Goal: Task Accomplishment & Management: Use online tool/utility

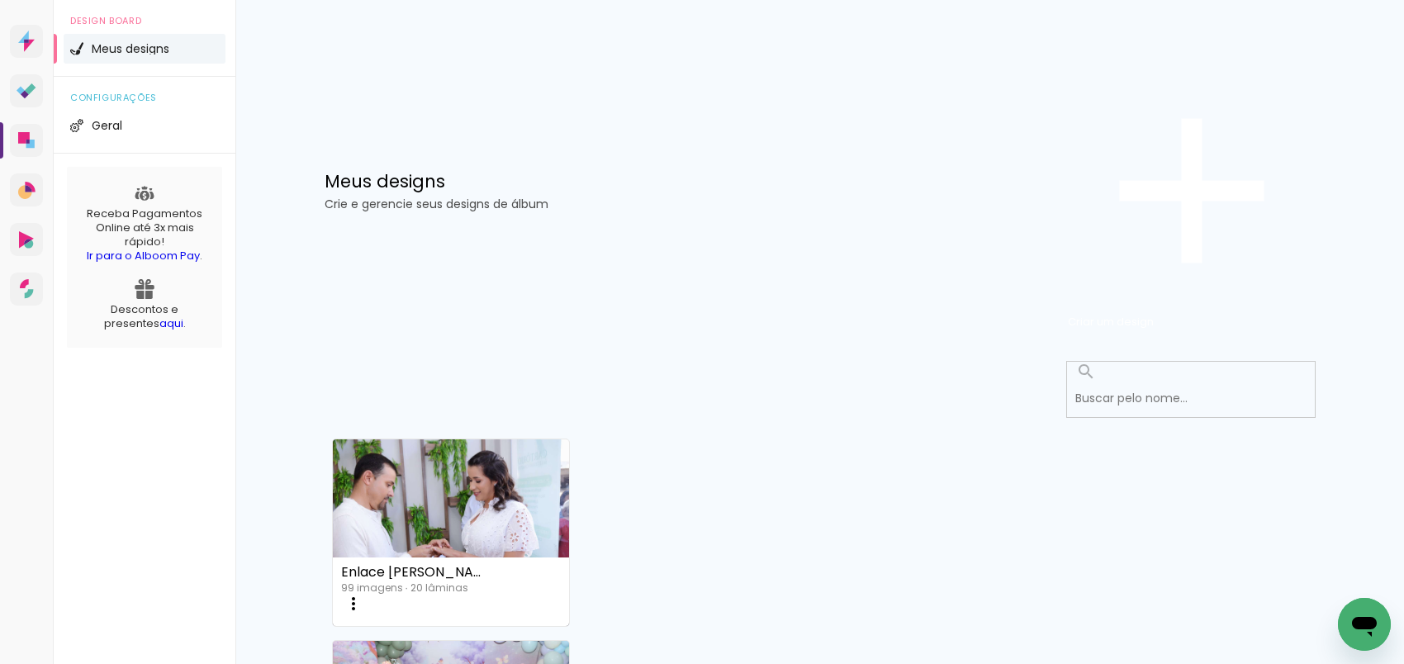
scroll to position [421, 0]
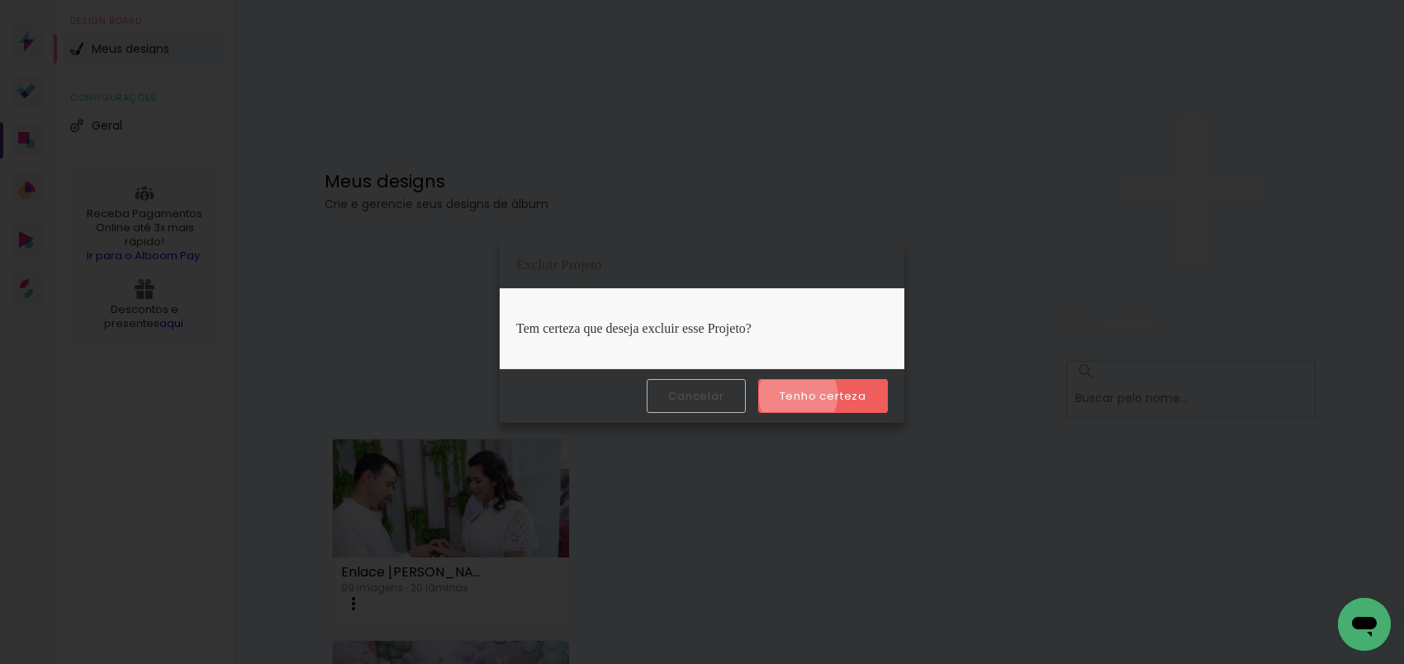
click at [0, 0] on slot "Tenho certeza" at bounding box center [0, 0] width 0 height 0
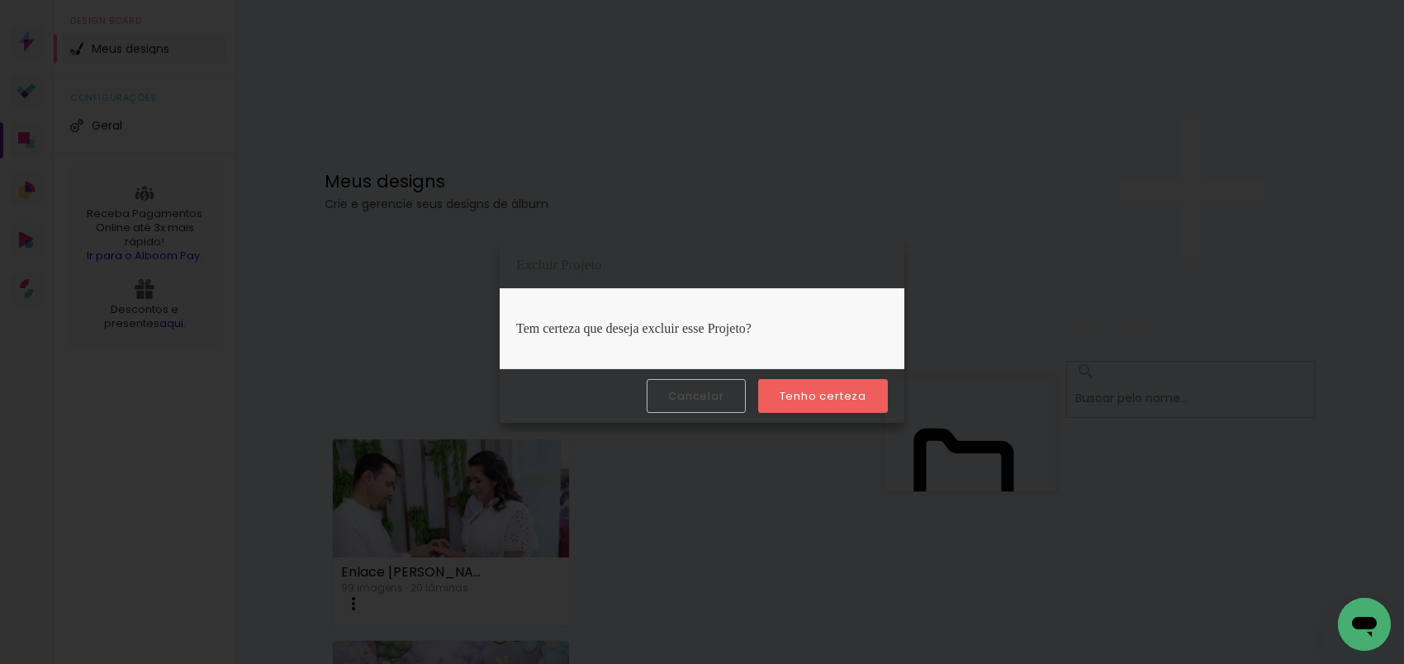
click at [0, 0] on slot "Tenho certeza" at bounding box center [0, 0] width 0 height 0
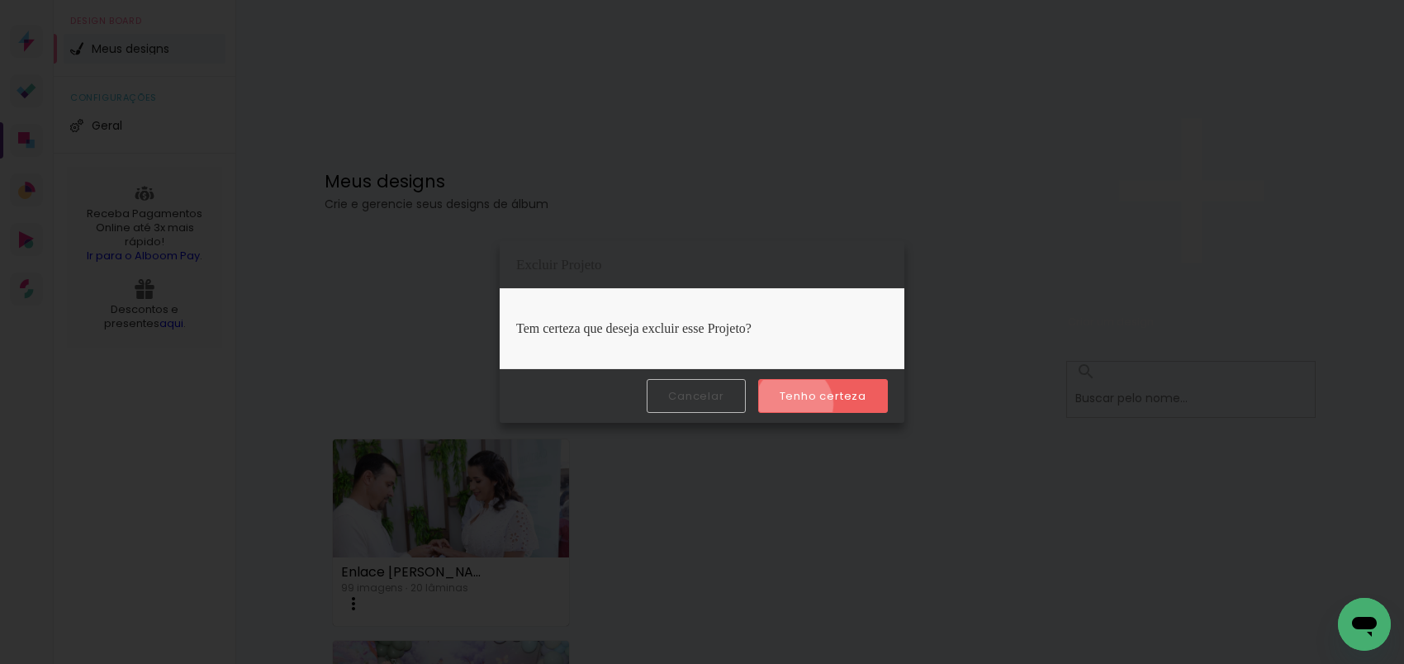
click at [796, 405] on paper-button "Tenho certeza" at bounding box center [823, 396] width 130 height 34
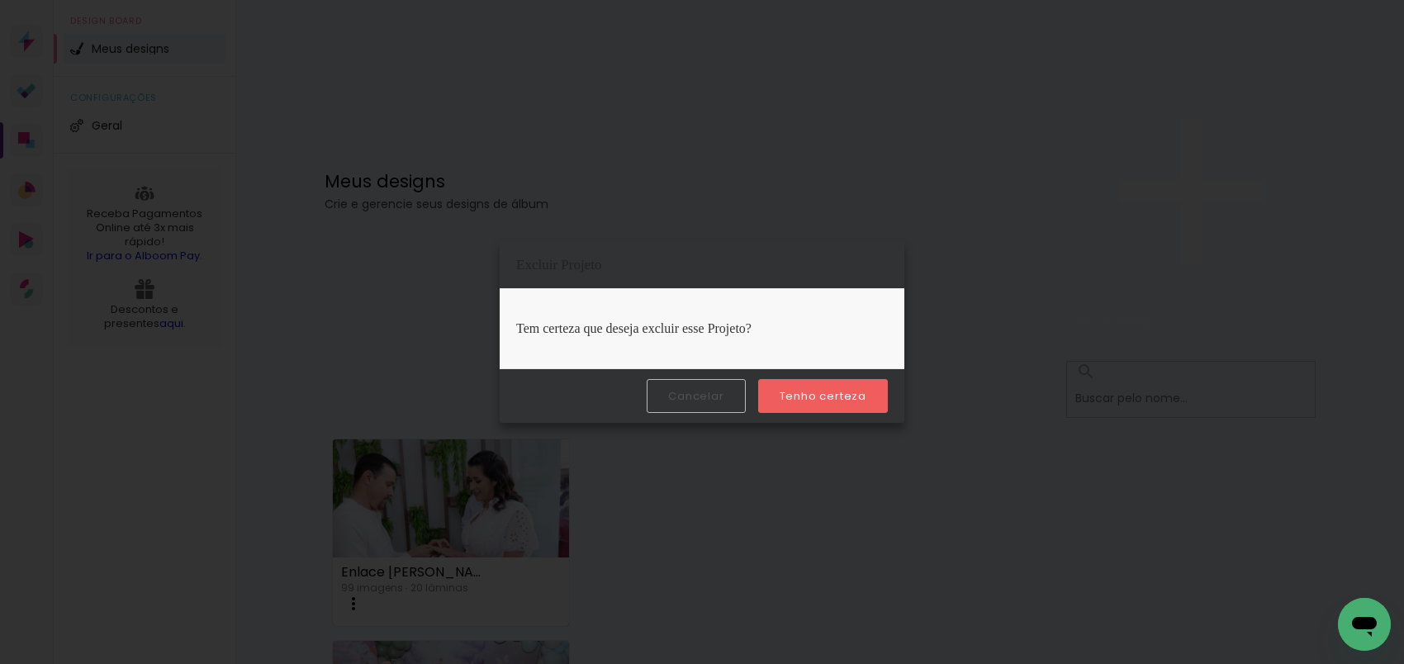
click at [0, 0] on slot "Tenho certeza" at bounding box center [0, 0] width 0 height 0
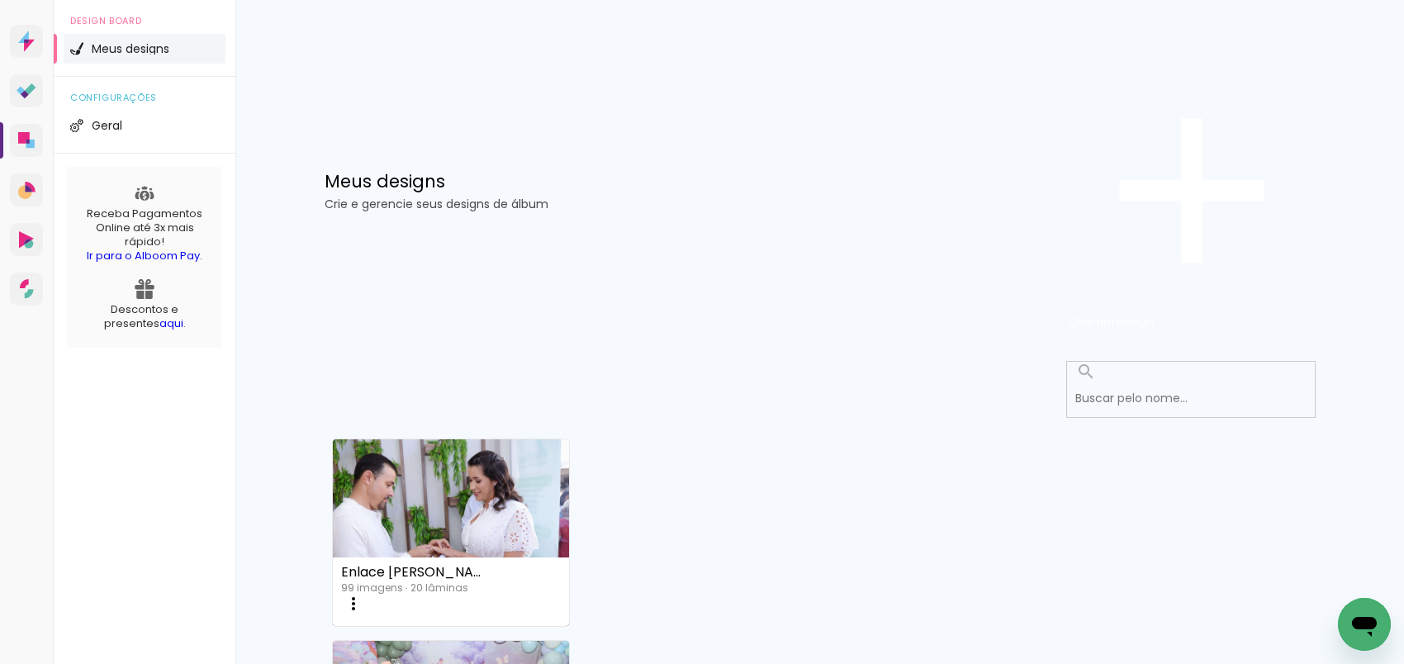
scroll to position [292, 0]
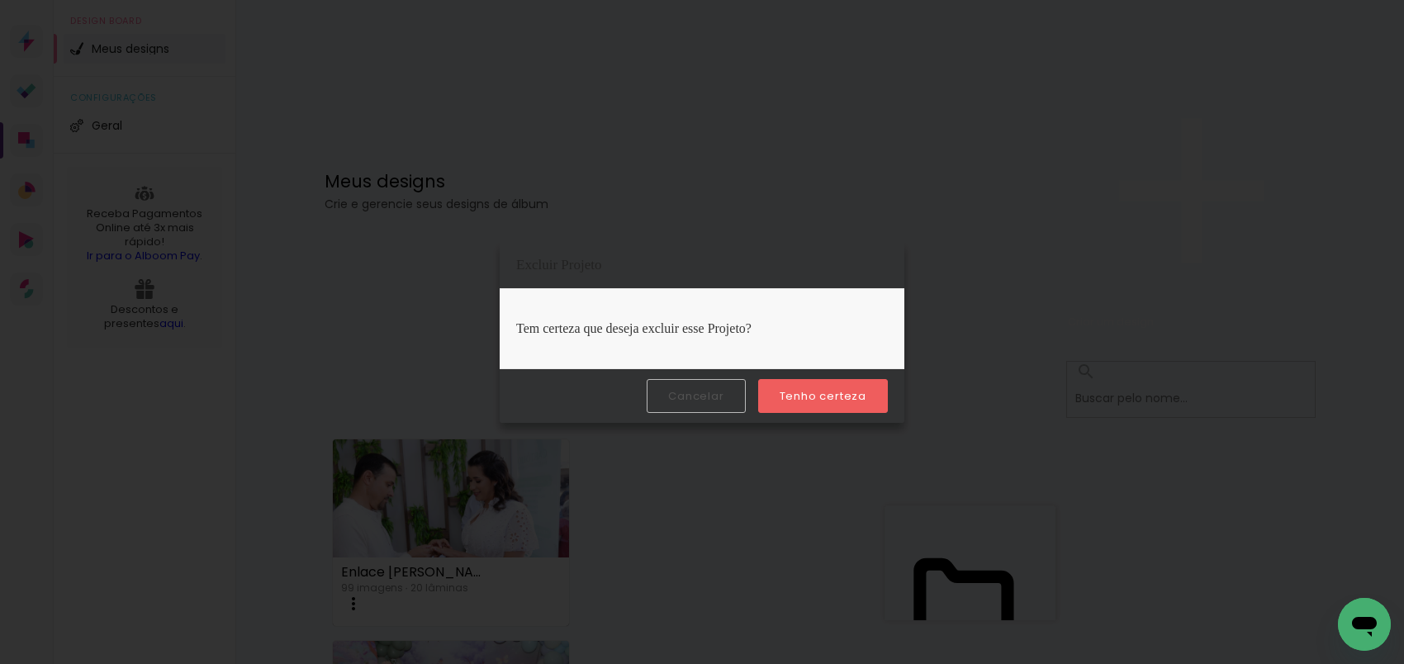
click at [0, 0] on slot "Tenho certeza" at bounding box center [0, 0] width 0 height 0
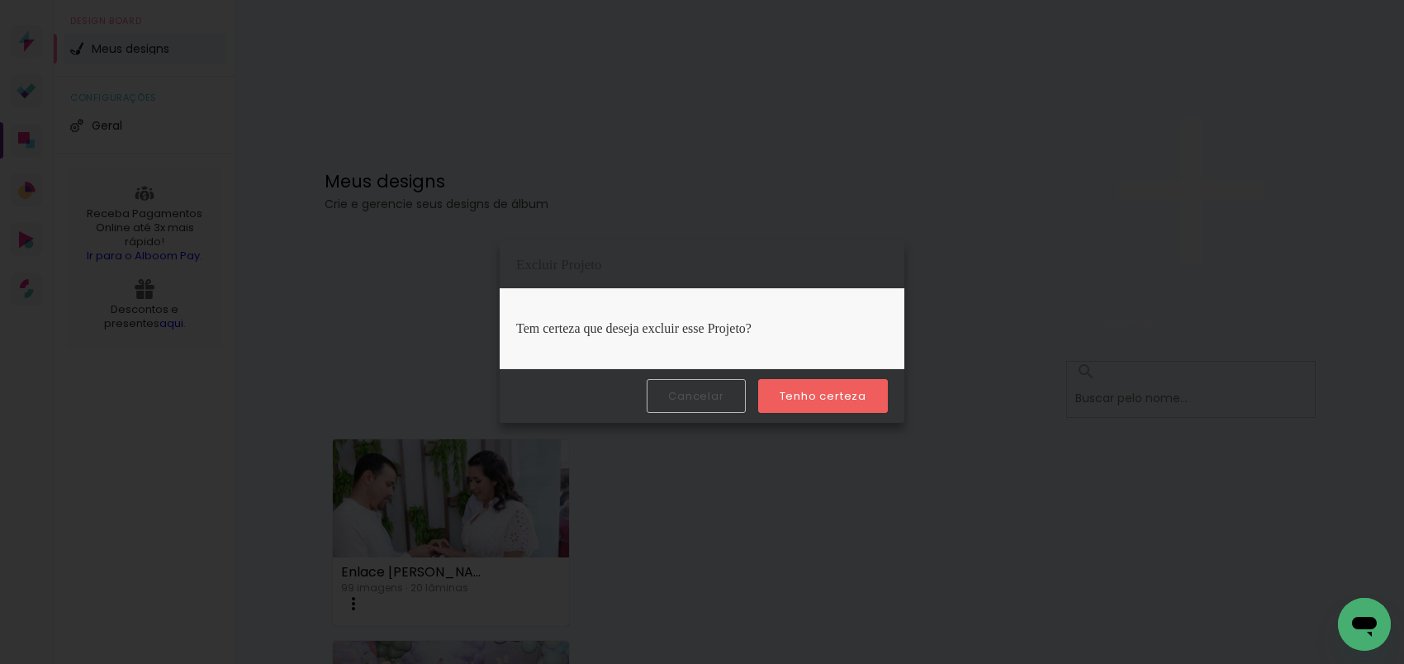
click at [0, 0] on slot "Tenho certeza" at bounding box center [0, 0] width 0 height 0
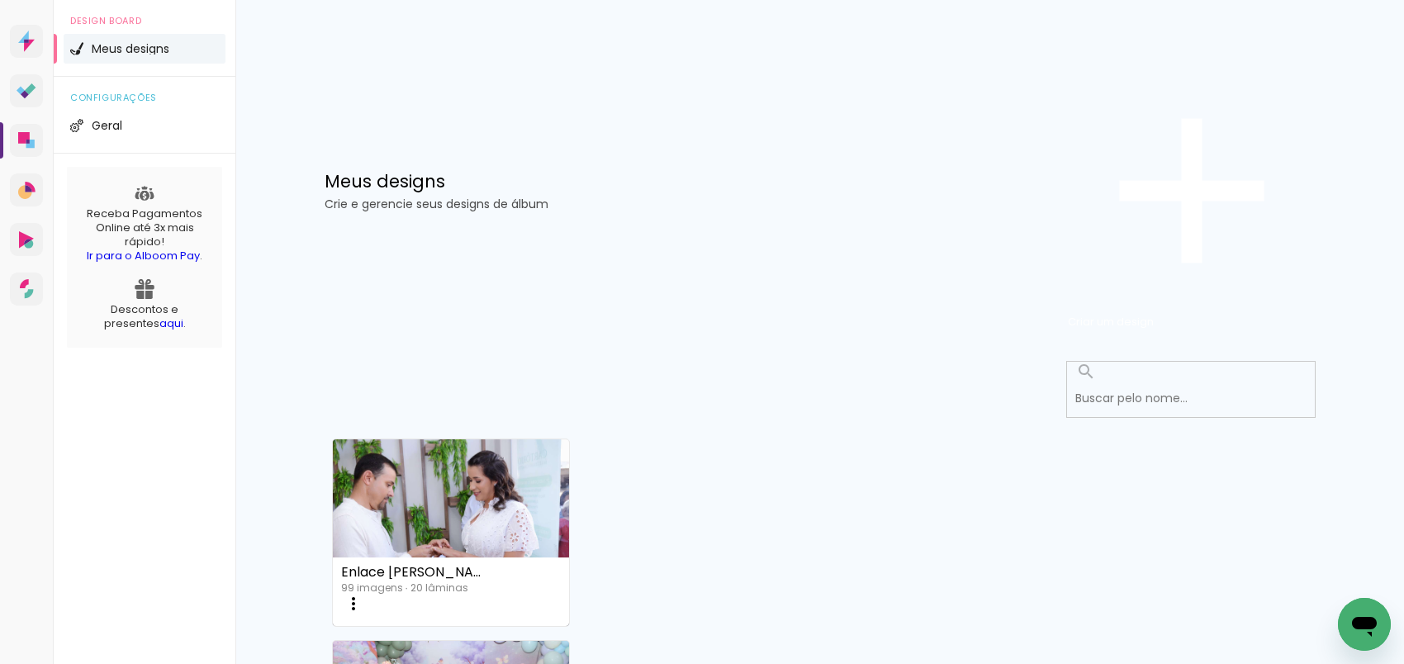
scroll to position [81, 0]
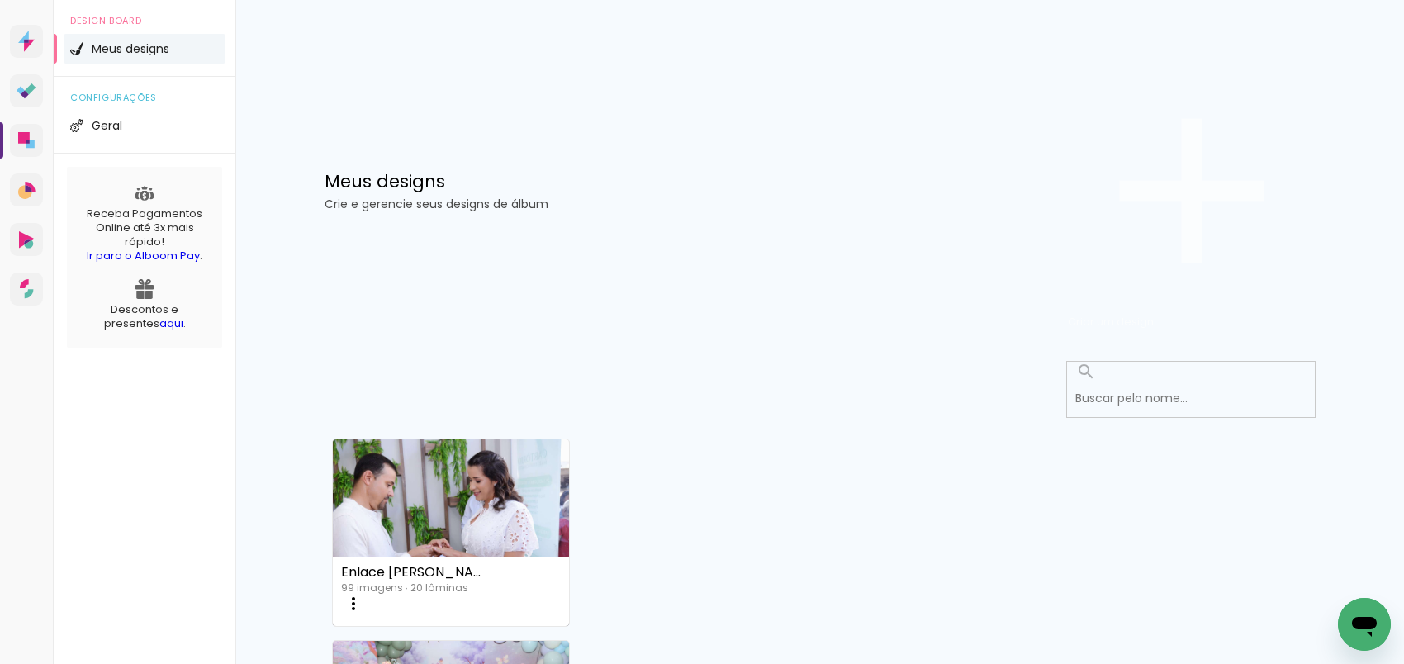
click at [1201, 107] on iron-icon at bounding box center [1192, 191] width 248 height 248
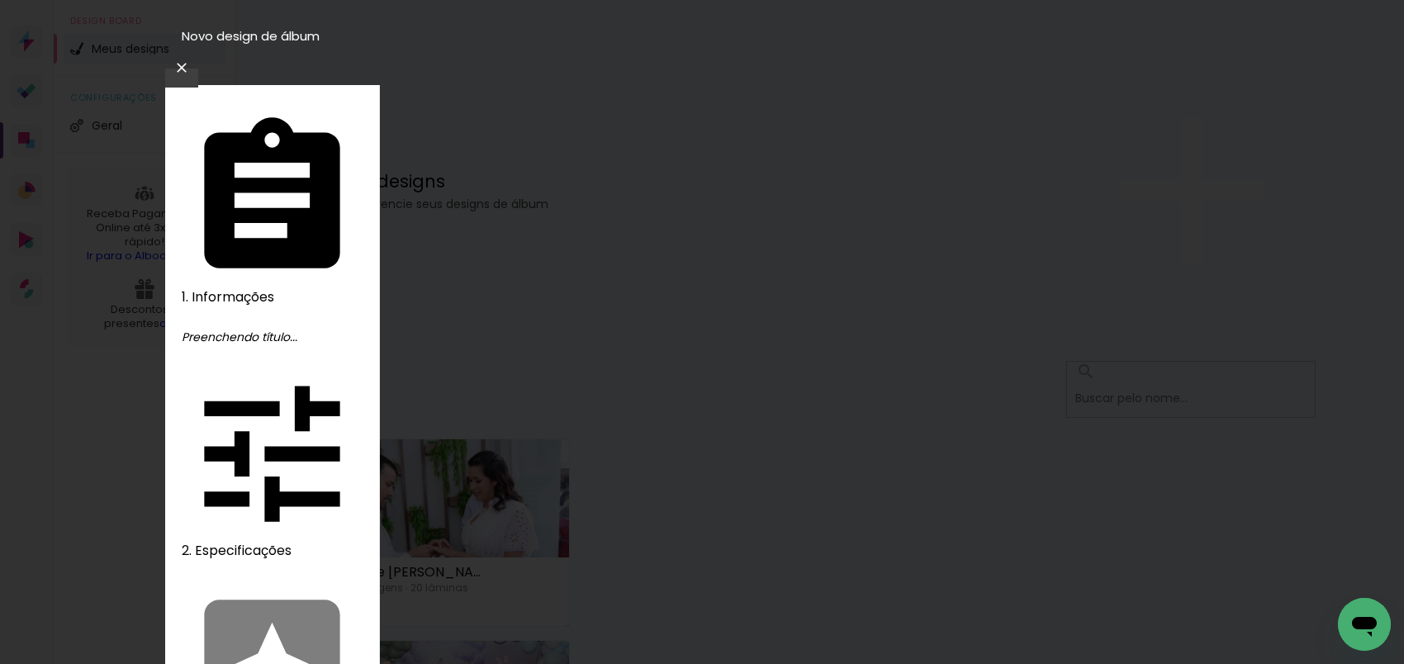
type input "[PERSON_NAME] e Kênnio"
type paper-input "[PERSON_NAME] e Kênnio"
click at [0, 0] on slot "Avançar" at bounding box center [0, 0] width 0 height 0
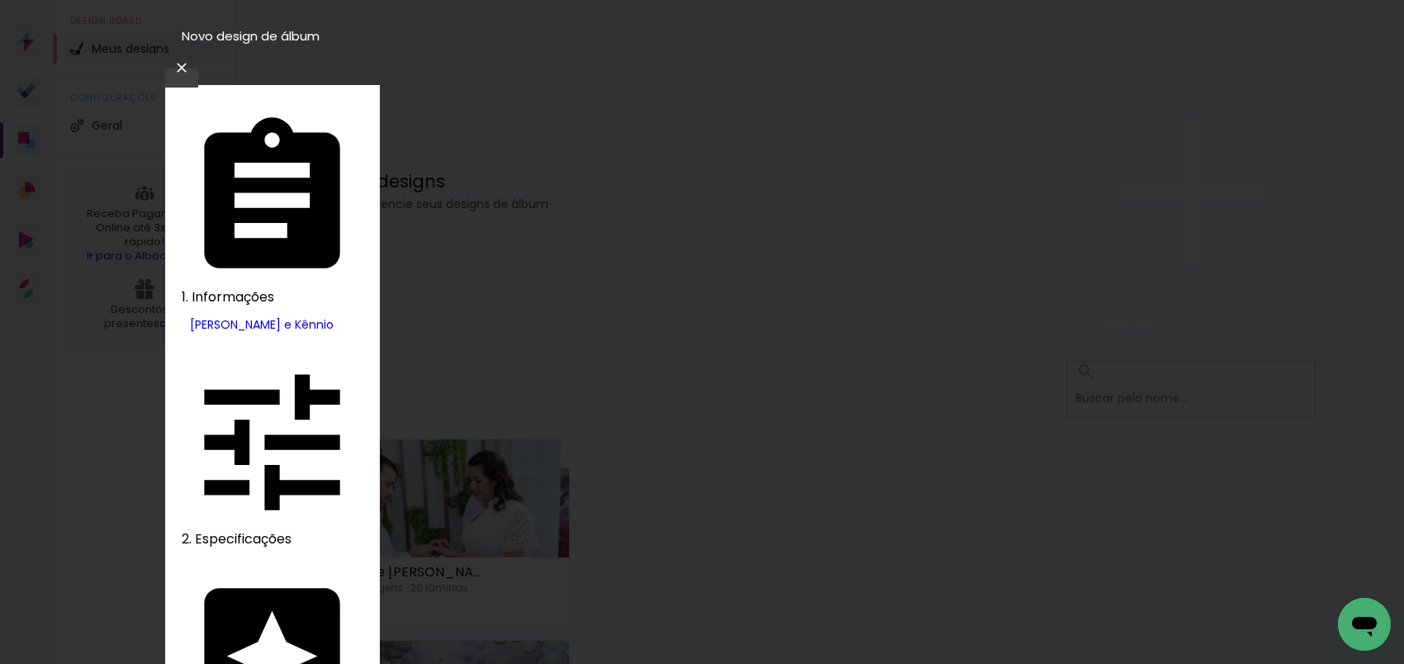
type input "lui"
type paper-input "lui"
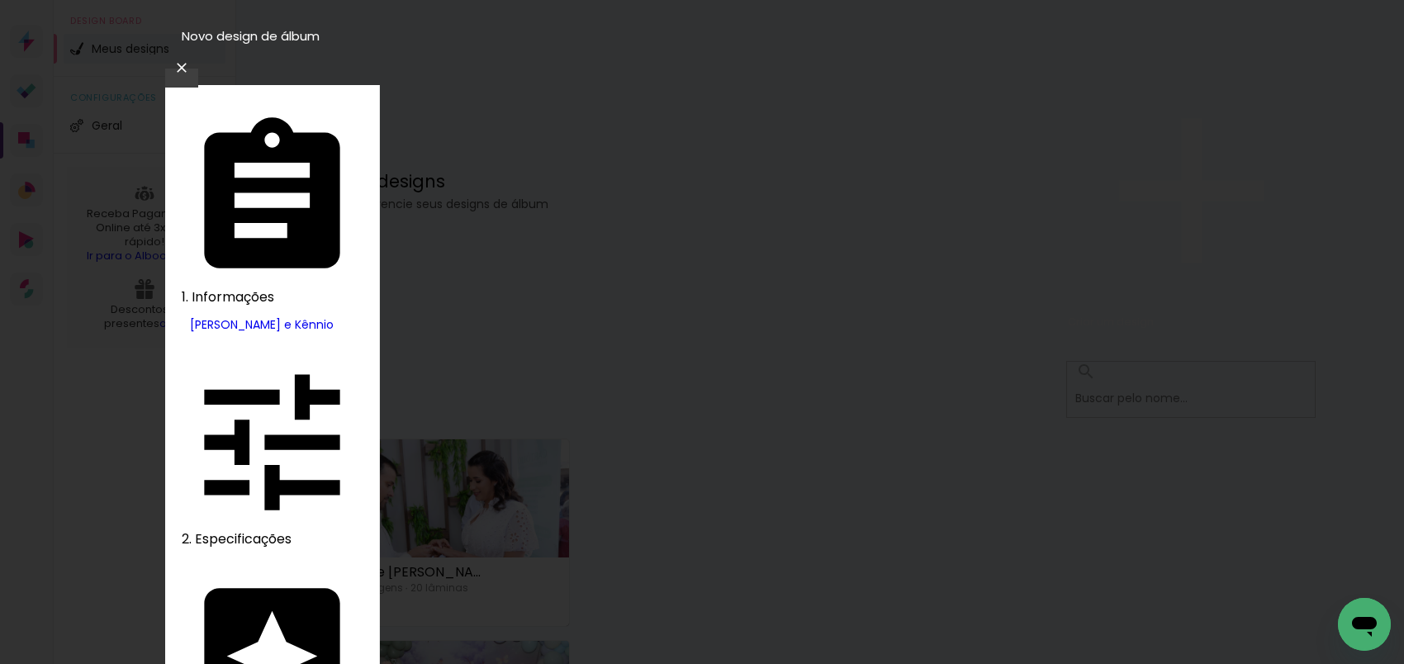
click at [0, 0] on slot "Avançar" at bounding box center [0, 0] width 0 height 0
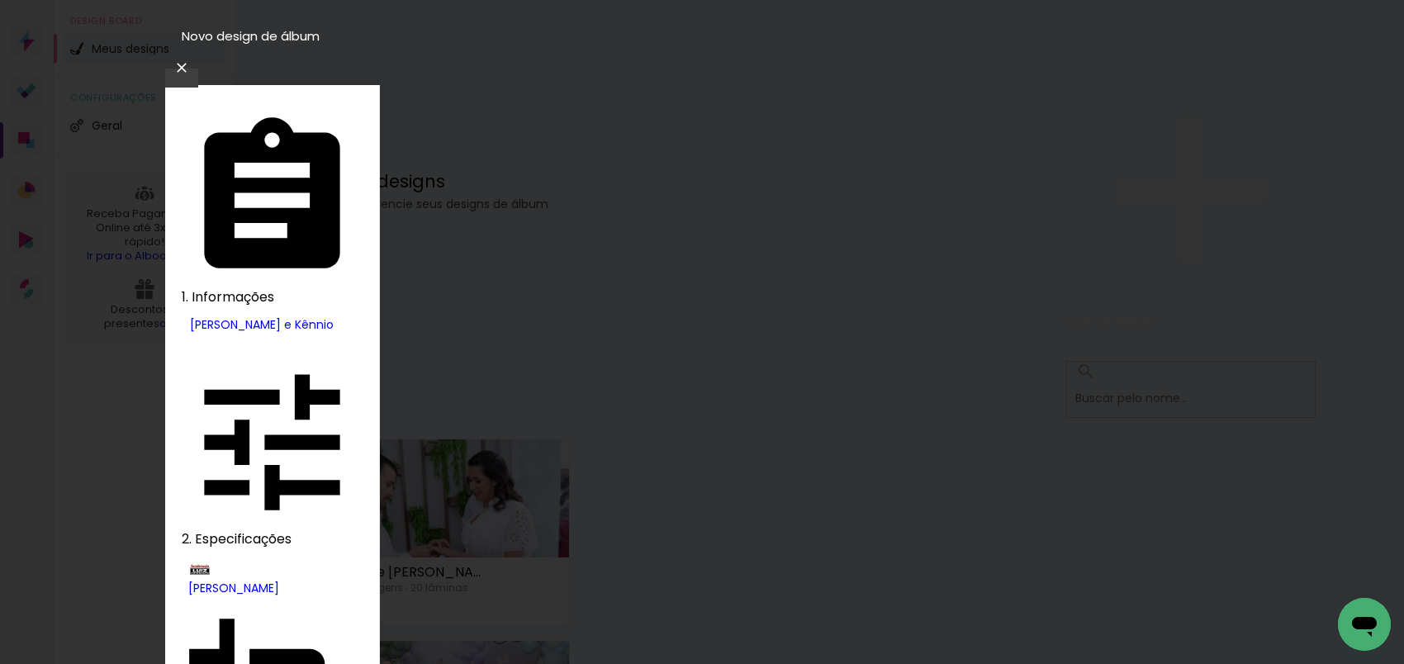
click at [785, 277] on paper-item "Encadernados" at bounding box center [722, 266] width 157 height 24
type input "Encadernados"
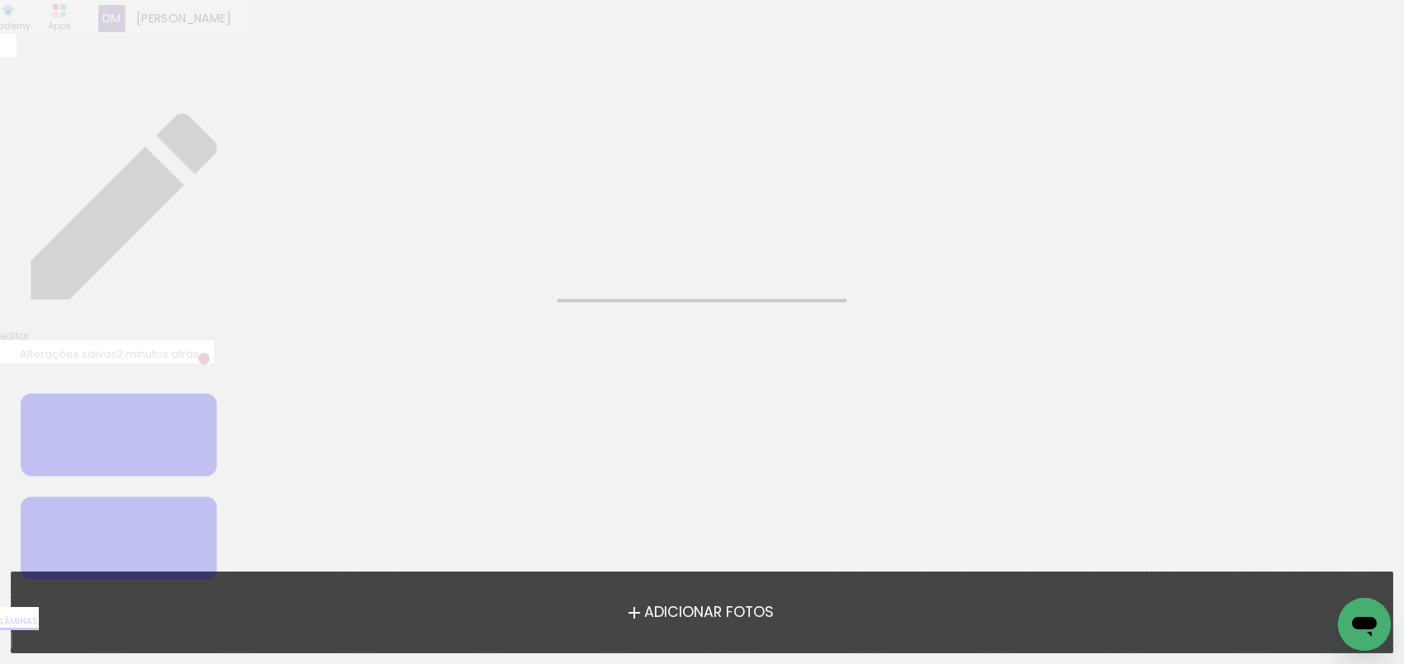
click at [701, 618] on span "Adicionar Fotos" at bounding box center [709, 613] width 130 height 15
click at [0, 0] on input "file" at bounding box center [0, 0] width 0 height 0
click at [703, 615] on span "Adicionar Fotos" at bounding box center [709, 613] width 130 height 15
click at [0, 0] on input "file" at bounding box center [0, 0] width 0 height 0
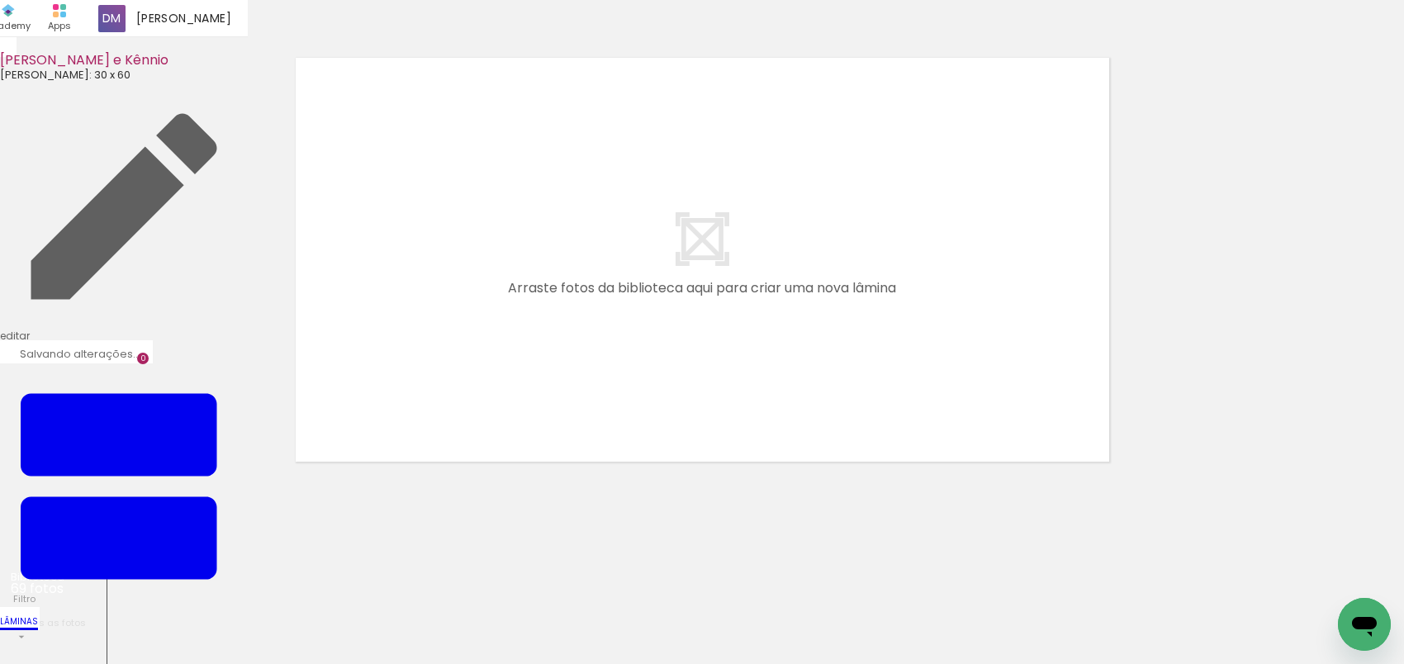
scroll to position [52, 0]
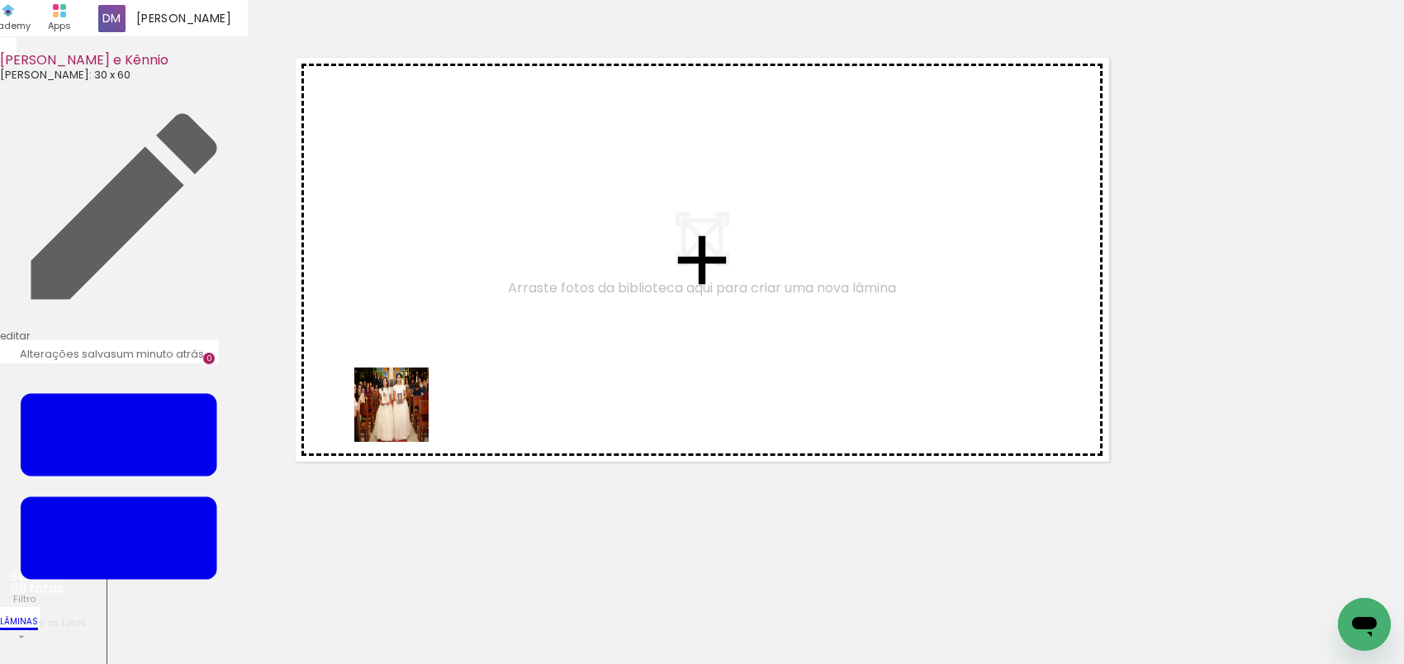
drag, startPoint x: 364, startPoint y: 607, endPoint x: 404, endPoint y: 416, distance: 195.1
click at [404, 416] on quentale-workspace at bounding box center [702, 332] width 1404 height 664
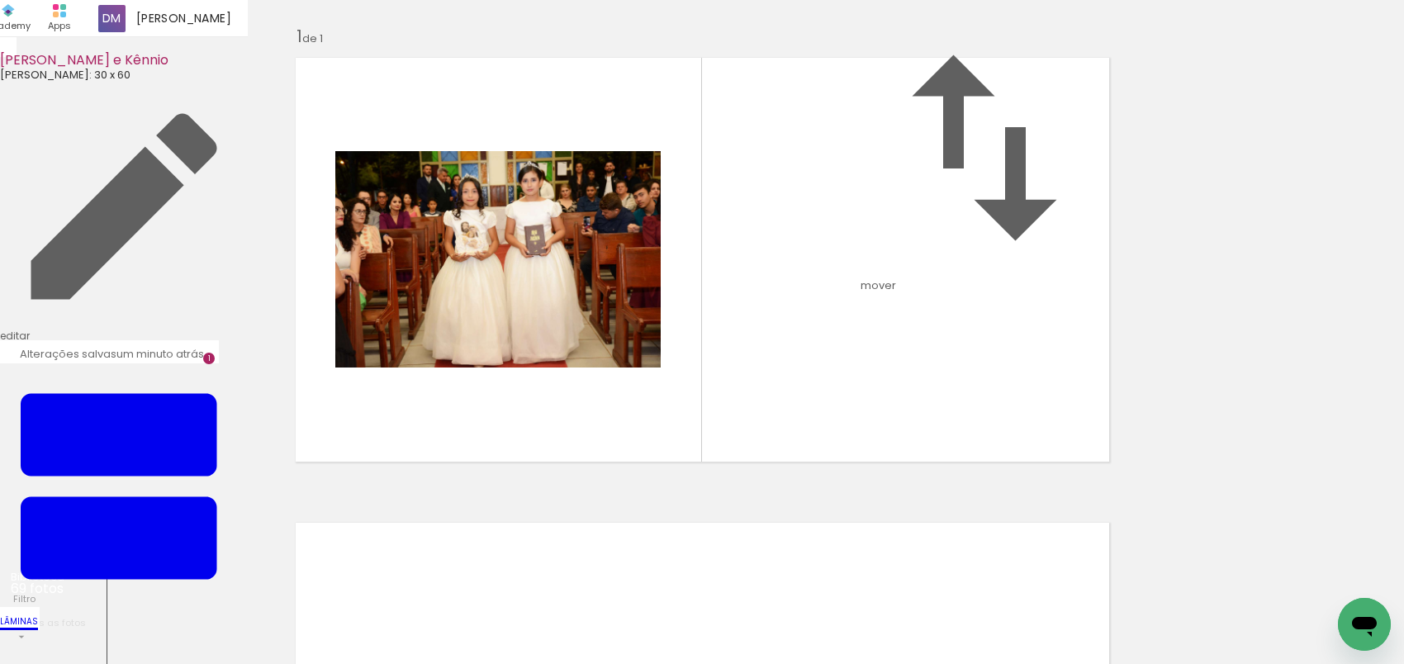
scroll to position [21, 0]
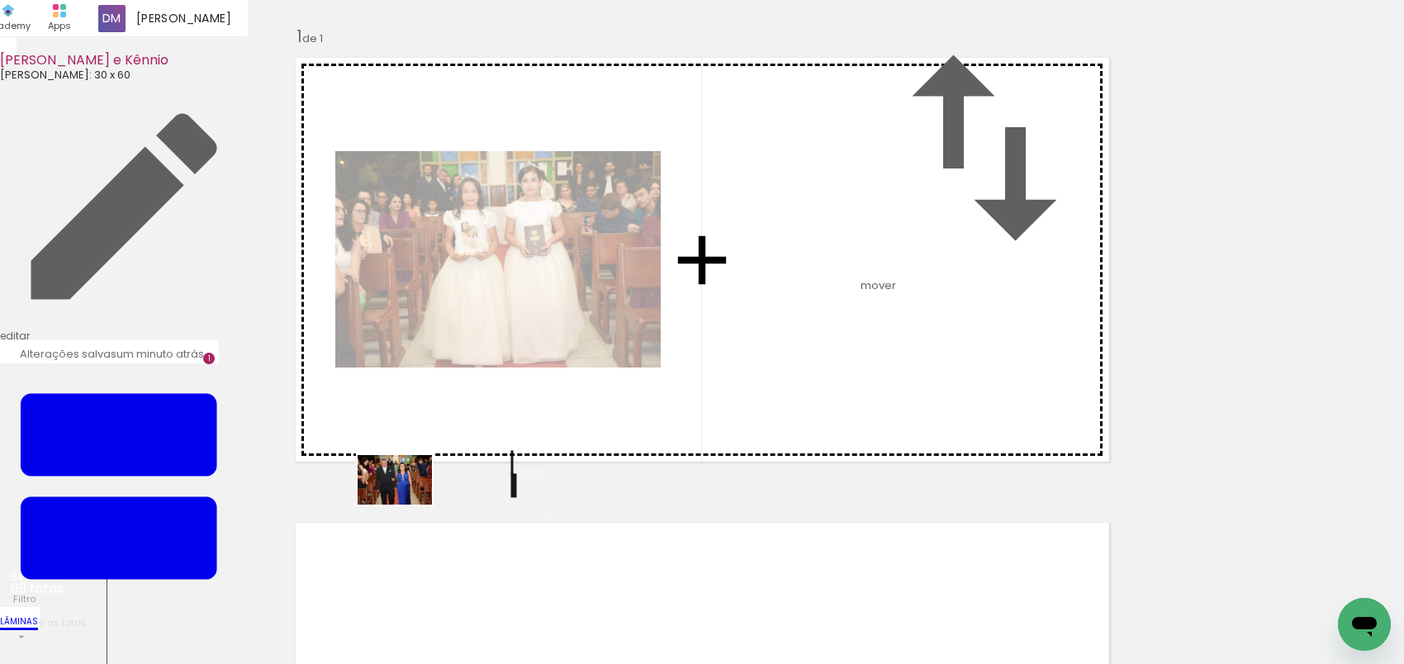
drag, startPoint x: 446, startPoint y: 620, endPoint x: 407, endPoint y: 505, distance: 122.0
click at [407, 505] on quentale-workspace at bounding box center [702, 332] width 1404 height 664
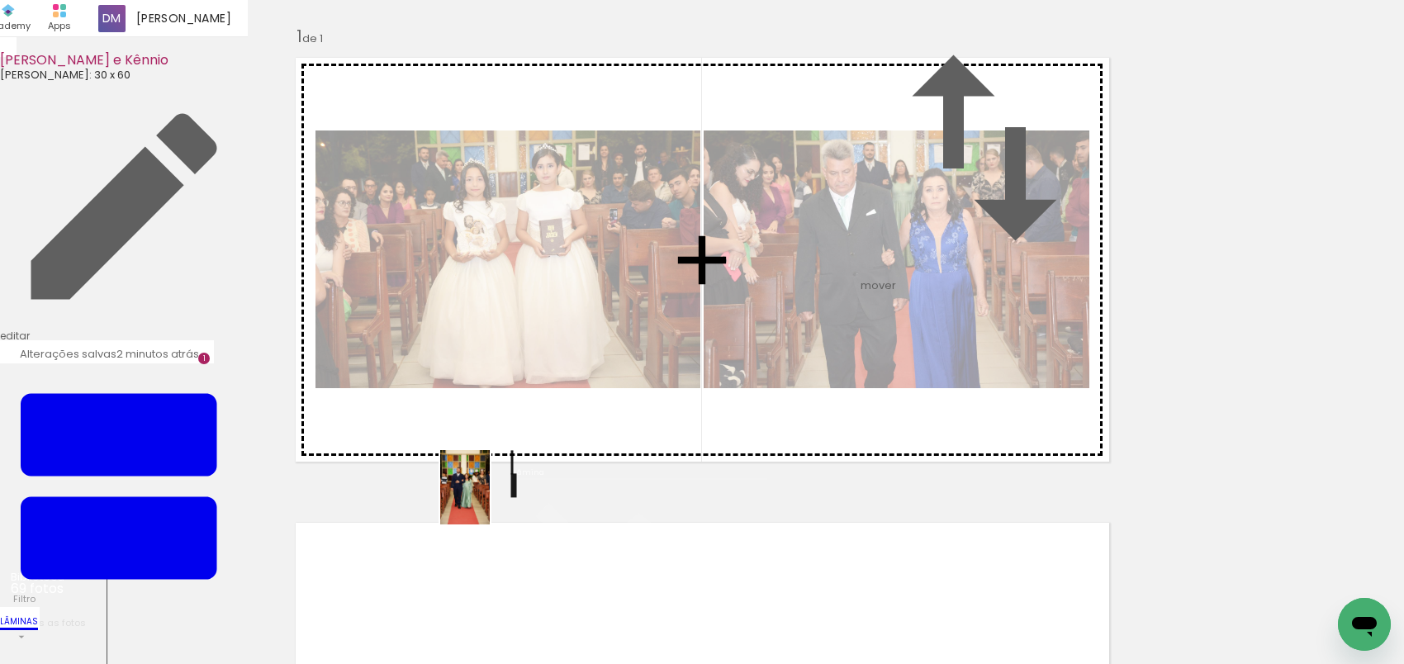
drag, startPoint x: 538, startPoint y: 601, endPoint x: 490, endPoint y: 500, distance: 112.3
click at [490, 500] on quentale-workspace at bounding box center [702, 332] width 1404 height 664
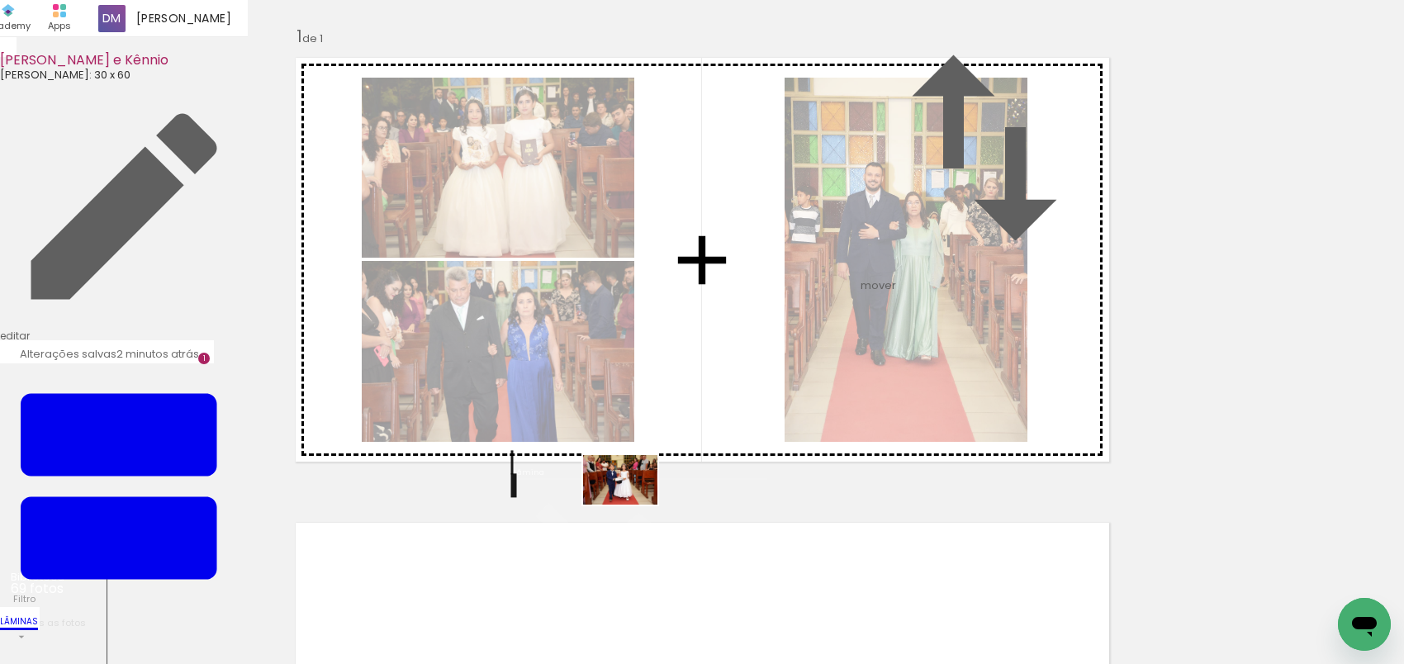
drag, startPoint x: 620, startPoint y: 616, endPoint x: 633, endPoint y: 505, distance: 112.3
click at [633, 505] on quentale-workspace at bounding box center [702, 332] width 1404 height 664
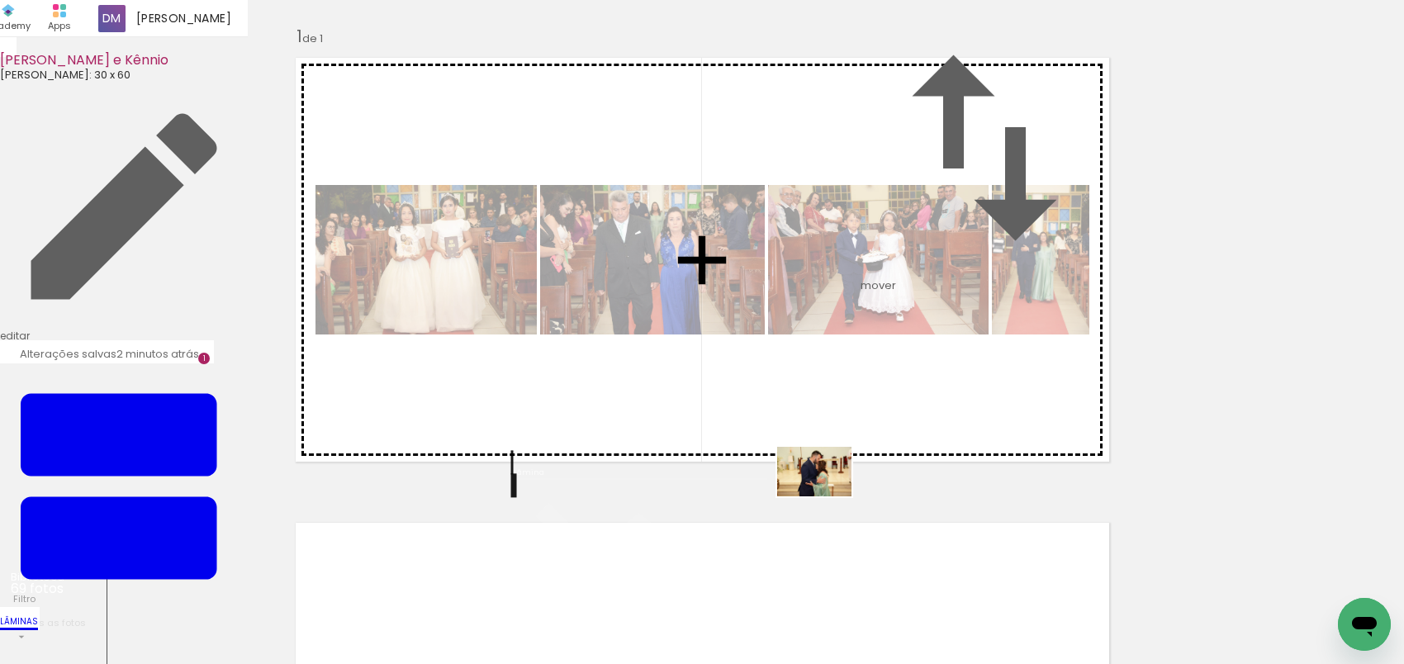
drag, startPoint x: 999, startPoint y: 615, endPoint x: 827, endPoint y: 497, distance: 209.0
click at [827, 497] on quentale-workspace at bounding box center [702, 332] width 1404 height 664
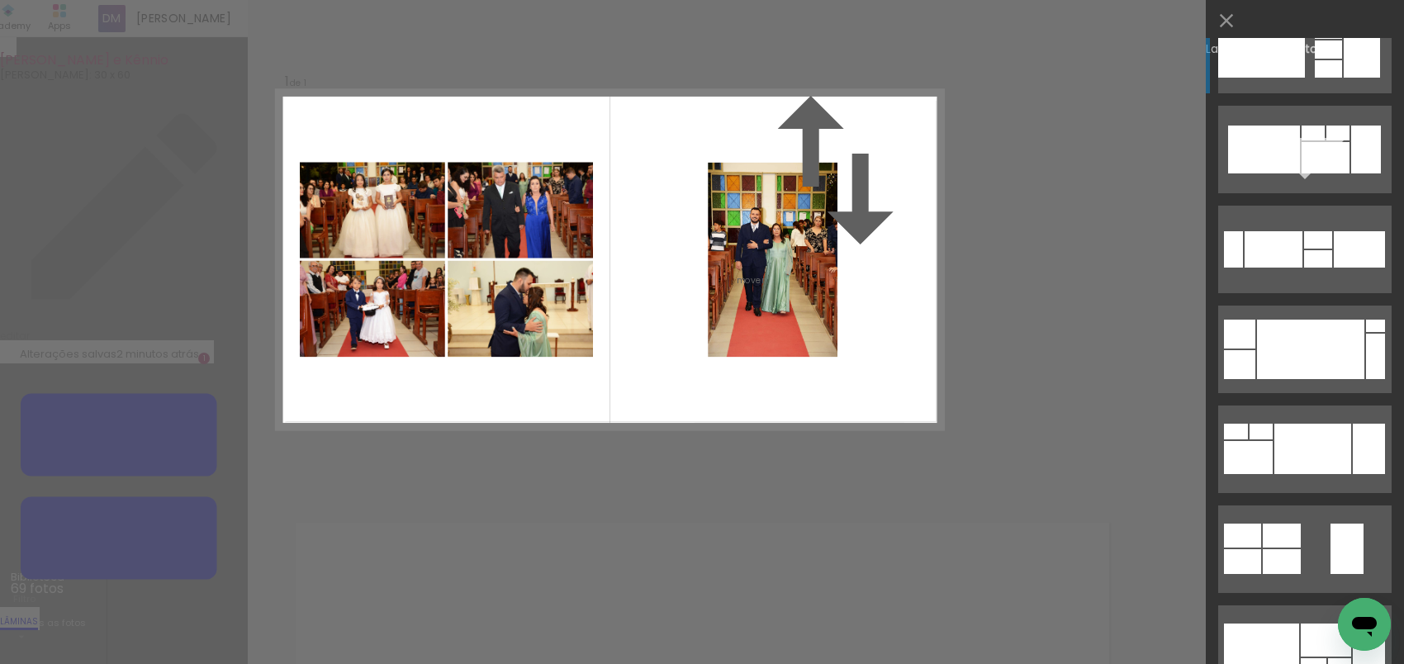
scroll to position [3160, 0]
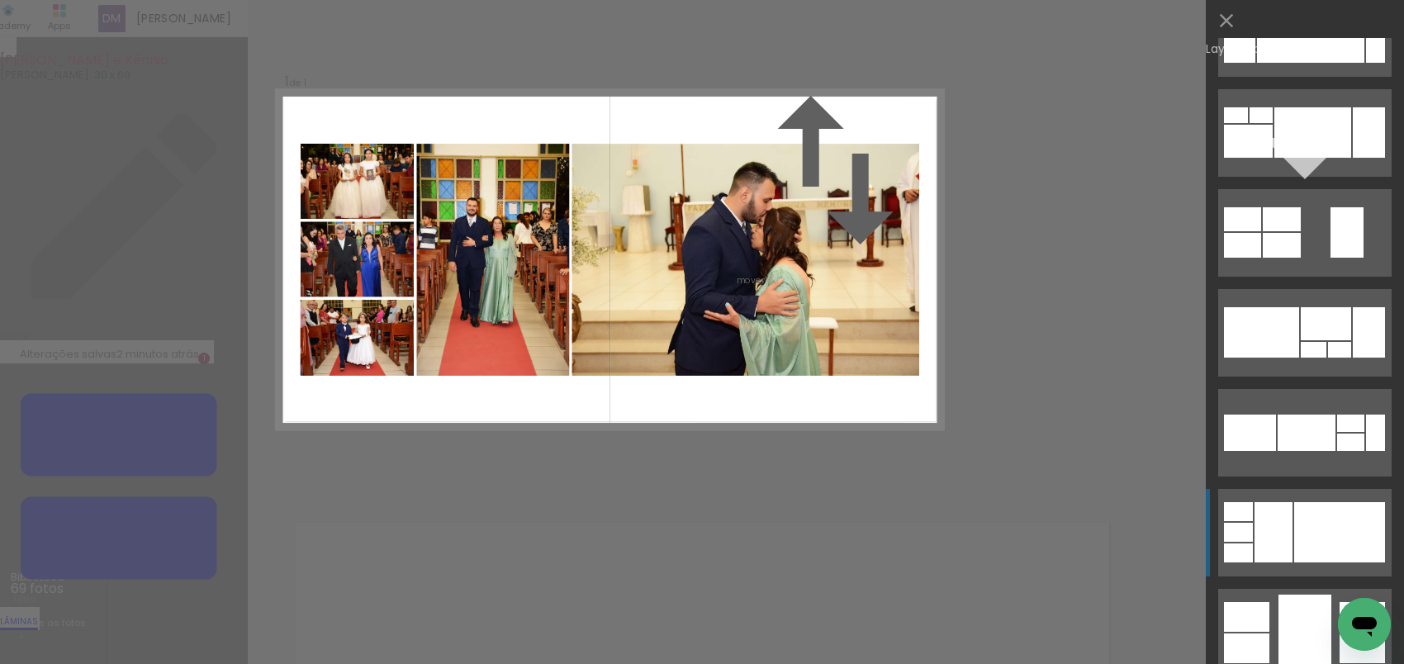
click at [1271, 525] on div at bounding box center [1274, 532] width 38 height 60
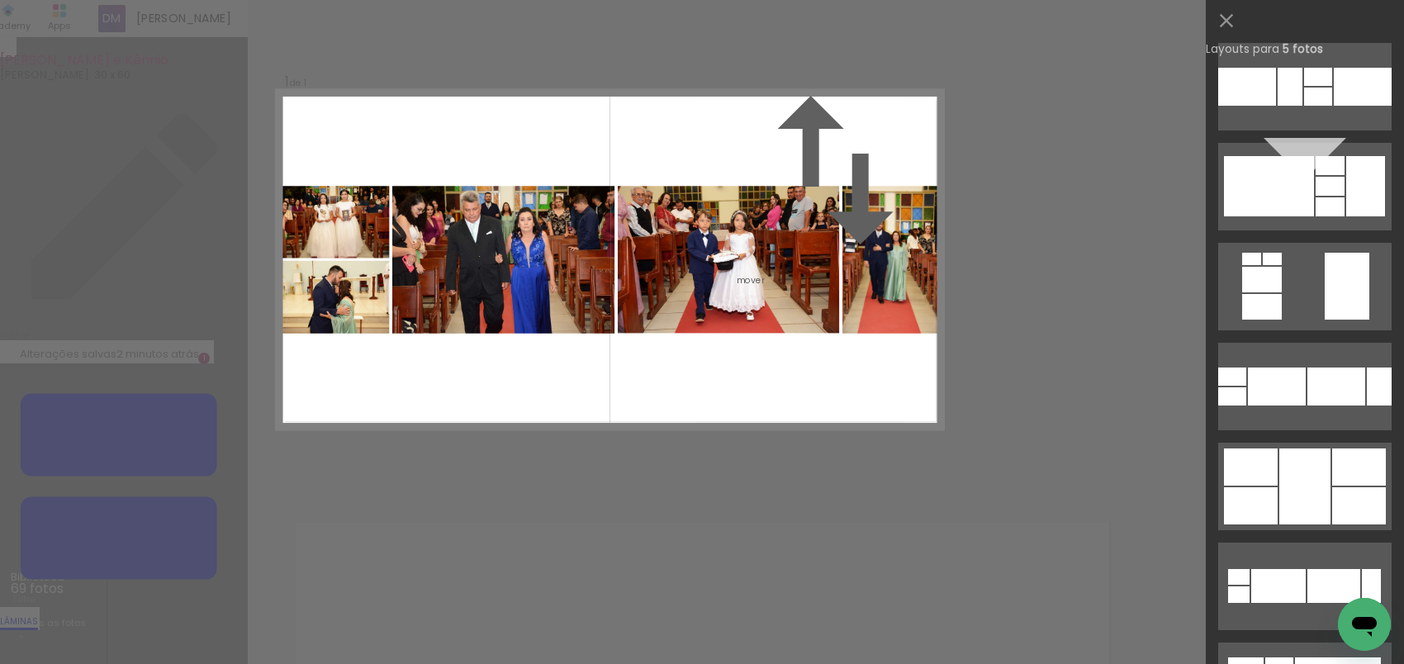
scroll to position [5916, 0]
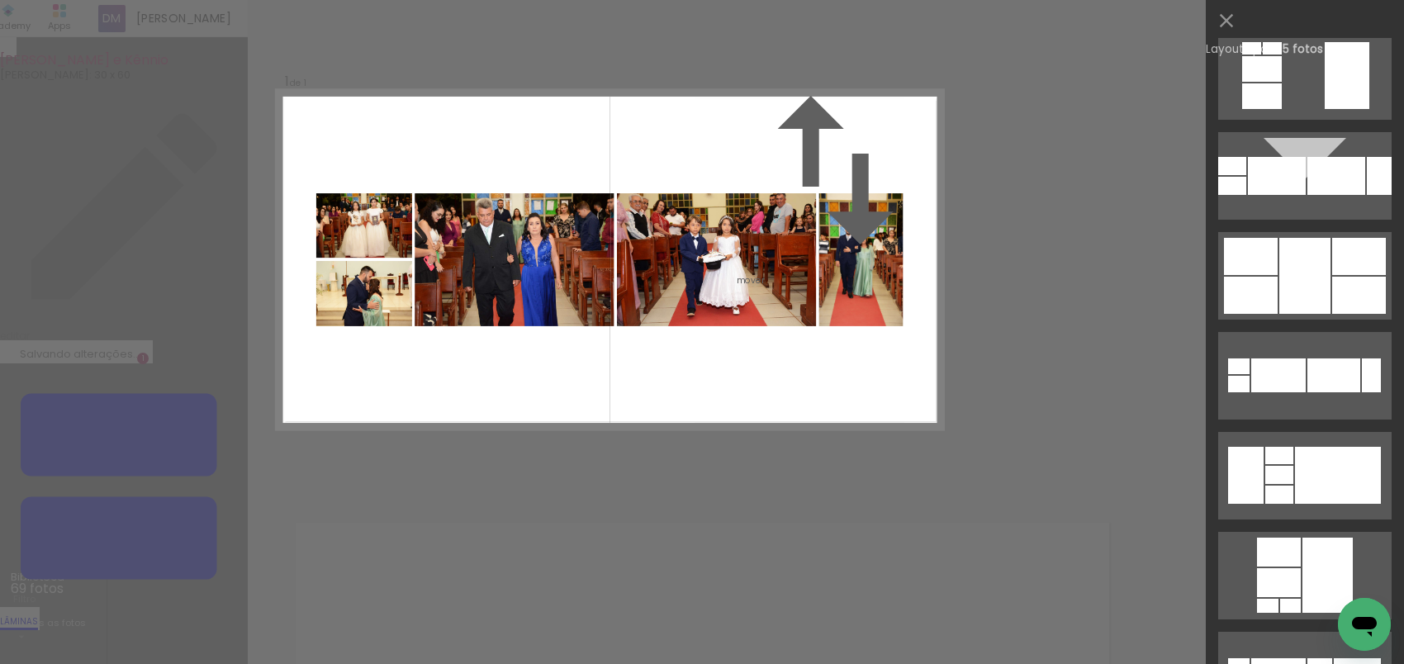
click at [1231, 5] on div "Layouts para 5 fotos Procurando layouts para mais de 5 fotos? É só colocar mais…" at bounding box center [1305, 127] width 198 height 254
click at [1227, 19] on iron-icon at bounding box center [1226, 20] width 23 height 23
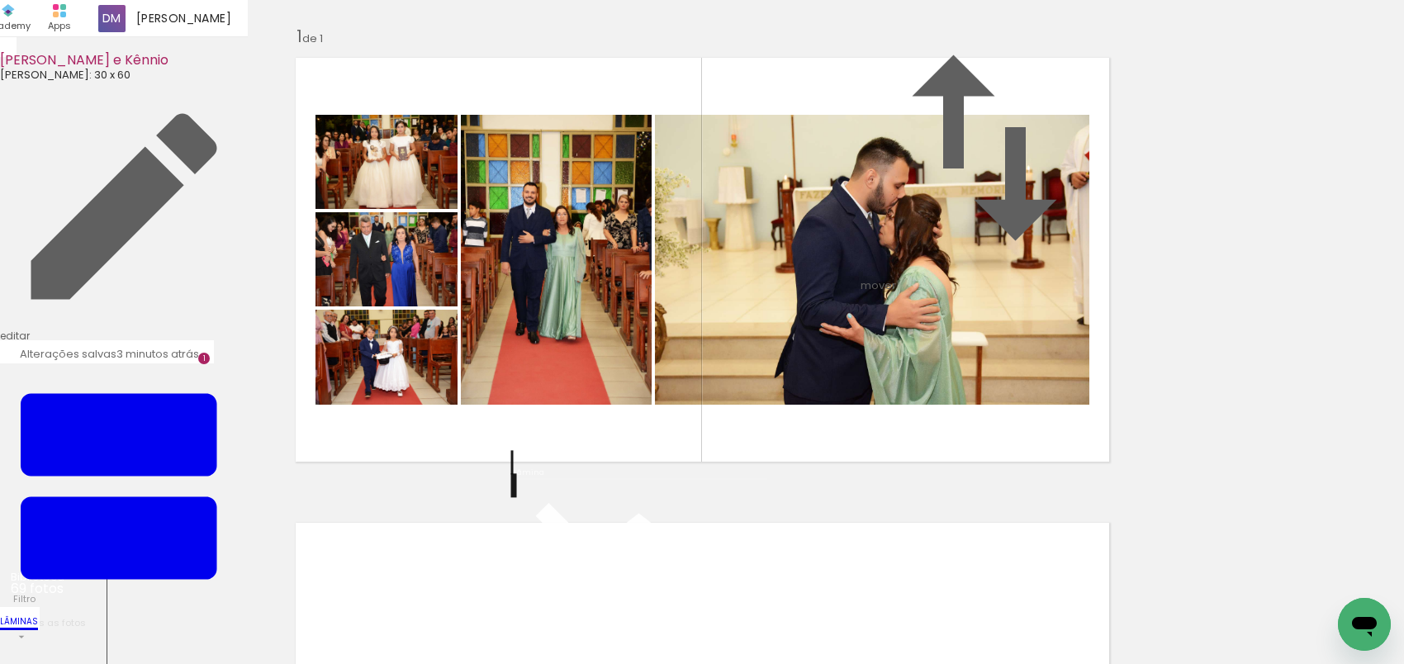
scroll to position [517, 0]
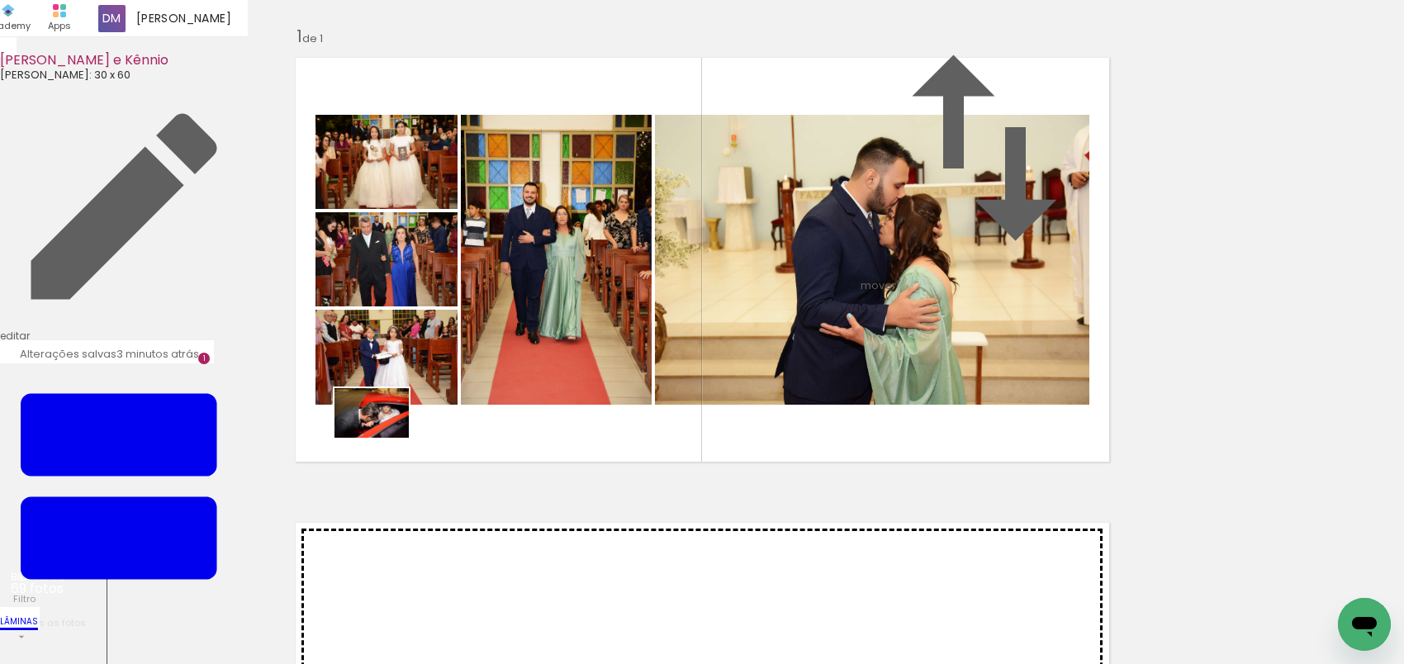
drag, startPoint x: 273, startPoint y: 603, endPoint x: 384, endPoint y: 438, distance: 198.9
click at [384, 438] on quentale-workspace at bounding box center [702, 332] width 1404 height 664
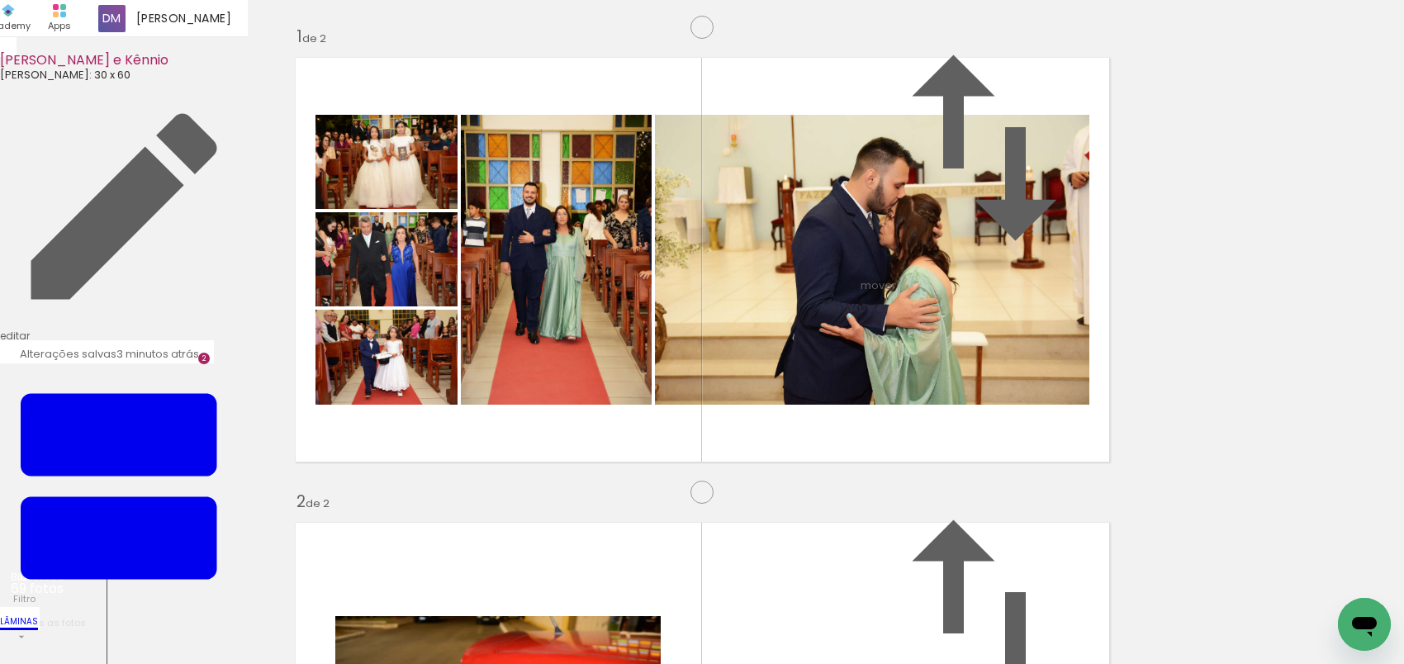
scroll to position [486, 0]
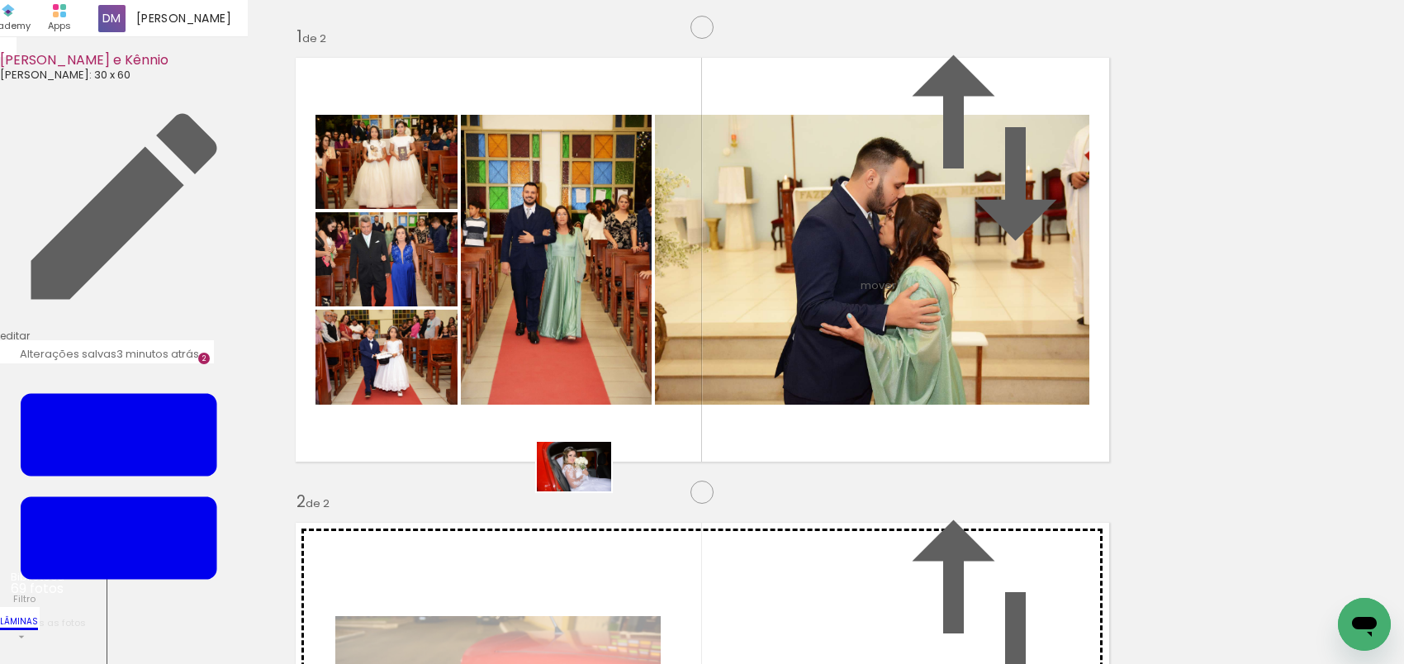
drag, startPoint x: 165, startPoint y: 611, endPoint x: 587, endPoint y: 492, distance: 438.0
click at [587, 492] on quentale-workspace at bounding box center [702, 332] width 1404 height 664
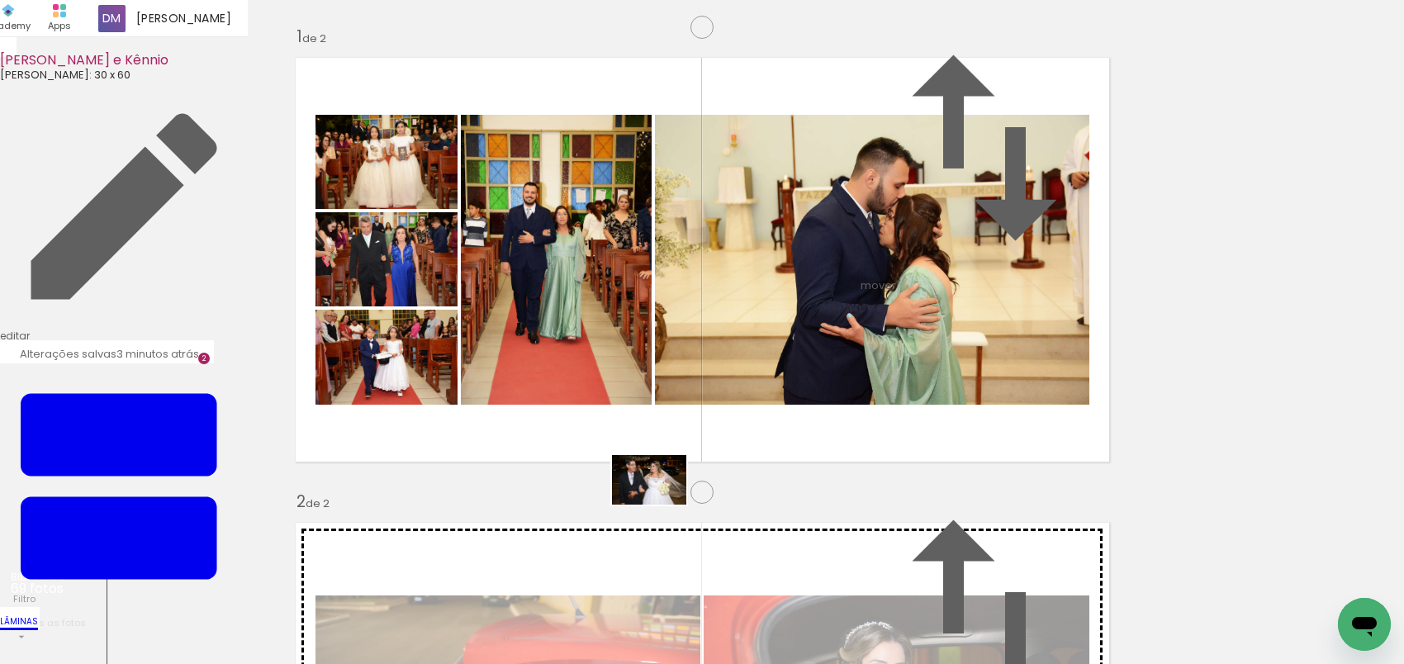
drag, startPoint x: 736, startPoint y: 601, endPoint x: 662, endPoint y: 505, distance: 121.9
click at [662, 505] on quentale-workspace at bounding box center [702, 332] width 1404 height 664
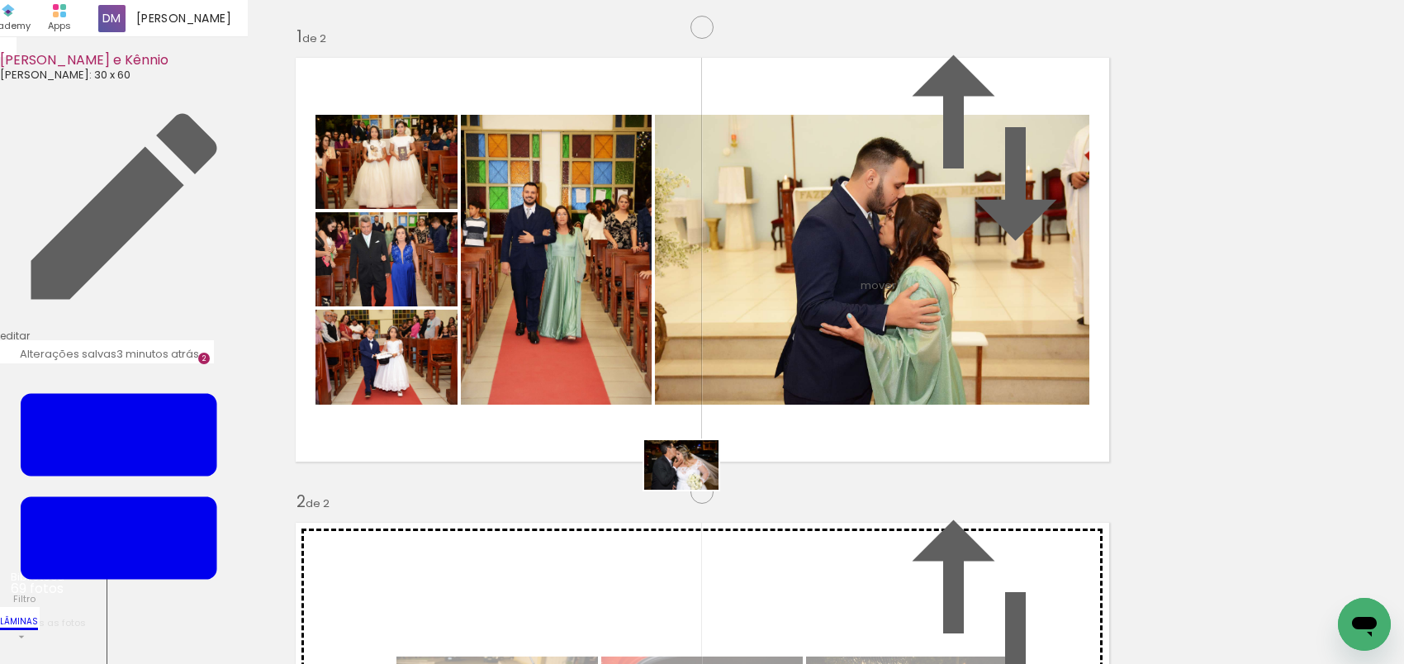
drag, startPoint x: 817, startPoint y: 608, endPoint x: 694, endPoint y: 490, distance: 170.6
click at [694, 490] on quentale-workspace at bounding box center [702, 332] width 1404 height 664
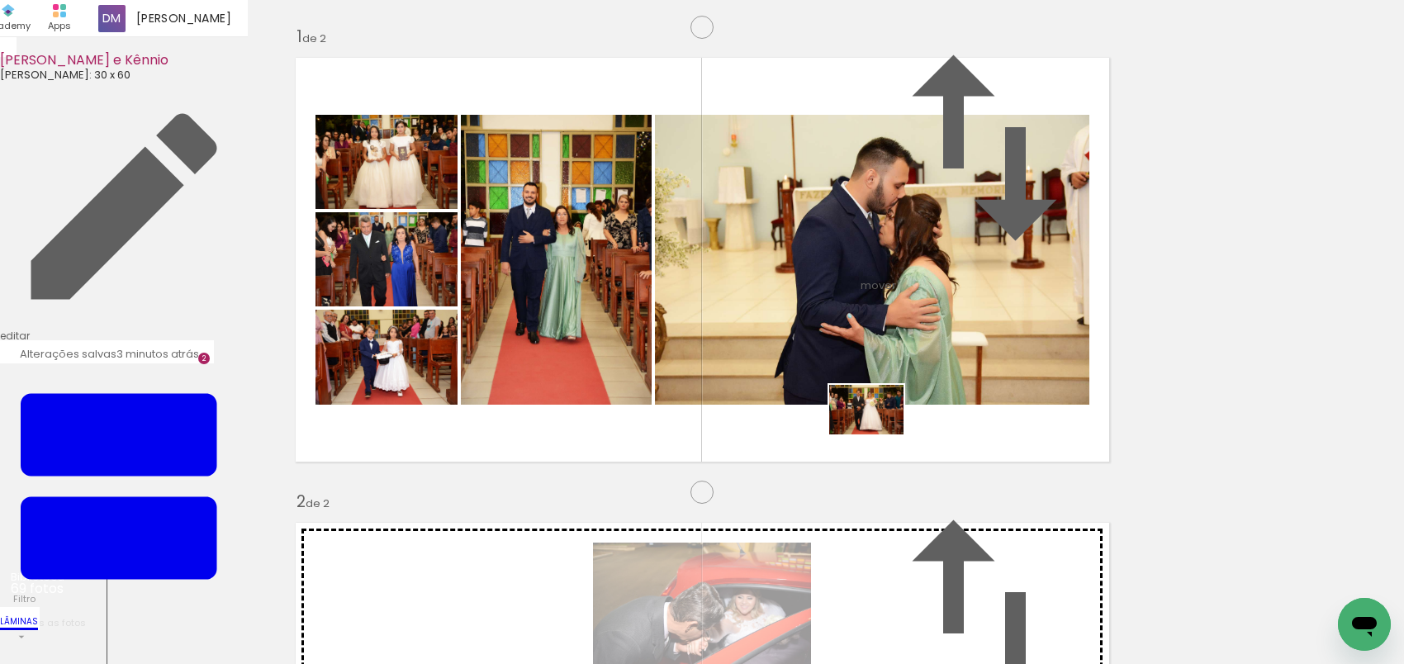
drag, startPoint x: 905, startPoint y: 569, endPoint x: 881, endPoint y: 433, distance: 138.4
click at [881, 433] on quentale-workspace at bounding box center [702, 332] width 1404 height 664
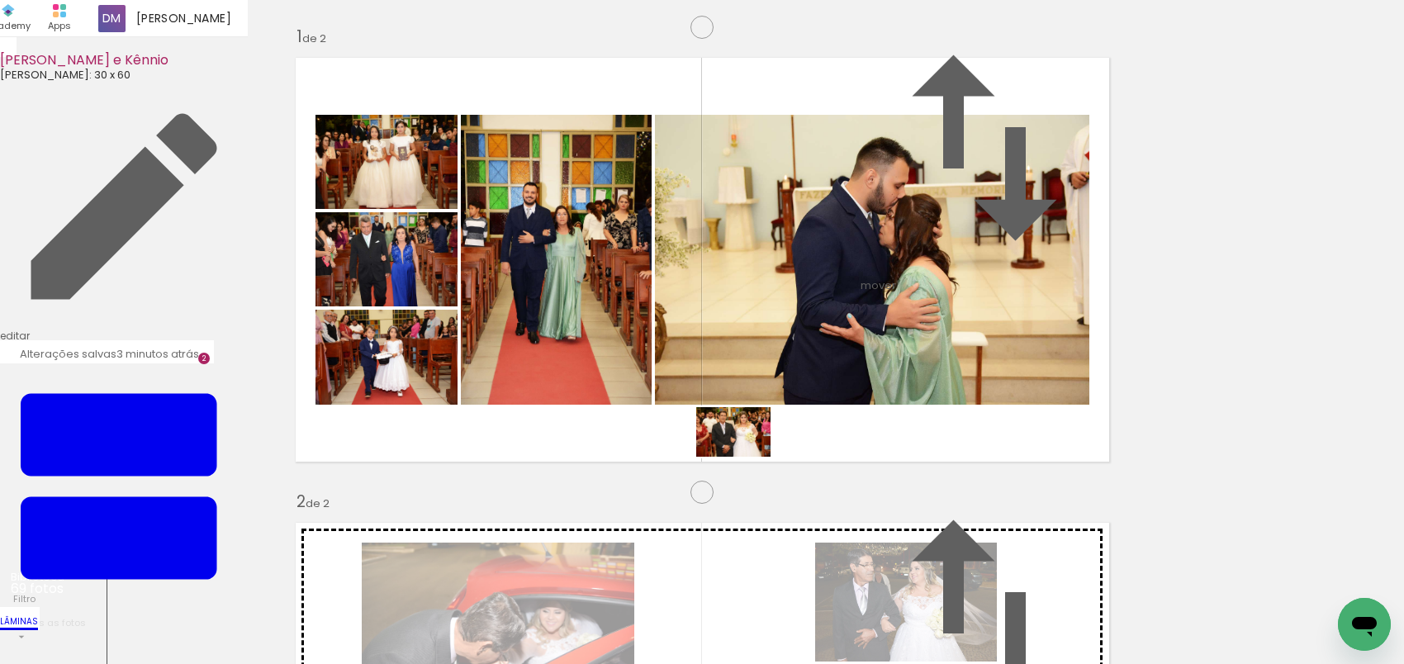
drag, startPoint x: 1089, startPoint y: 606, endPoint x: 746, endPoint y: 457, distance: 374.0
click at [746, 457] on quentale-workspace at bounding box center [702, 332] width 1404 height 664
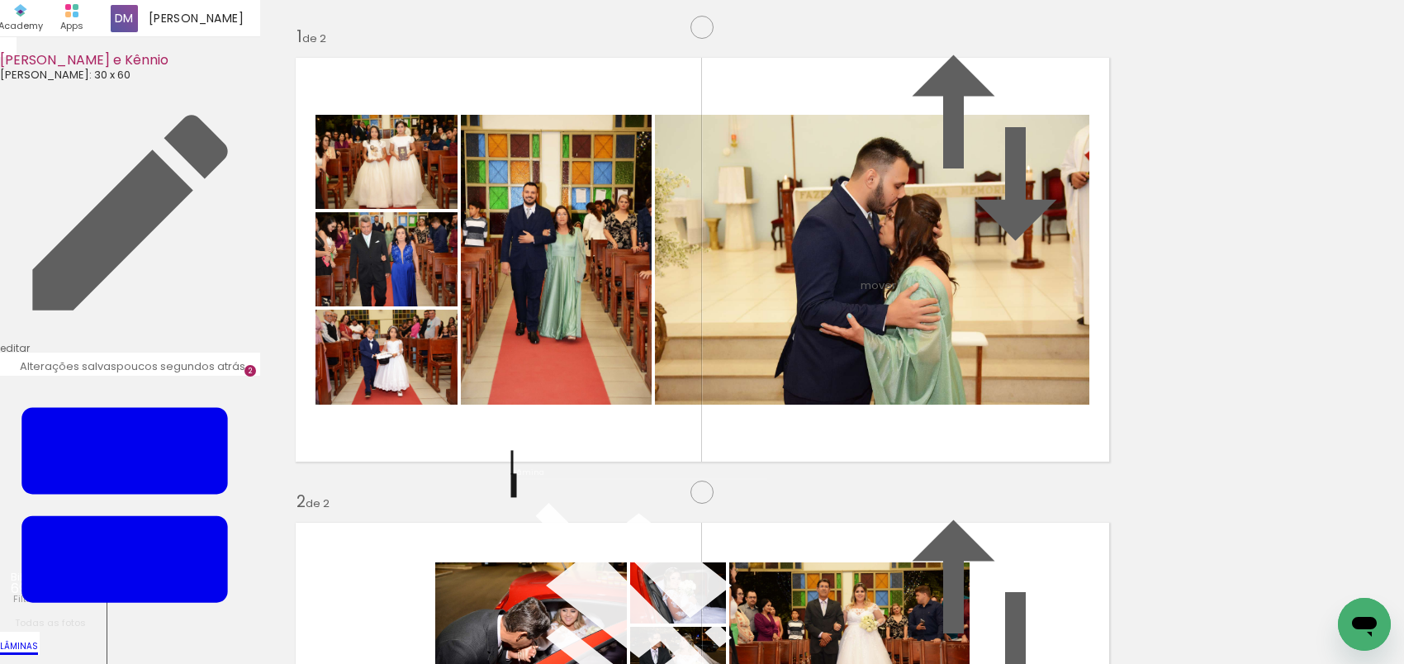
scroll to position [64, 0]
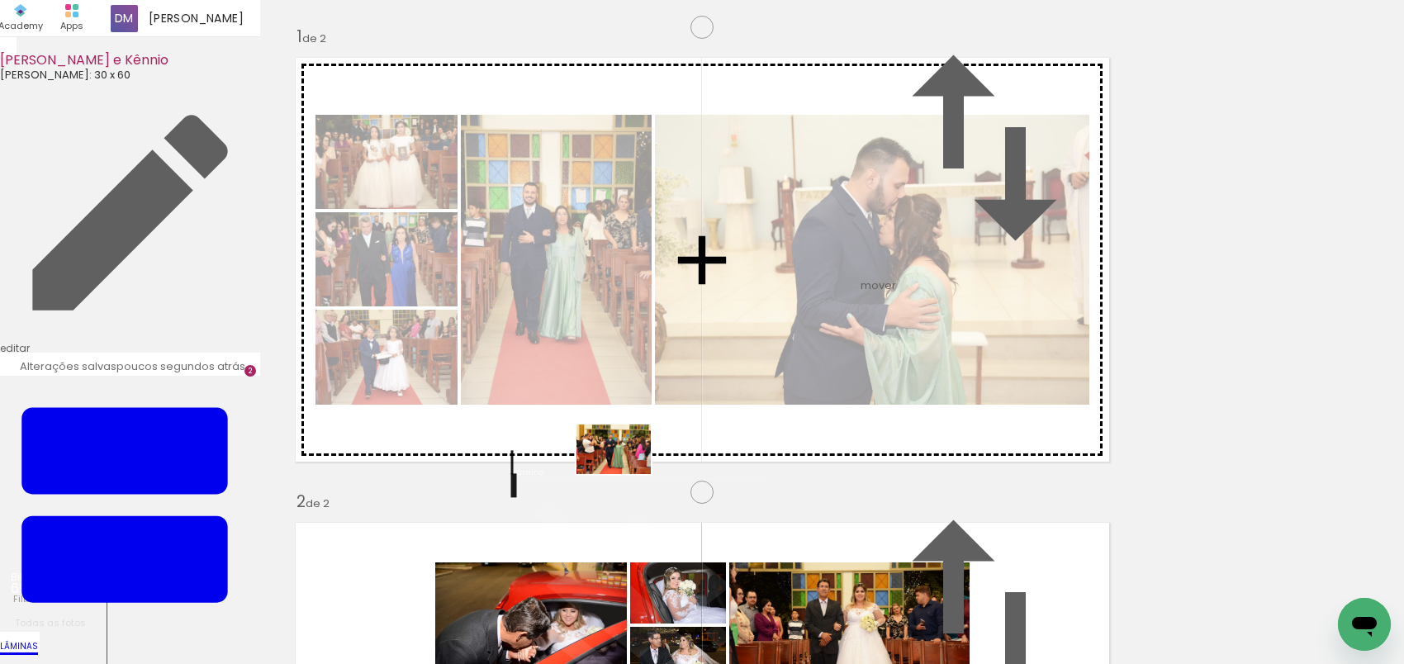
drag, startPoint x: 616, startPoint y: 615, endPoint x: 626, endPoint y: 474, distance: 140.8
click at [626, 474] on quentale-workspace at bounding box center [702, 332] width 1404 height 664
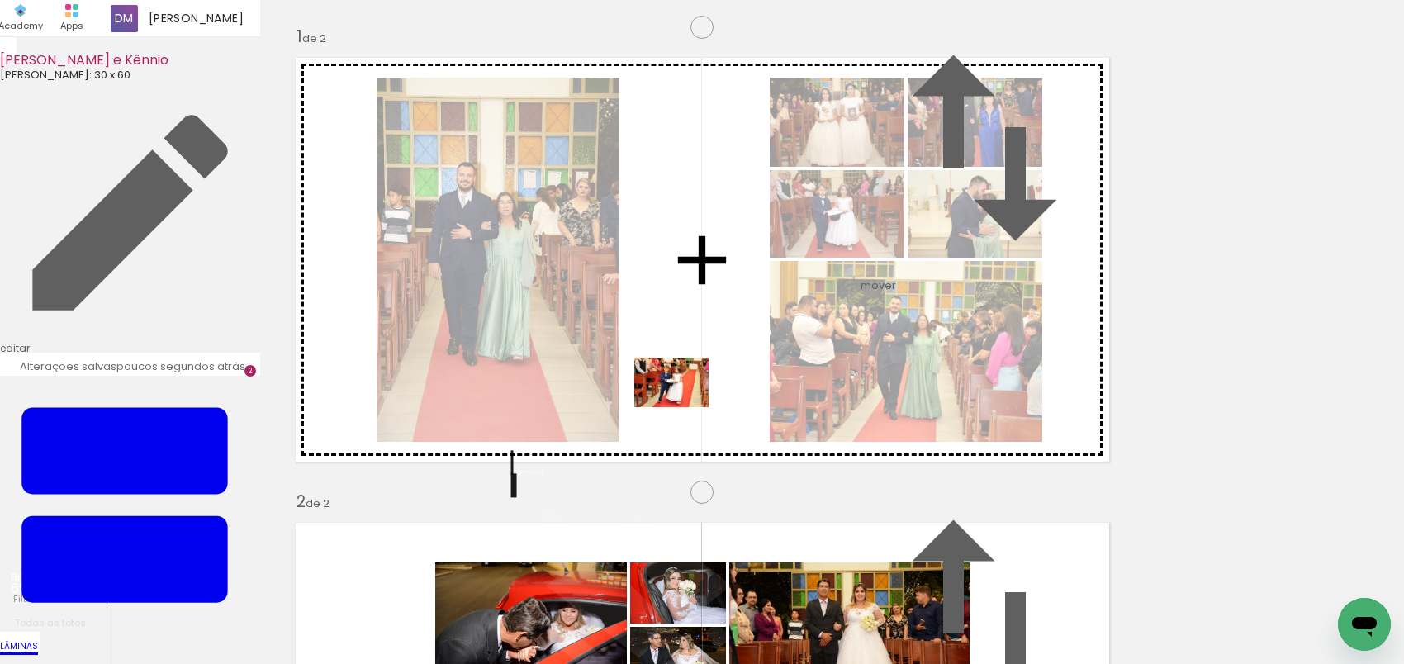
drag, startPoint x: 718, startPoint y: 631, endPoint x: 684, endPoint y: 407, distance: 226.4
click at [684, 407] on quentale-workspace at bounding box center [702, 332] width 1404 height 664
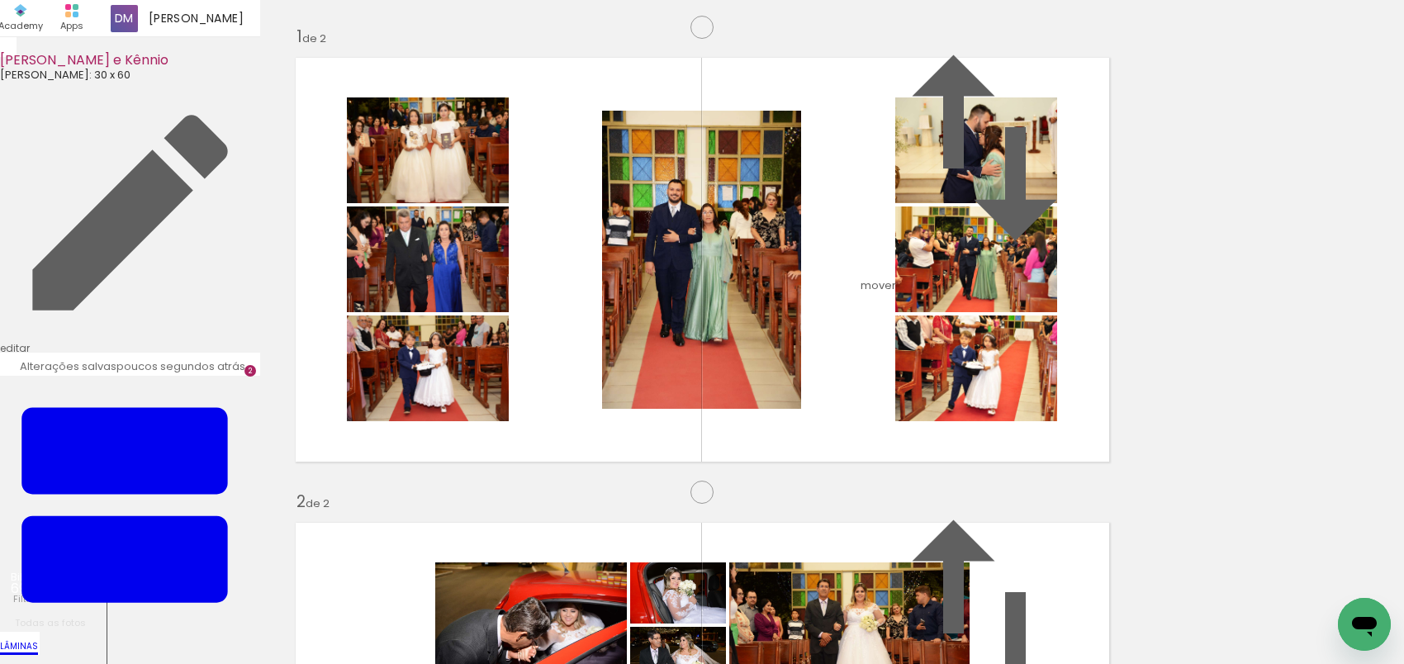
scroll to position [592, 0]
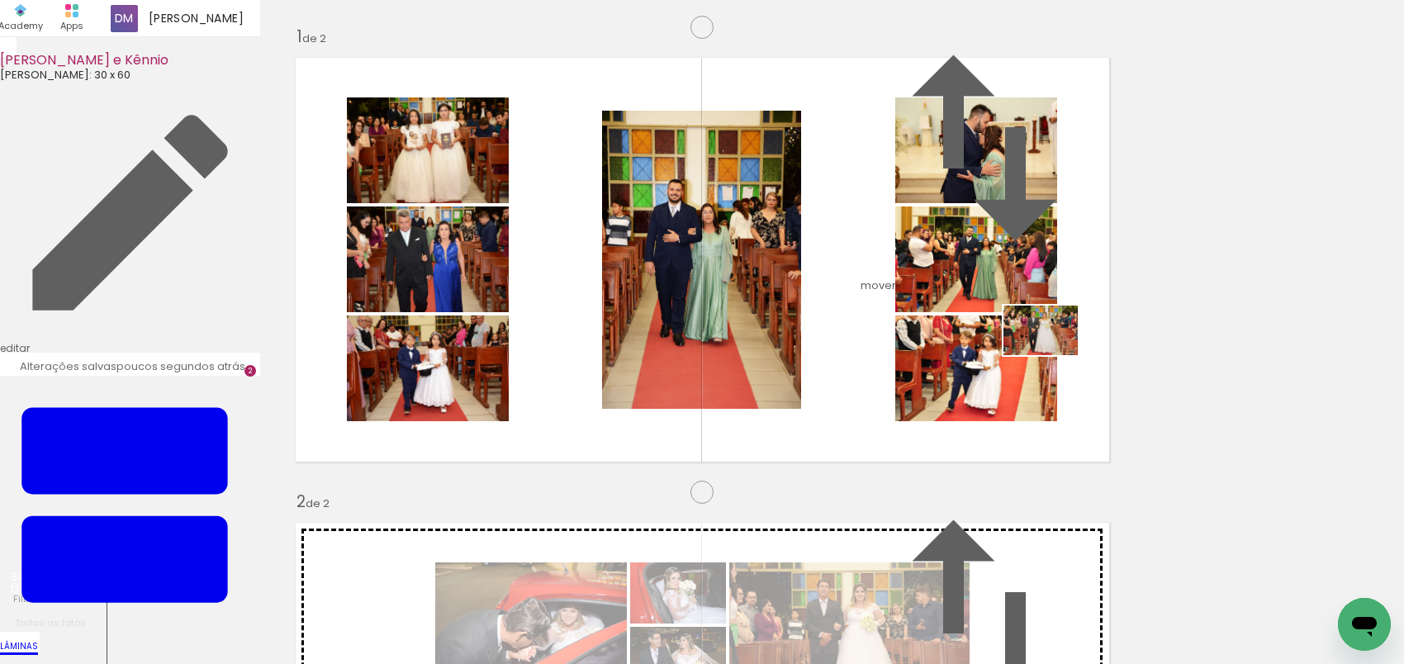
drag, startPoint x: 826, startPoint y: 611, endPoint x: 1053, endPoint y: 355, distance: 341.7
click at [1053, 355] on quentale-workspace at bounding box center [702, 332] width 1404 height 664
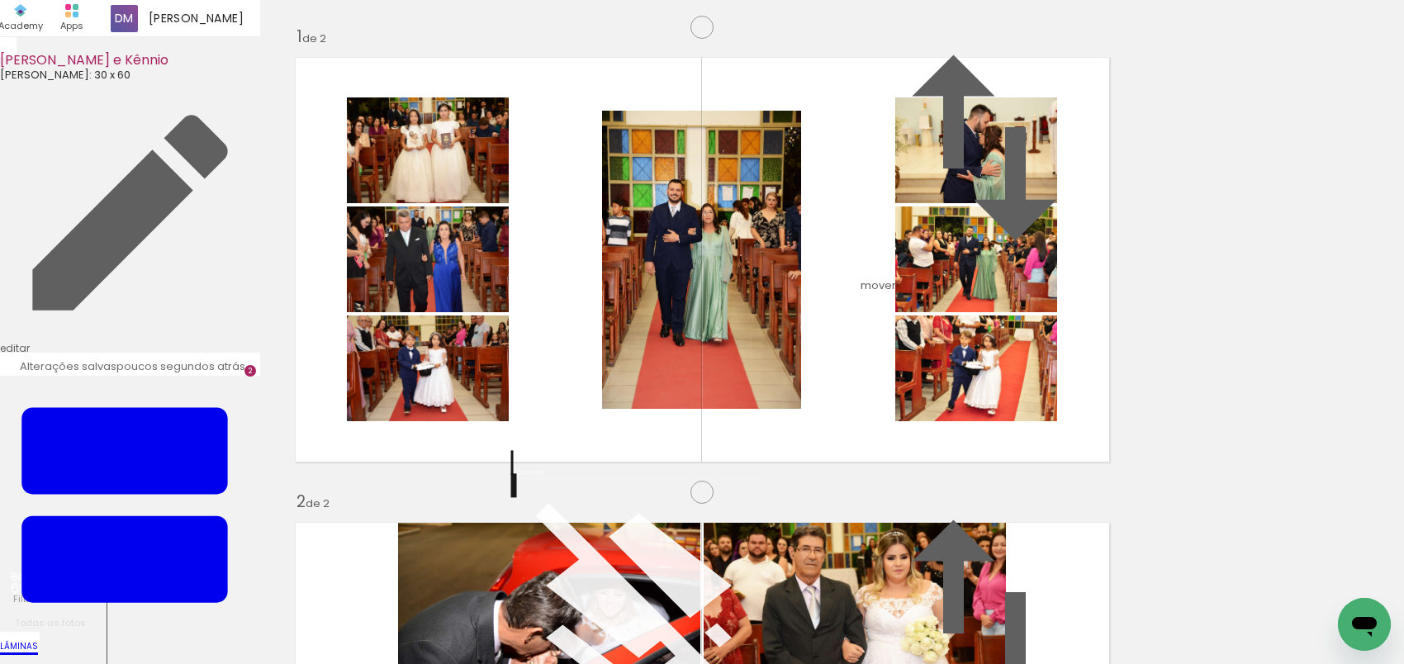
scroll to position [64, 0]
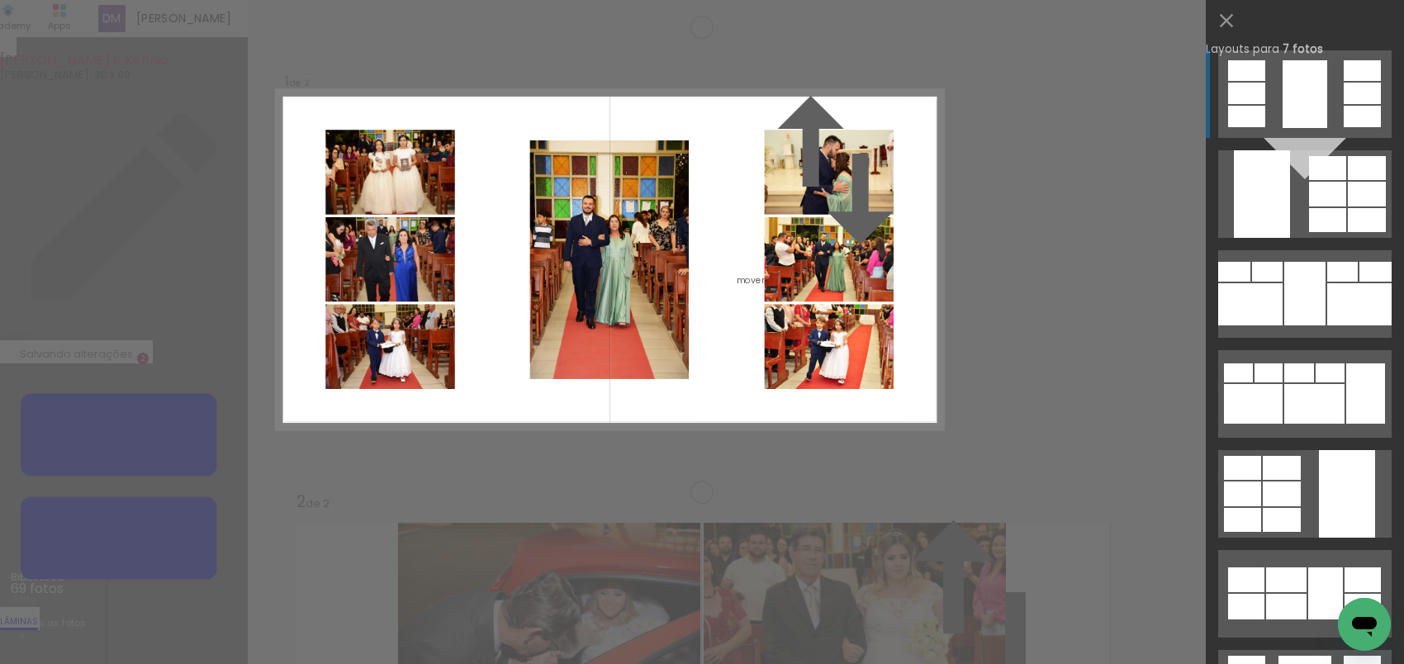
scroll to position [21, 0]
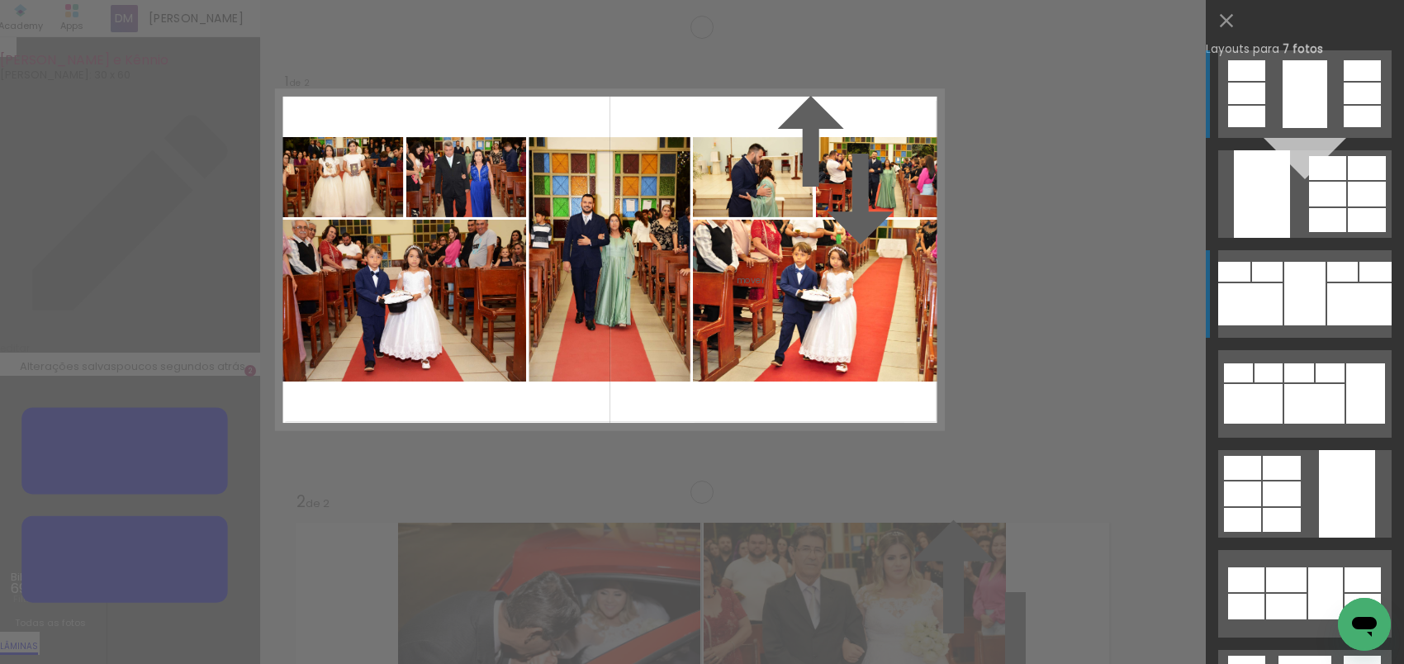
click at [1260, 304] on div at bounding box center [1251, 304] width 64 height 42
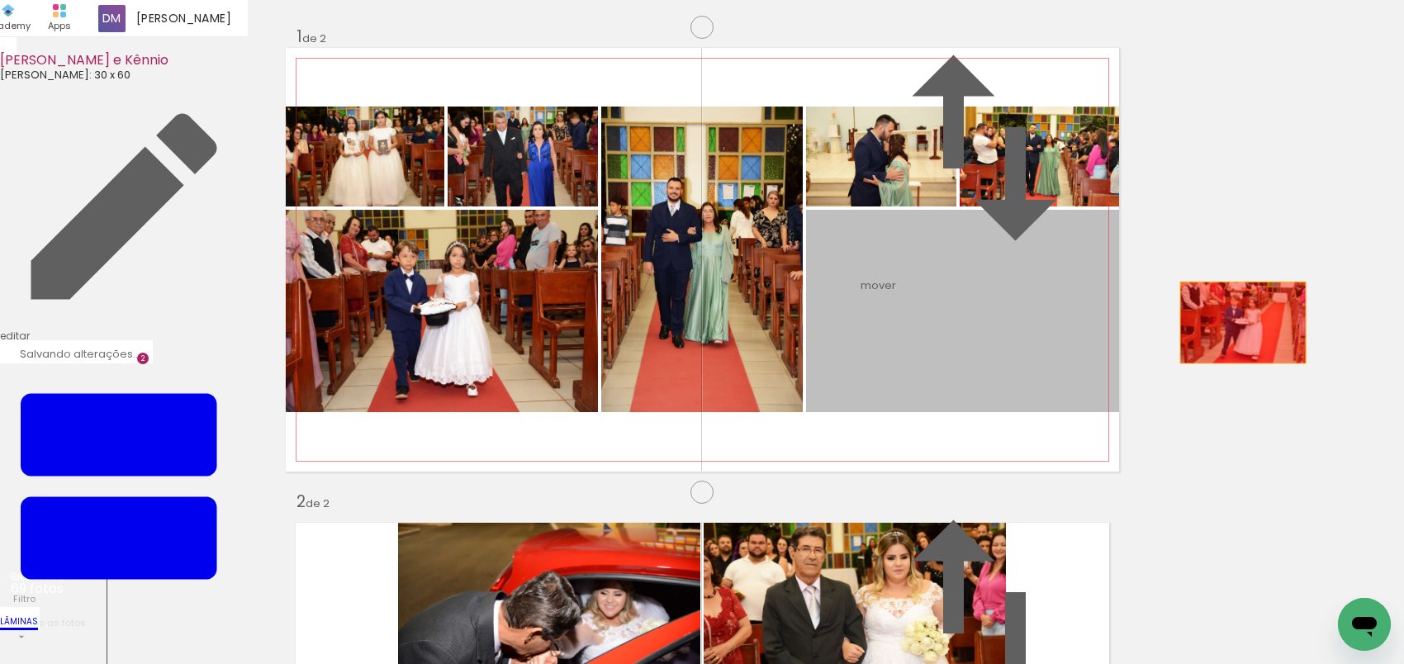
drag, startPoint x: 950, startPoint y: 376, endPoint x: 1234, endPoint y: 385, distance: 284.3
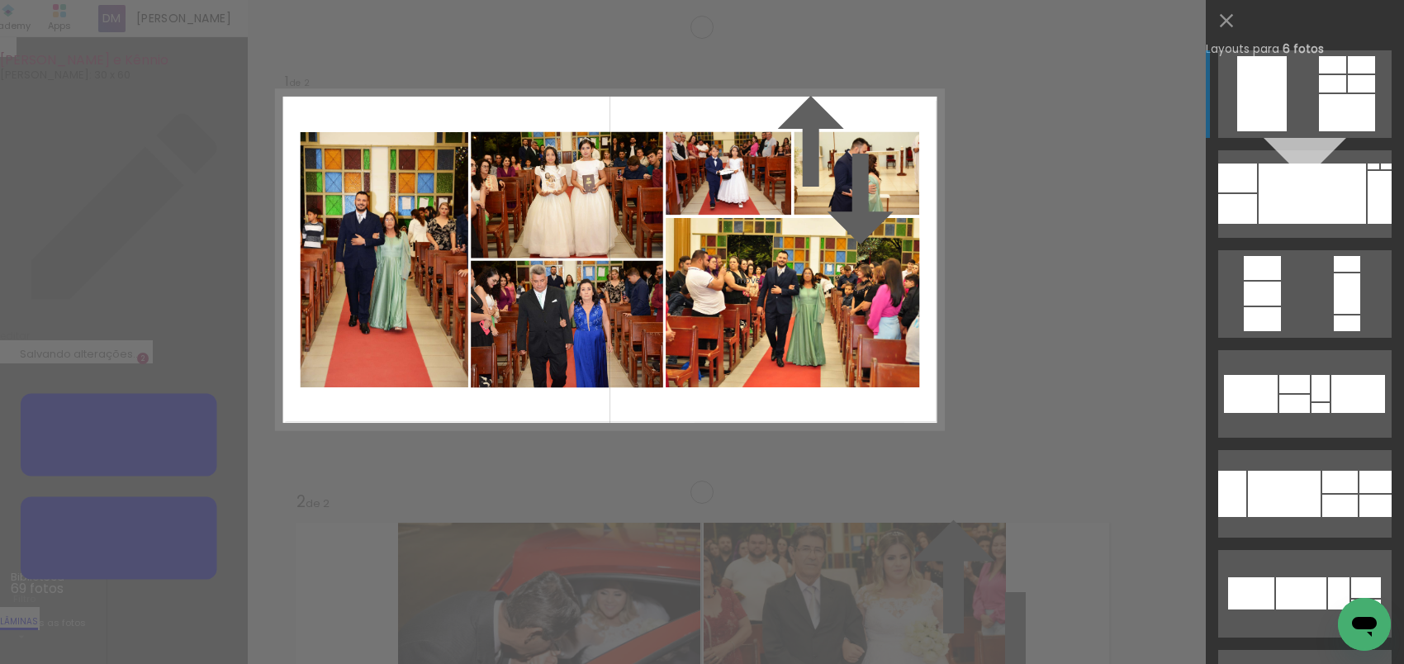
scroll to position [316, 0]
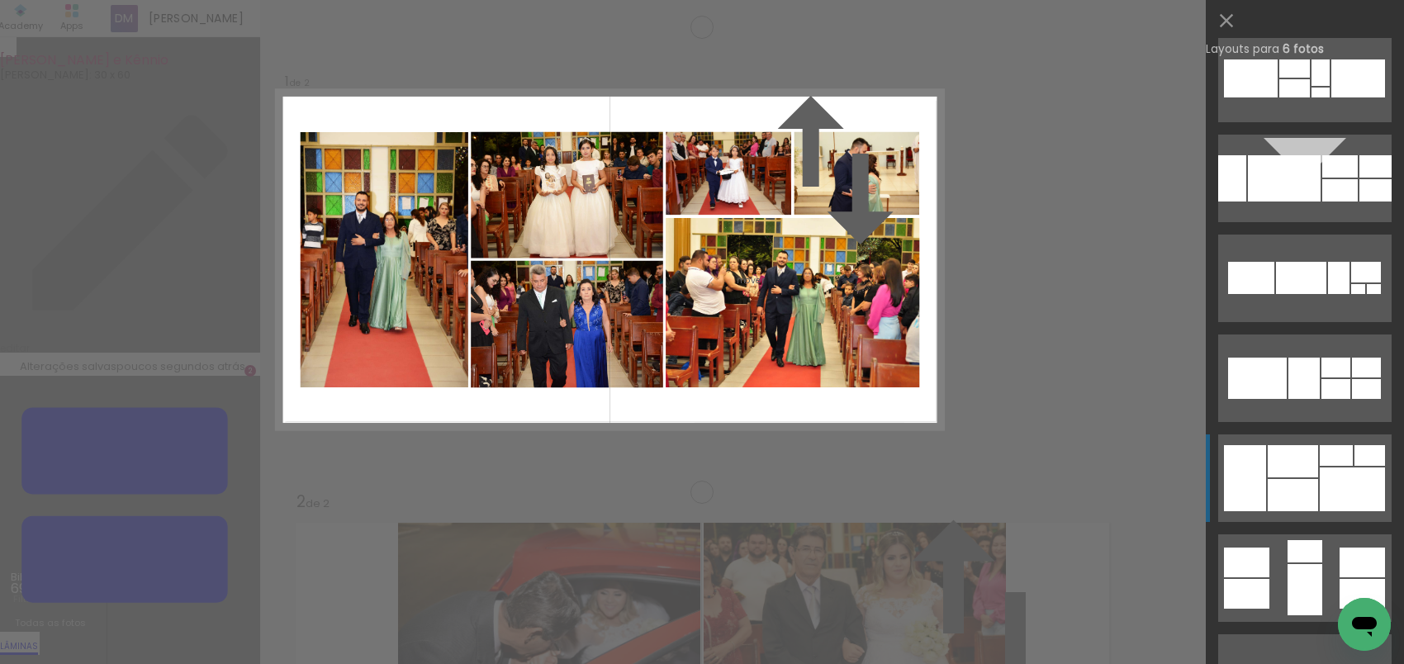
click at [1287, 465] on div at bounding box center [1293, 461] width 50 height 32
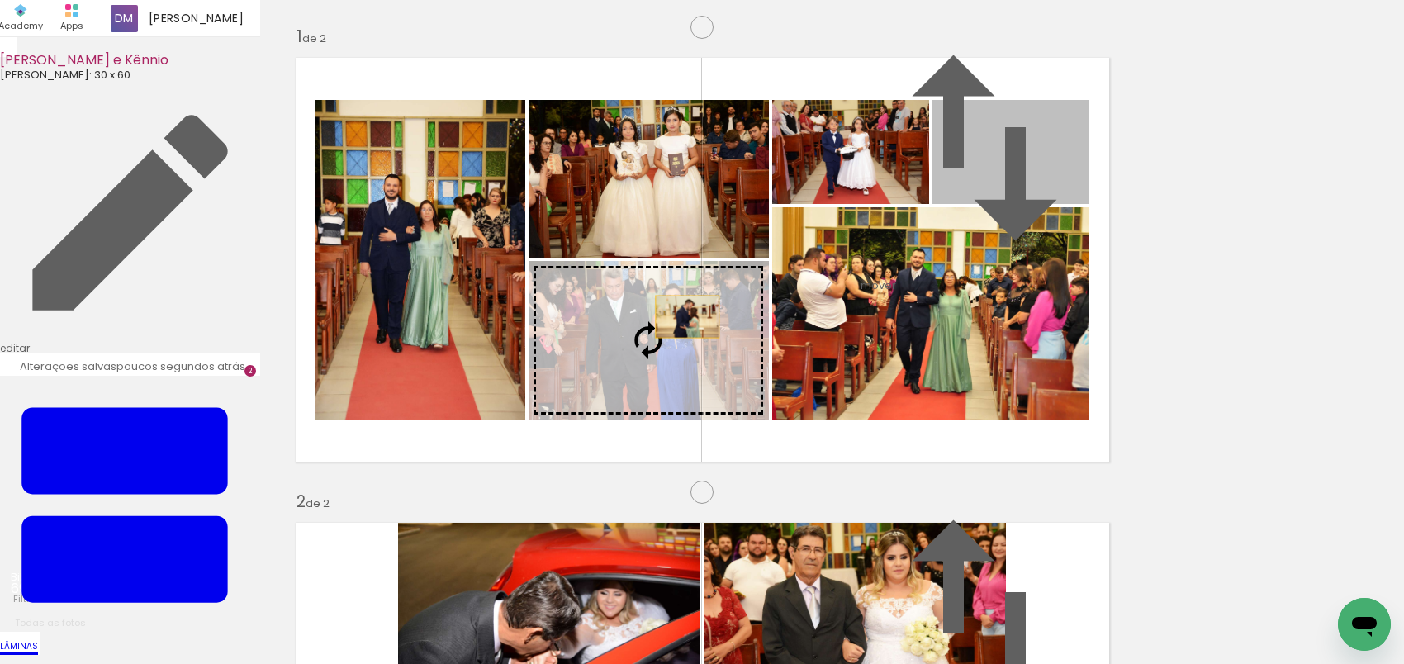
drag, startPoint x: 1019, startPoint y: 230, endPoint x: 678, endPoint y: 379, distance: 371.8
click at [0, 0] on slot at bounding box center [0, 0] width 0 height 0
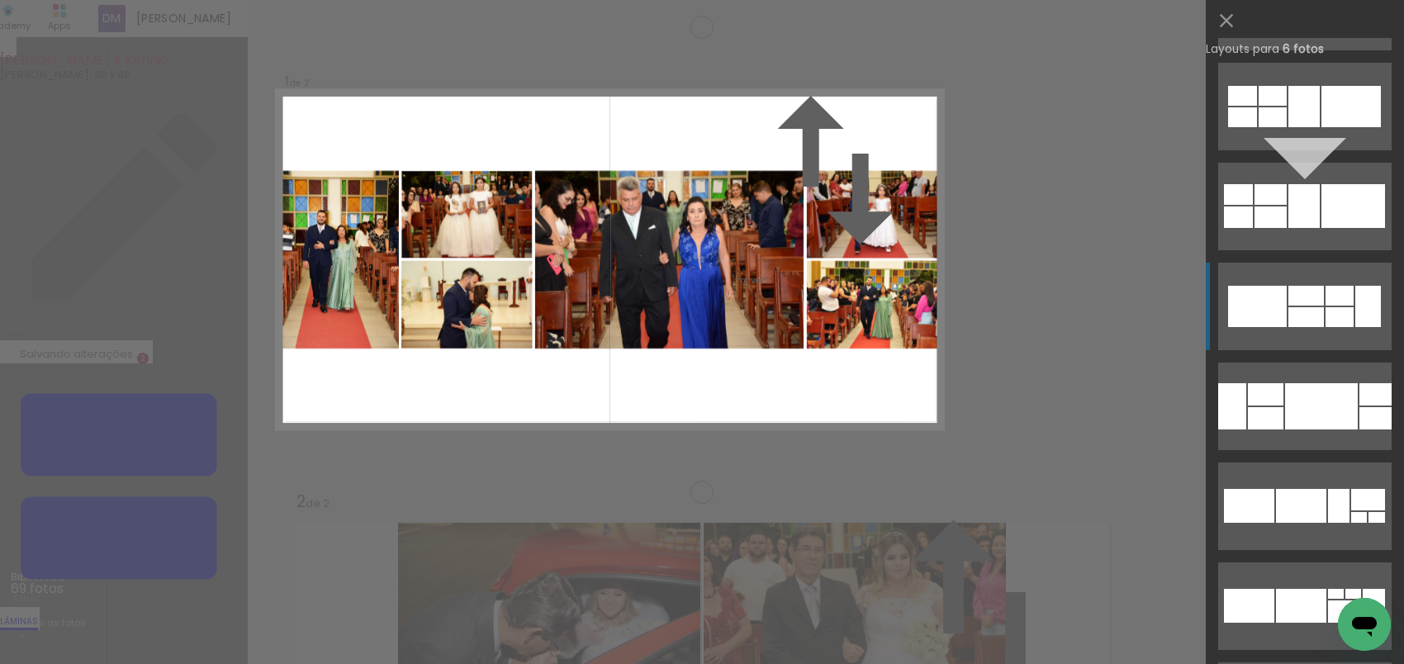
scroll to position [4597, 0]
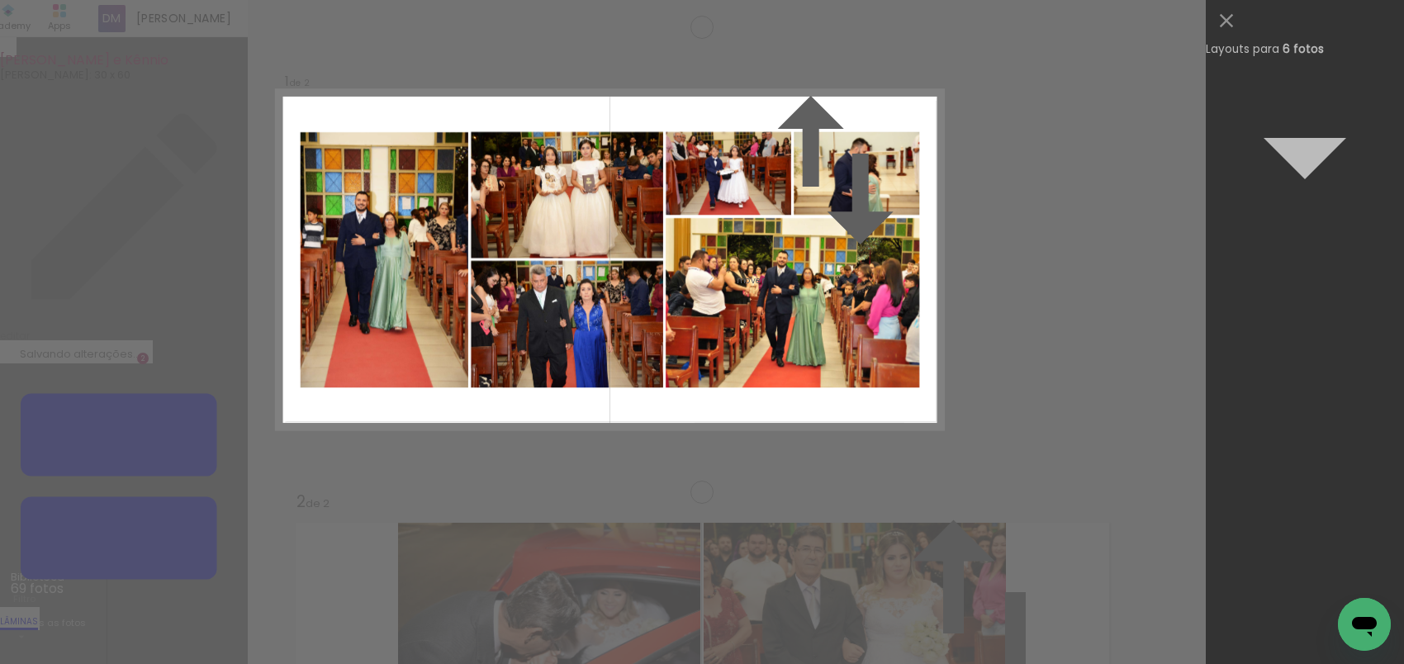
scroll to position [700, 0]
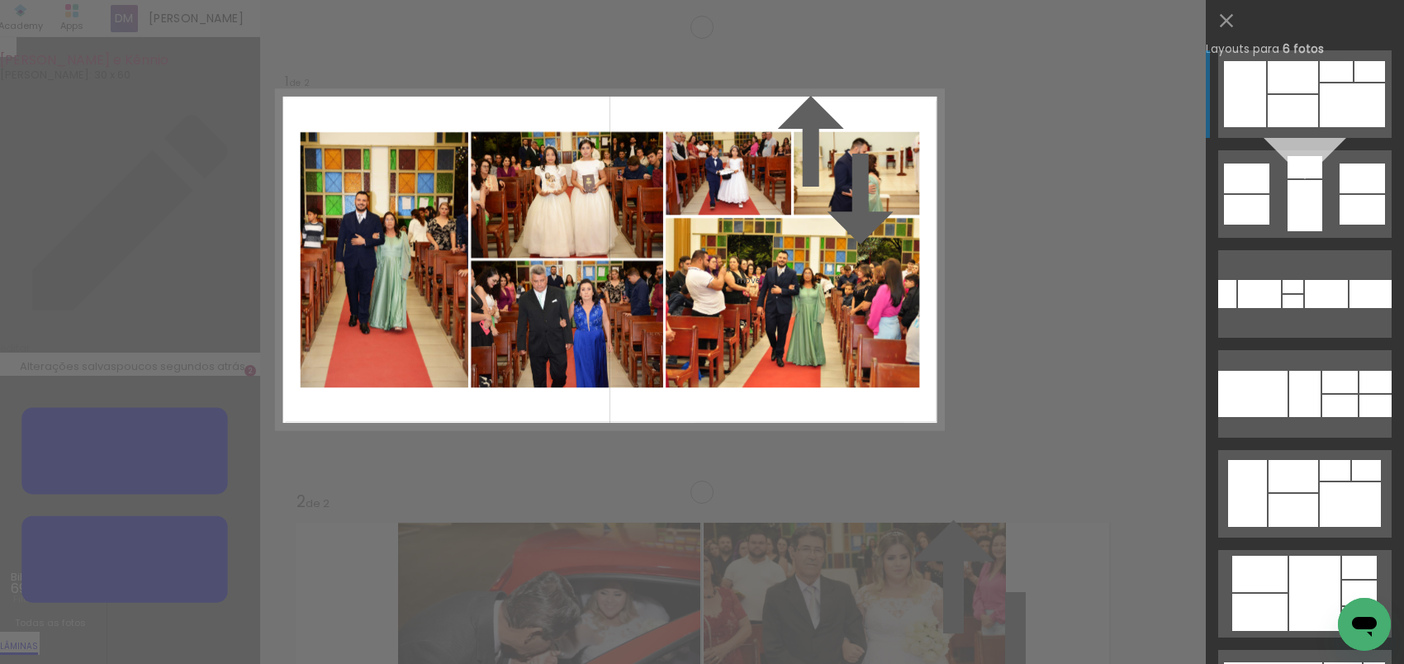
click at [1276, 97] on div at bounding box center [1293, 111] width 50 height 32
click at [1276, 95] on div at bounding box center [1293, 111] width 50 height 32
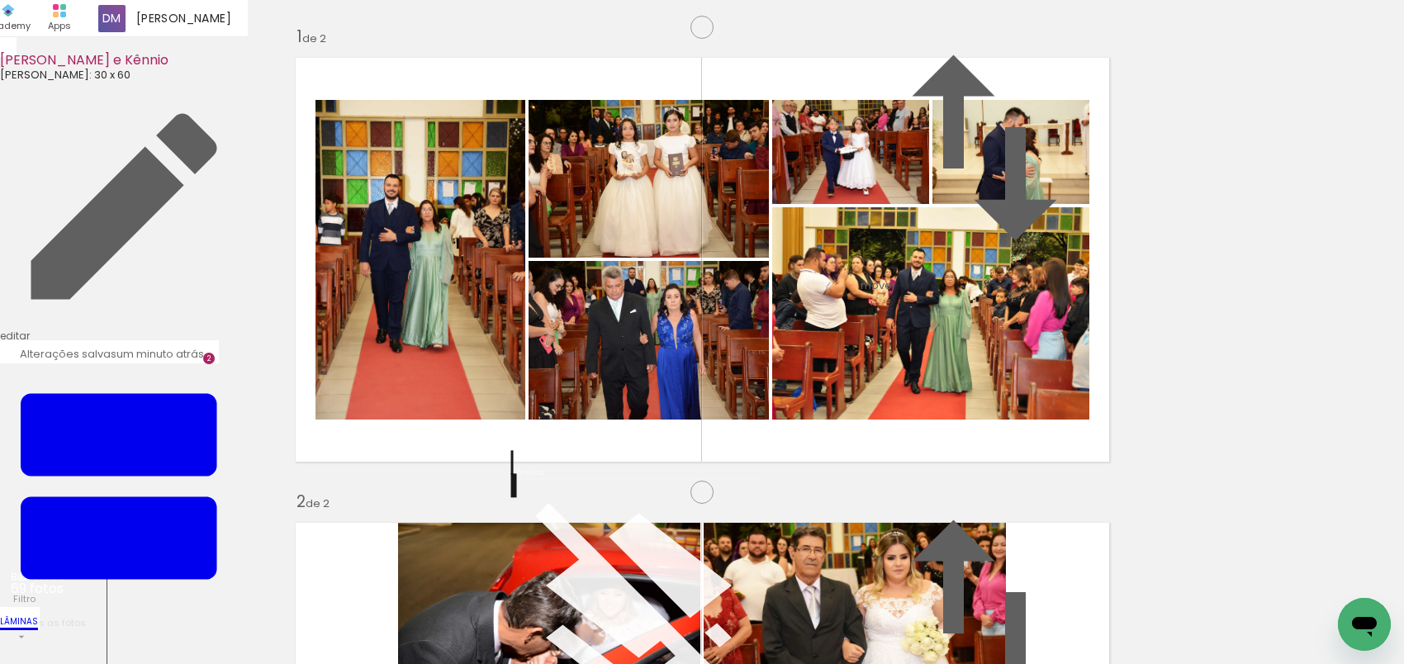
click at [647, 258] on quentale-photo at bounding box center [649, 179] width 240 height 158
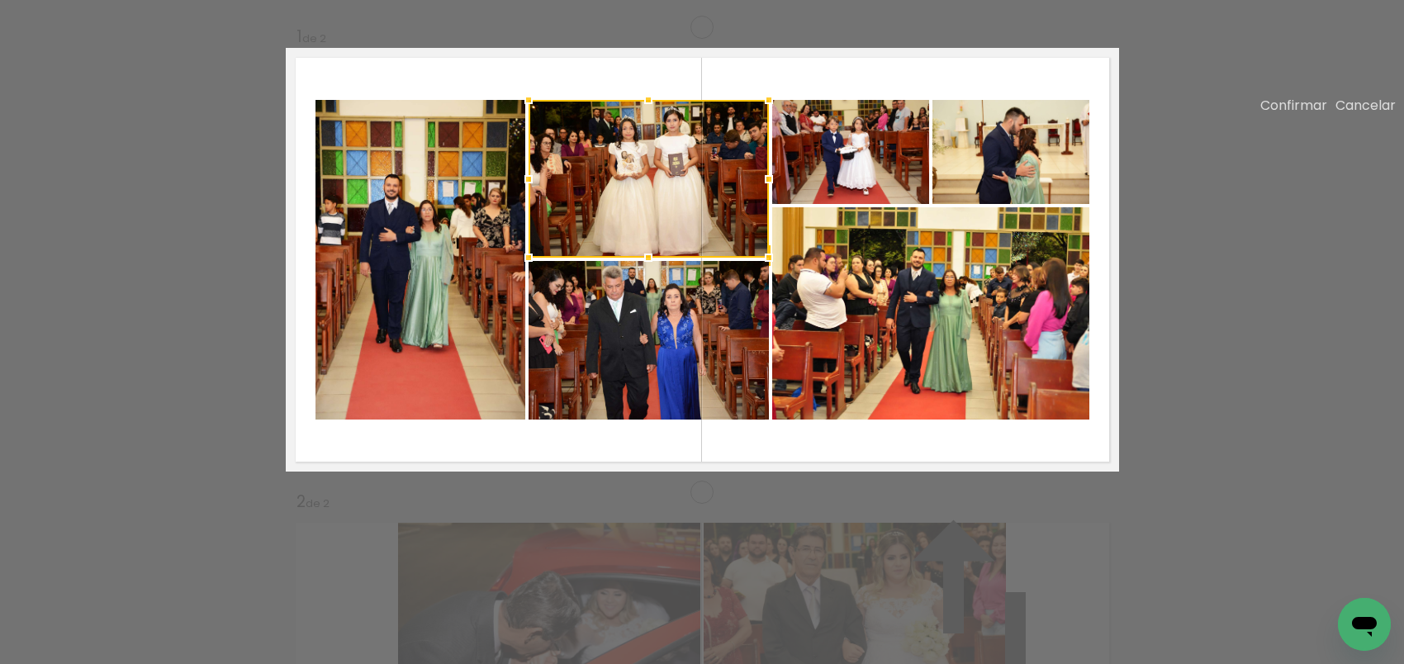
click at [668, 379] on quentale-photo at bounding box center [649, 340] width 240 height 159
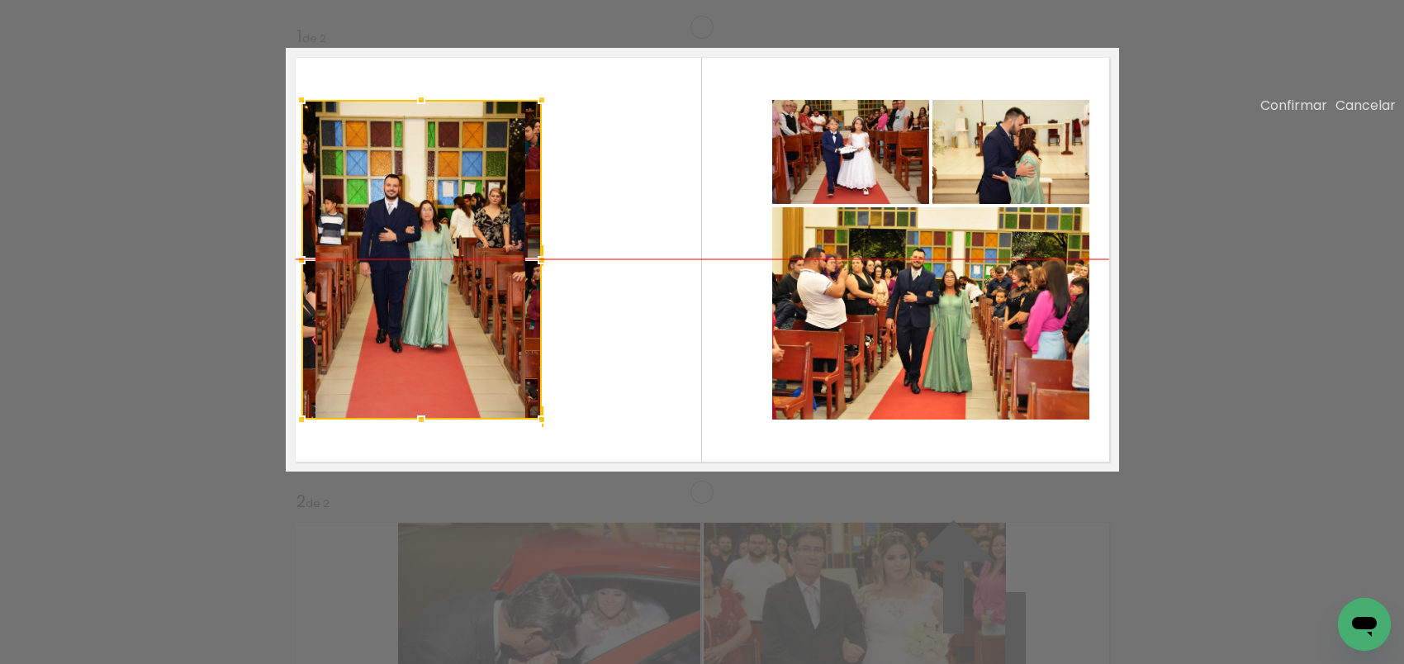
drag, startPoint x: 648, startPoint y: 381, endPoint x: 437, endPoint y: 379, distance: 210.7
click at [437, 379] on div at bounding box center [422, 260] width 240 height 320
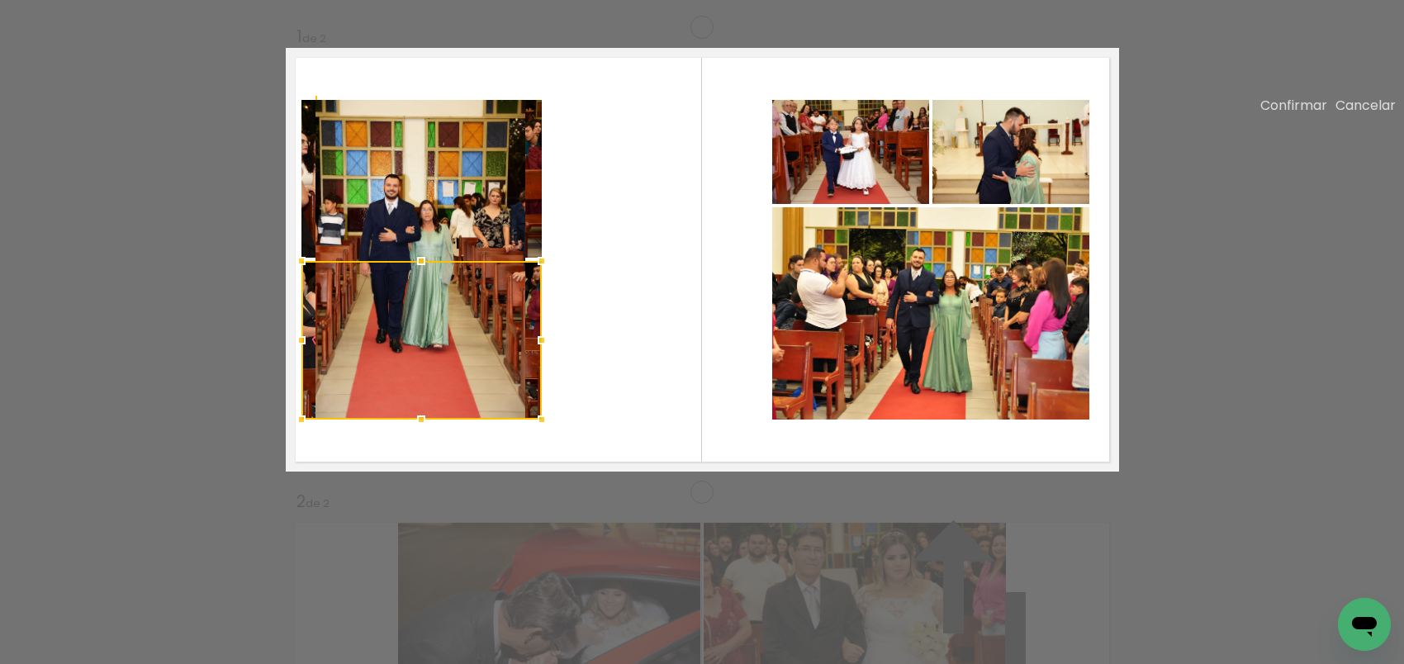
click at [472, 354] on div at bounding box center [422, 340] width 240 height 159
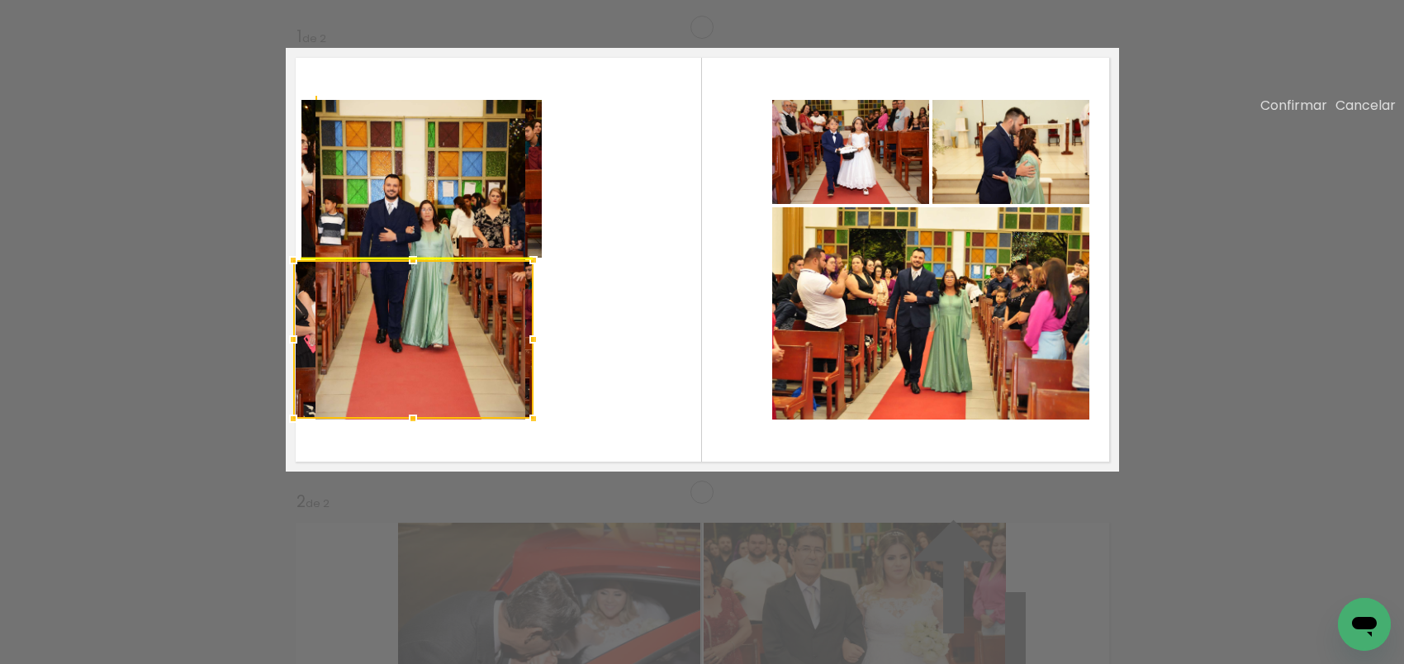
drag, startPoint x: 472, startPoint y: 354, endPoint x: 463, endPoint y: 347, distance: 10.6
click at [463, 347] on div at bounding box center [413, 339] width 240 height 159
click at [0, 0] on slot "Cancelar" at bounding box center [0, 0] width 0 height 0
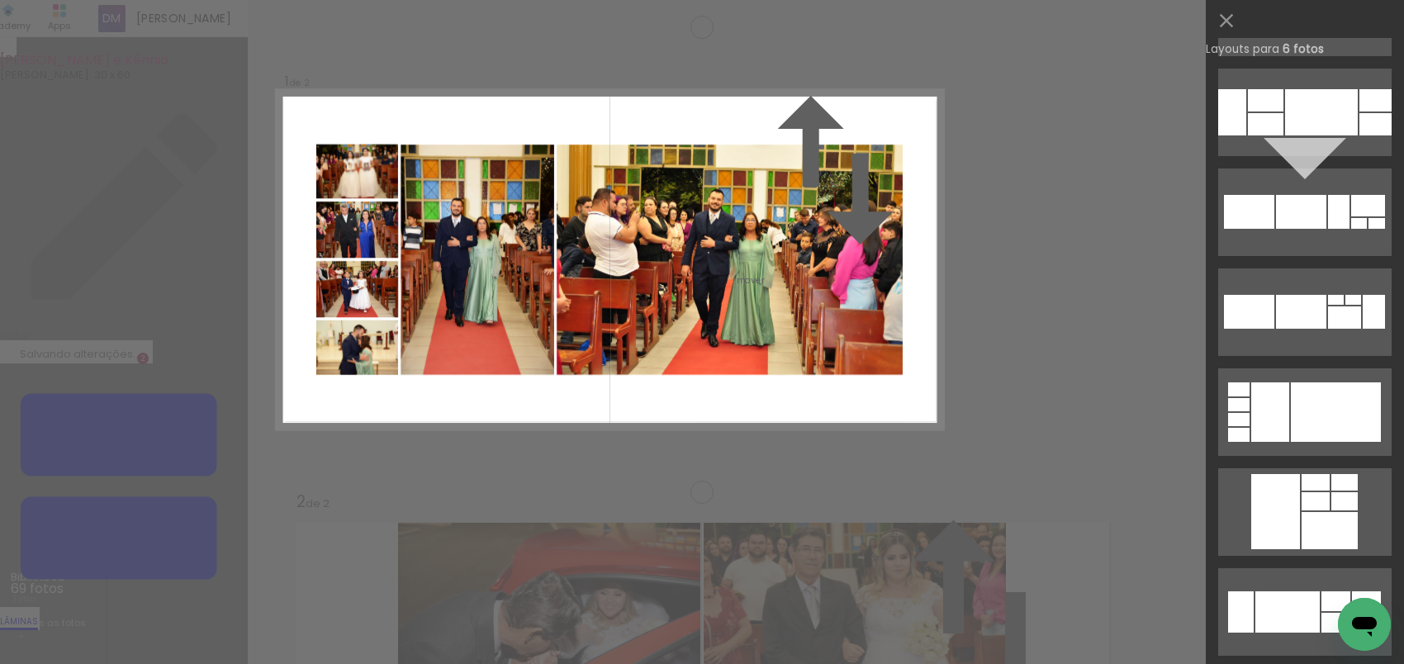
scroll to position [4913, 0]
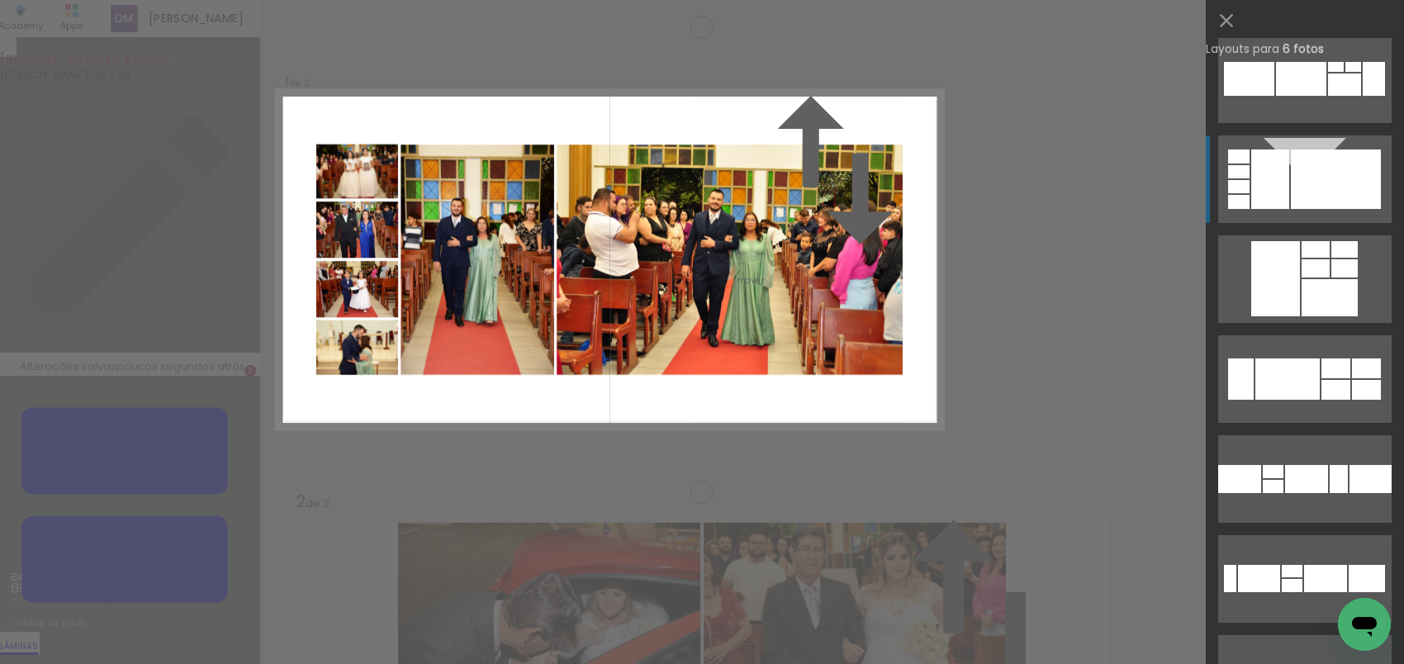
click at [1292, 189] on div at bounding box center [1336, 179] width 90 height 59
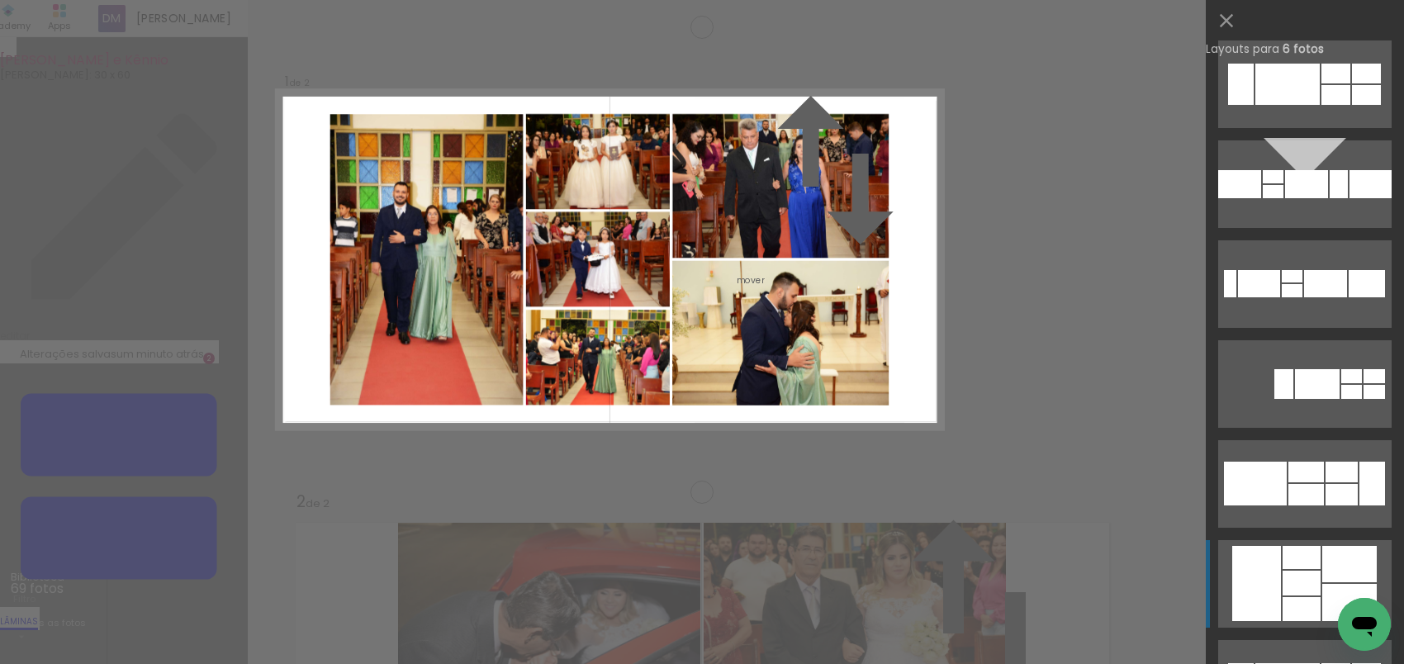
scroll to position [5419, 0]
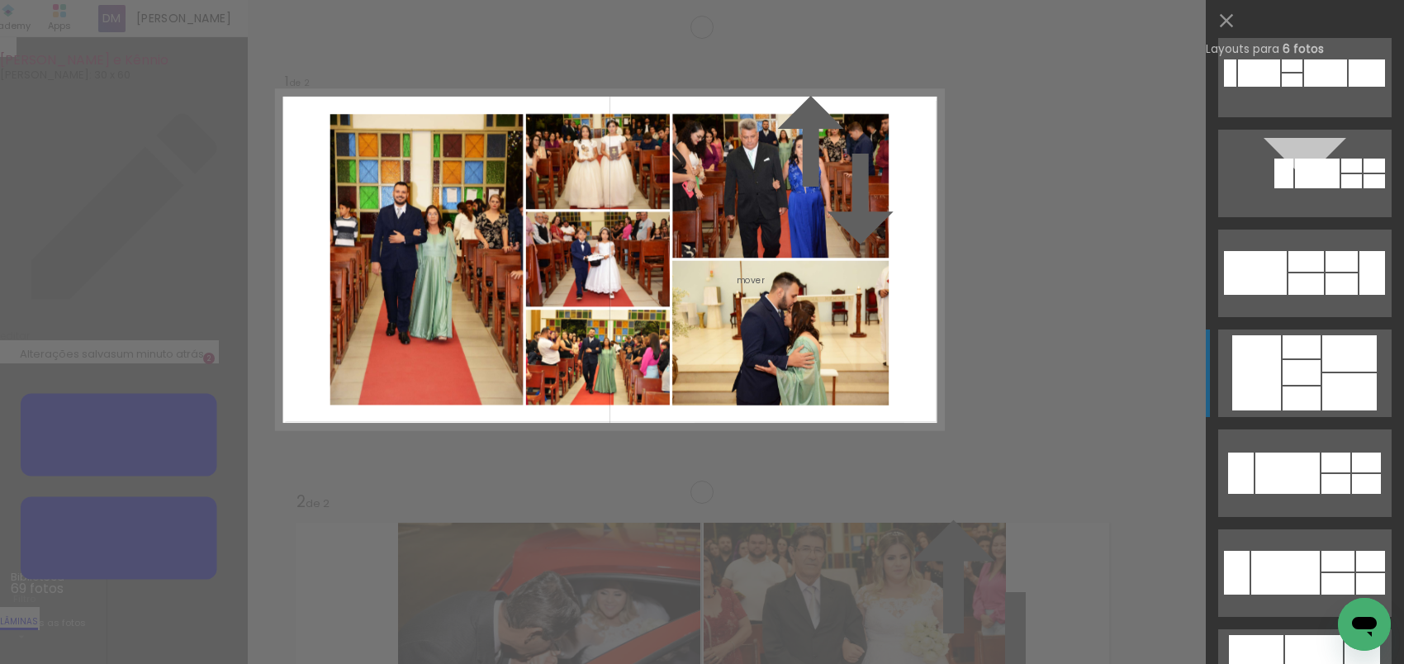
click at [1323, 377] on div at bounding box center [1350, 391] width 55 height 37
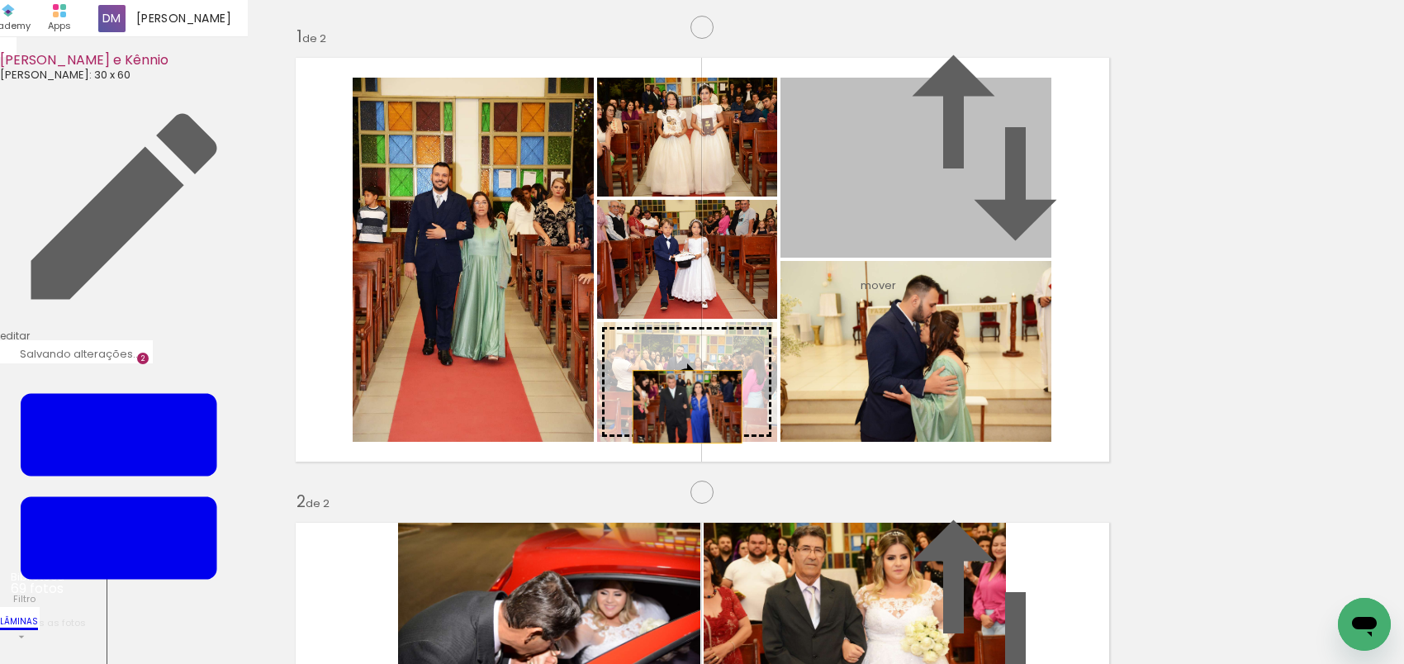
drag, startPoint x: 966, startPoint y: 252, endPoint x: 678, endPoint y: 469, distance: 360.4
click at [0, 0] on slot at bounding box center [0, 0] width 0 height 0
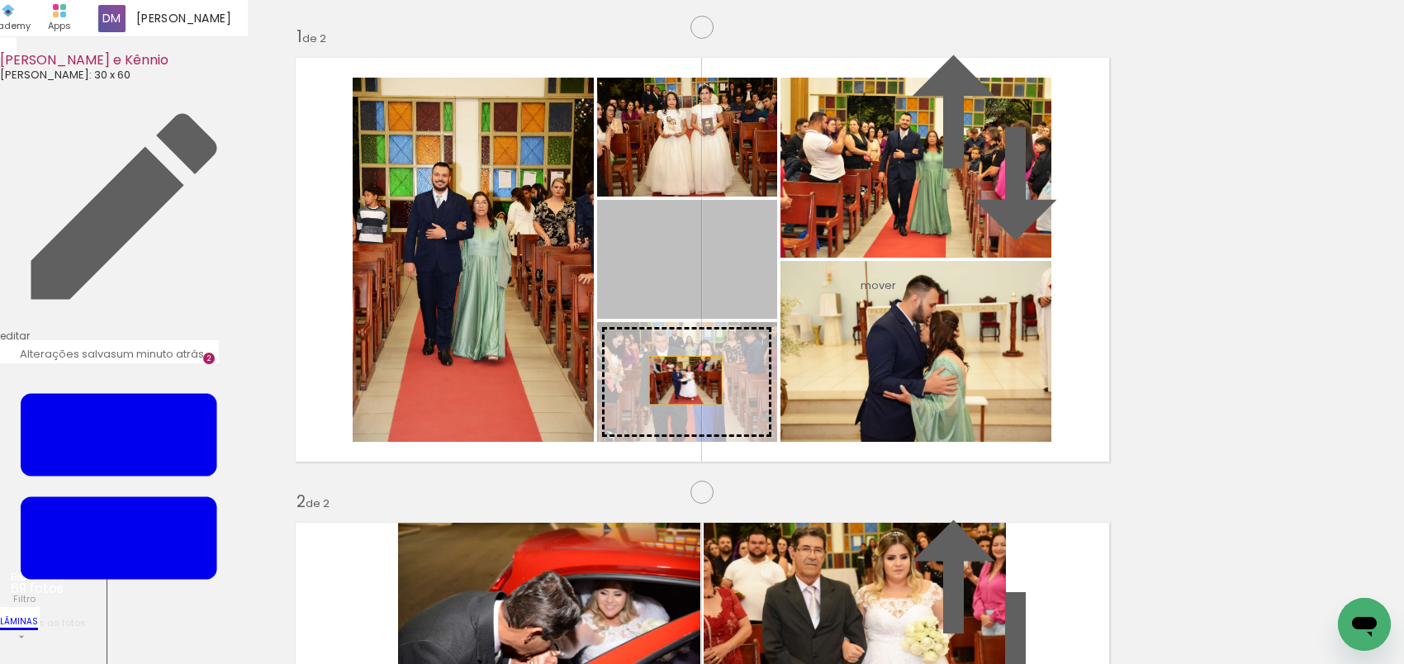
drag, startPoint x: 665, startPoint y: 301, endPoint x: 676, endPoint y: 445, distance: 145.0
click at [0, 0] on slot at bounding box center [0, 0] width 0 height 0
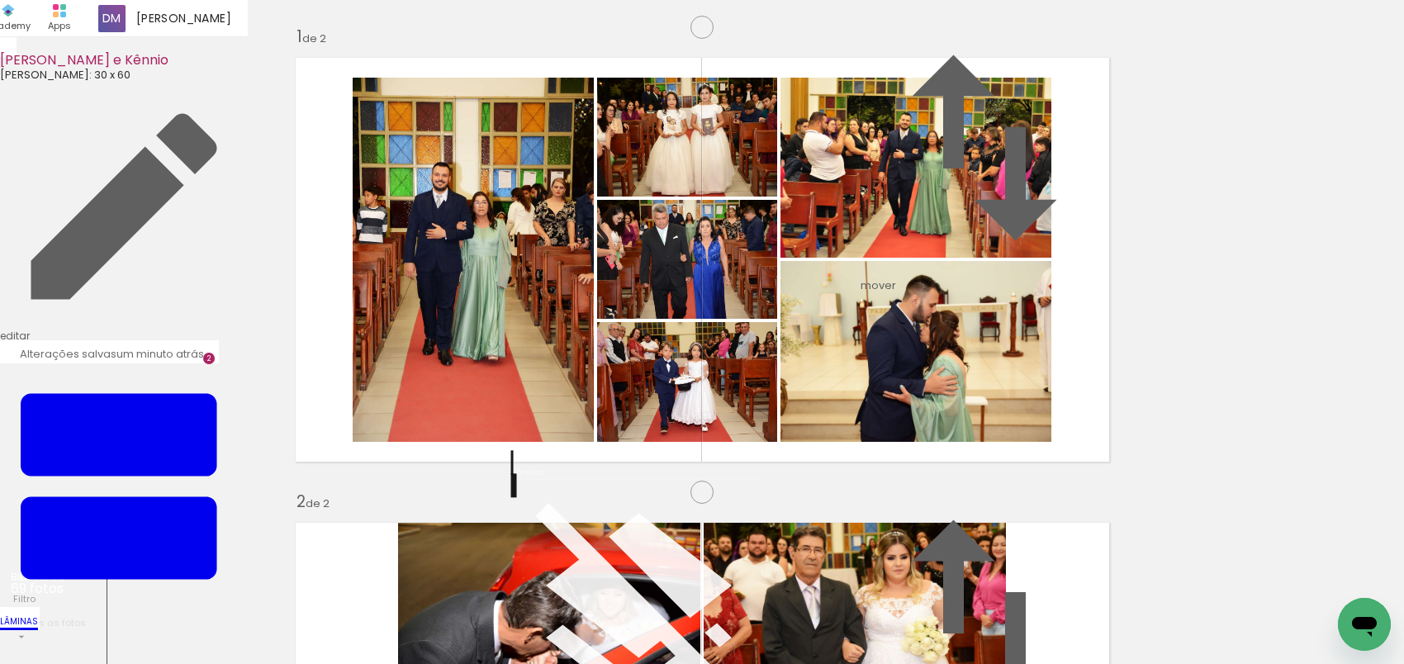
click at [449, 372] on quentale-photo at bounding box center [473, 260] width 241 height 364
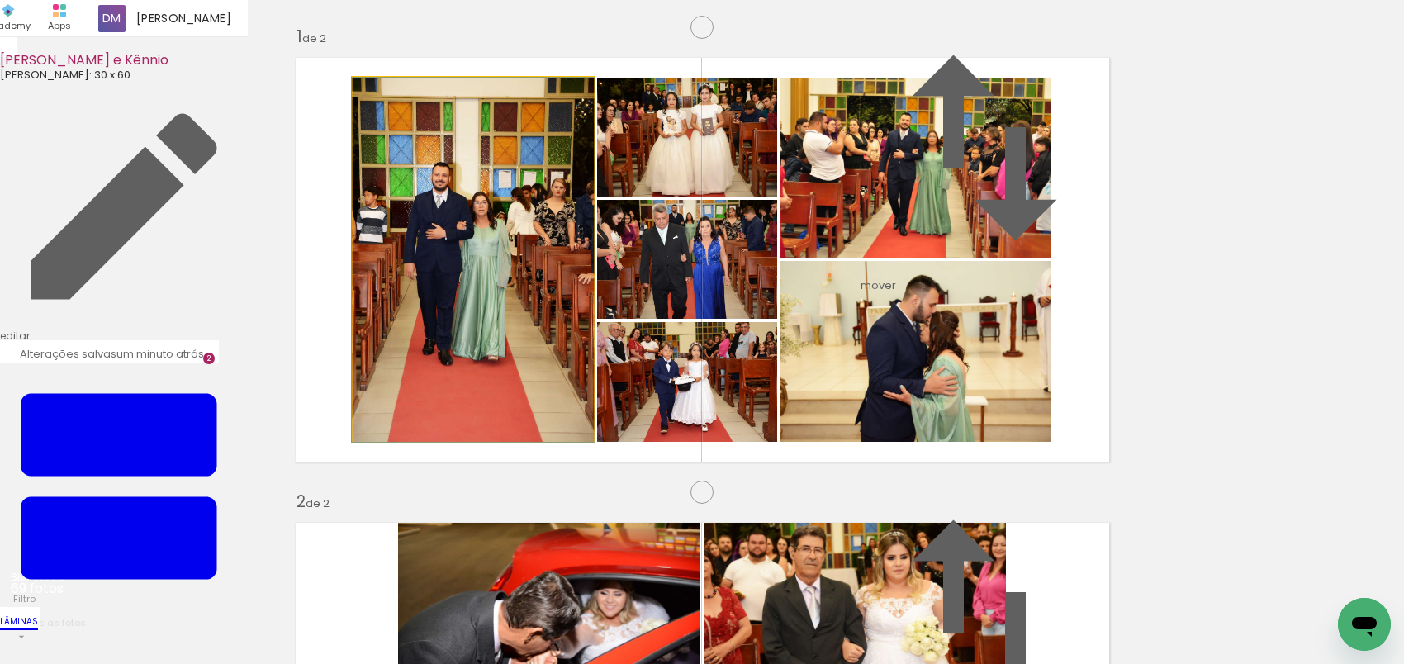
click at [449, 372] on quentale-photo at bounding box center [473, 260] width 241 height 364
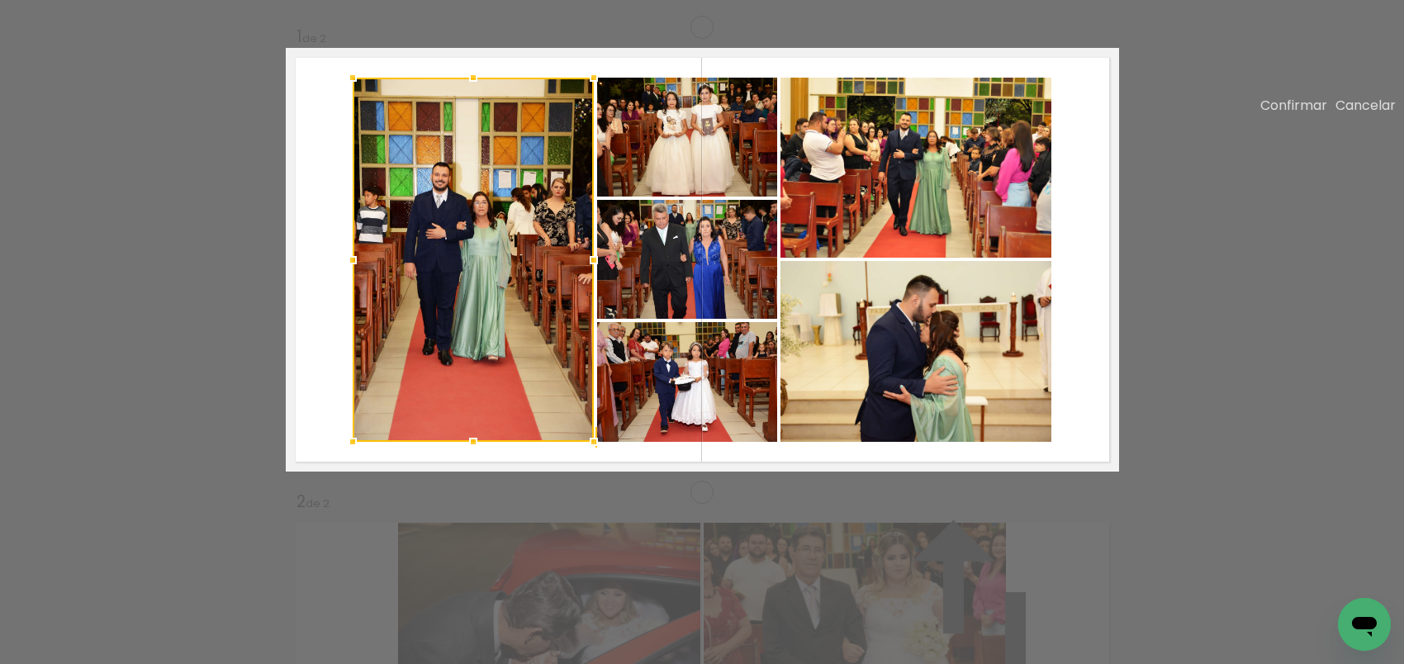
click at [687, 319] on quentale-photo at bounding box center [687, 259] width 180 height 119
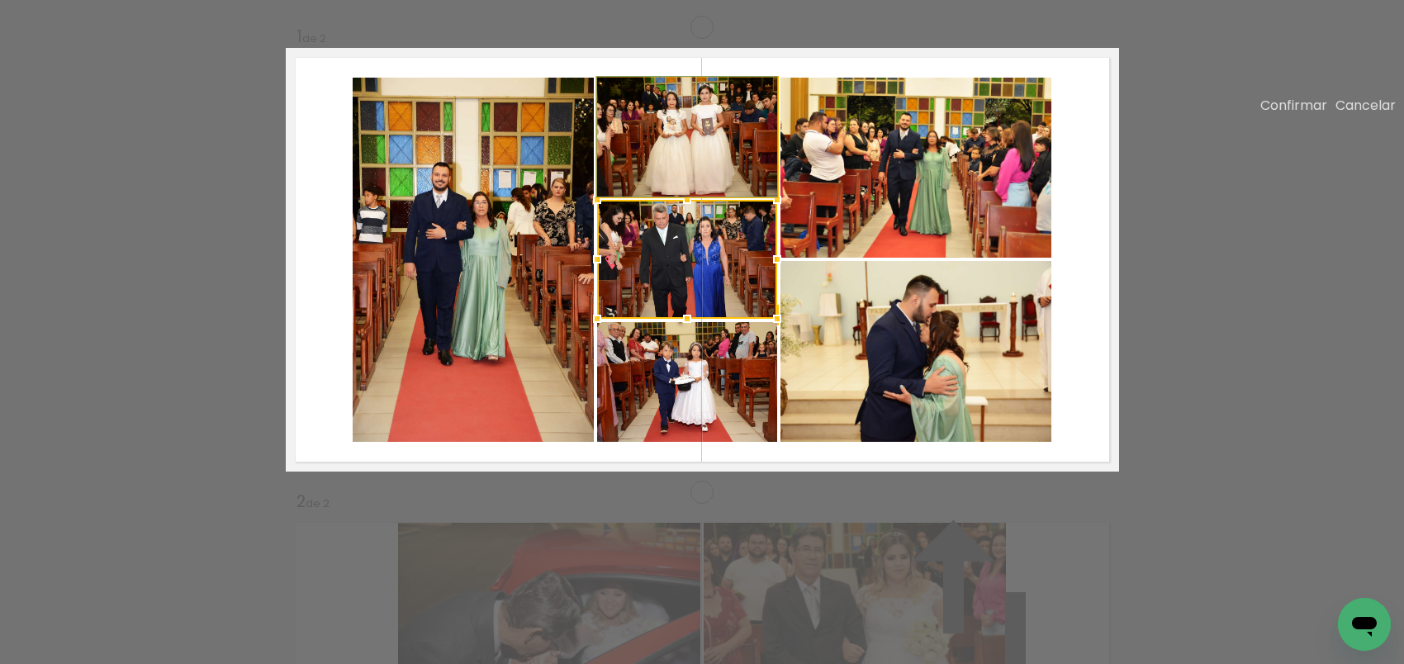
click at [682, 197] on quentale-photo at bounding box center [687, 137] width 180 height 119
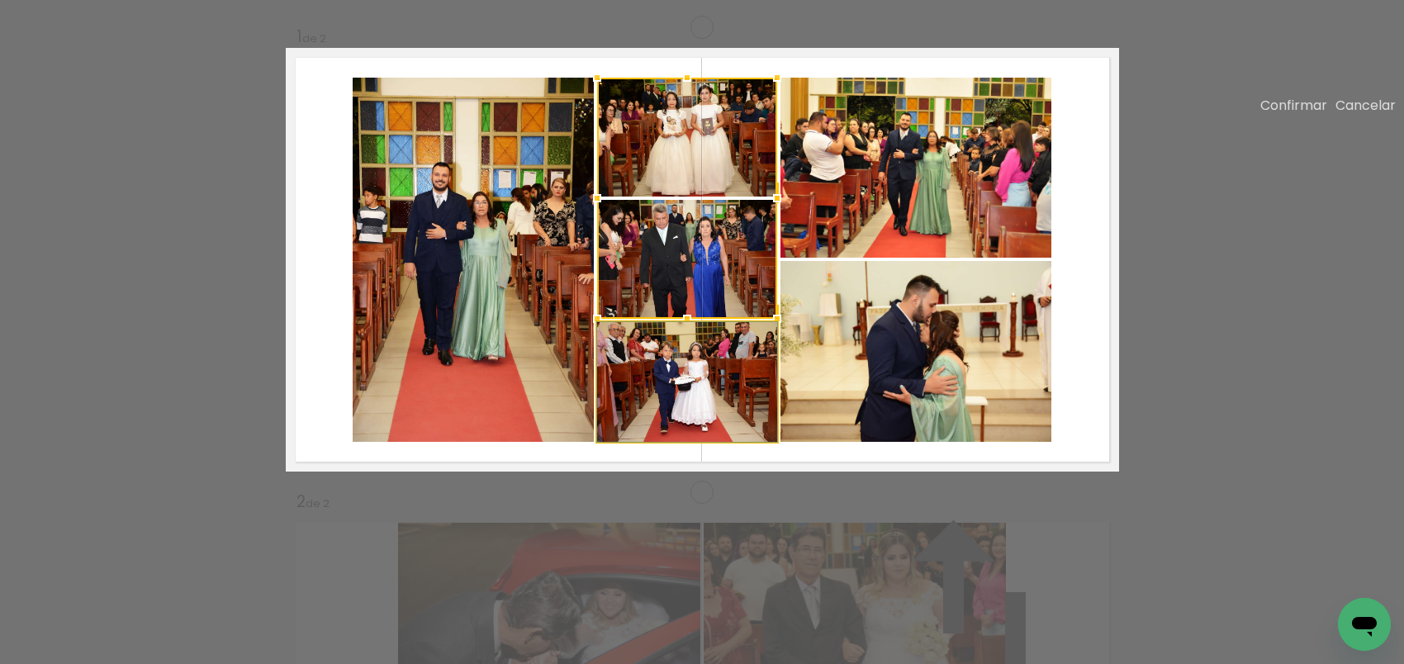
click at [682, 442] on quentale-photo at bounding box center [687, 382] width 180 height 120
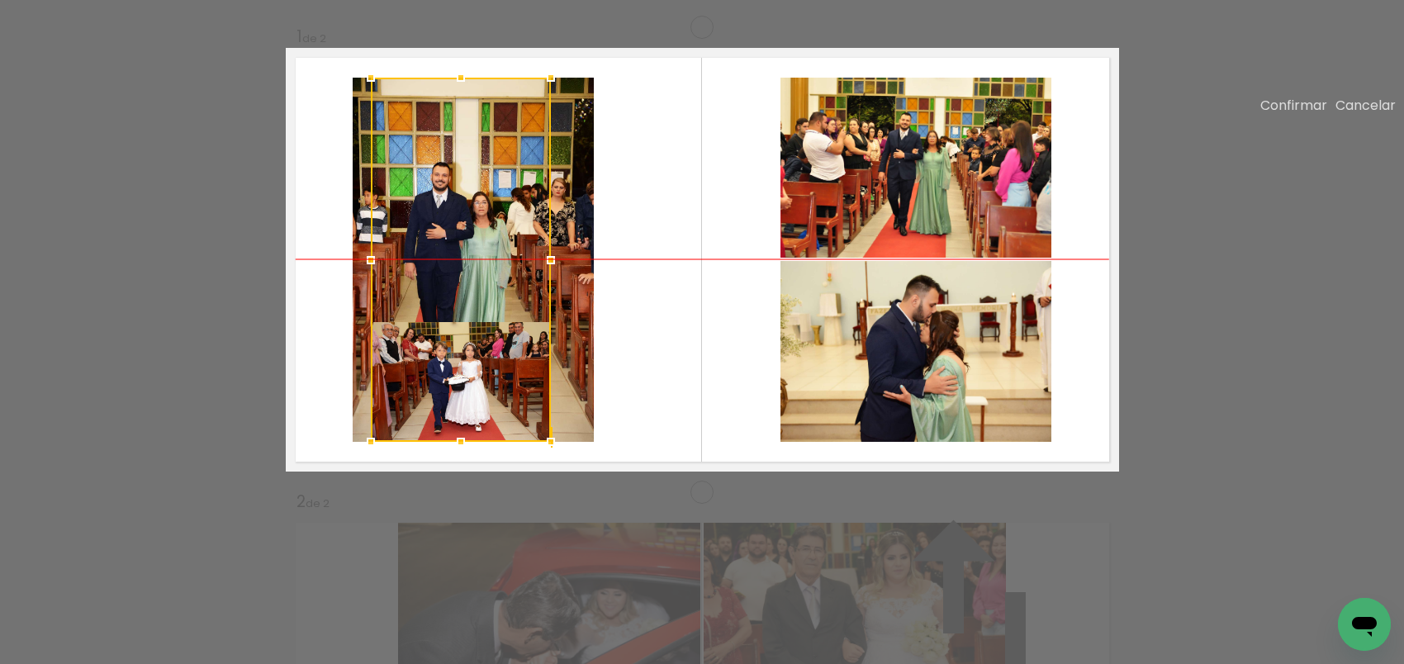
drag, startPoint x: 695, startPoint y: 334, endPoint x: 474, endPoint y: 333, distance: 220.6
click at [474, 333] on div at bounding box center [461, 260] width 180 height 364
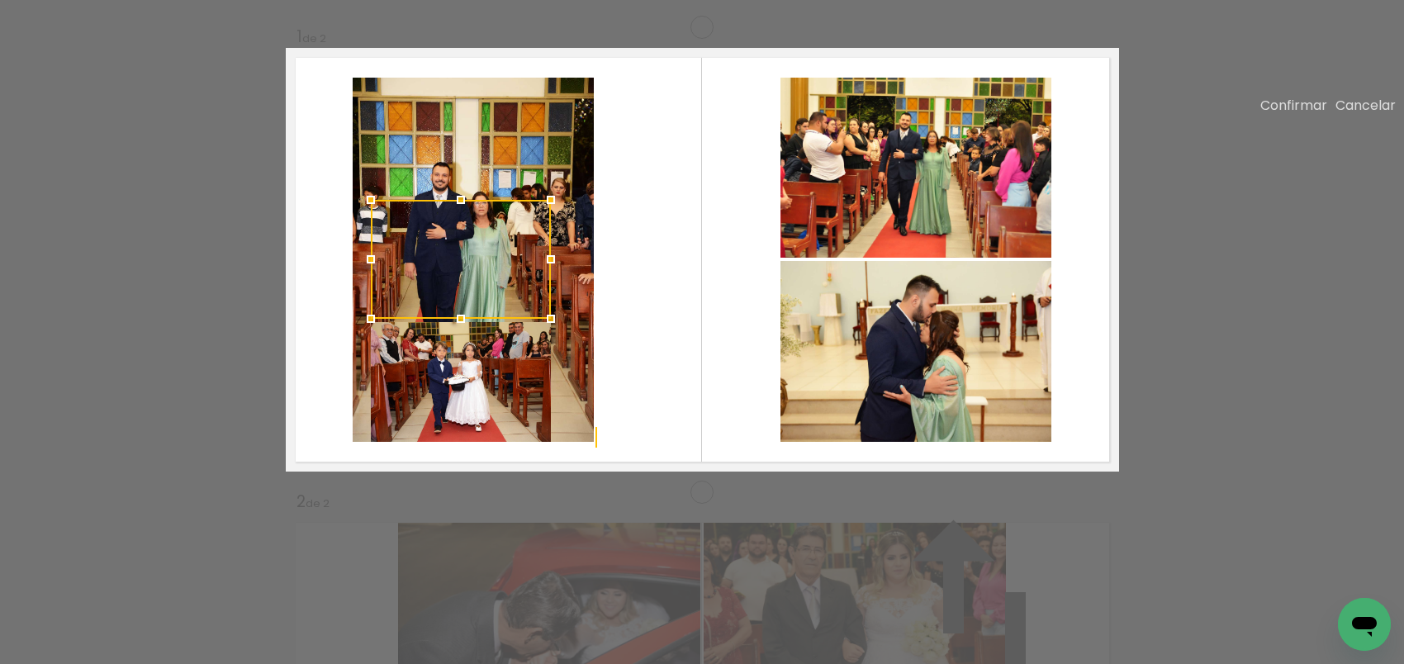
click at [554, 276] on div at bounding box center [551, 259] width 33 height 33
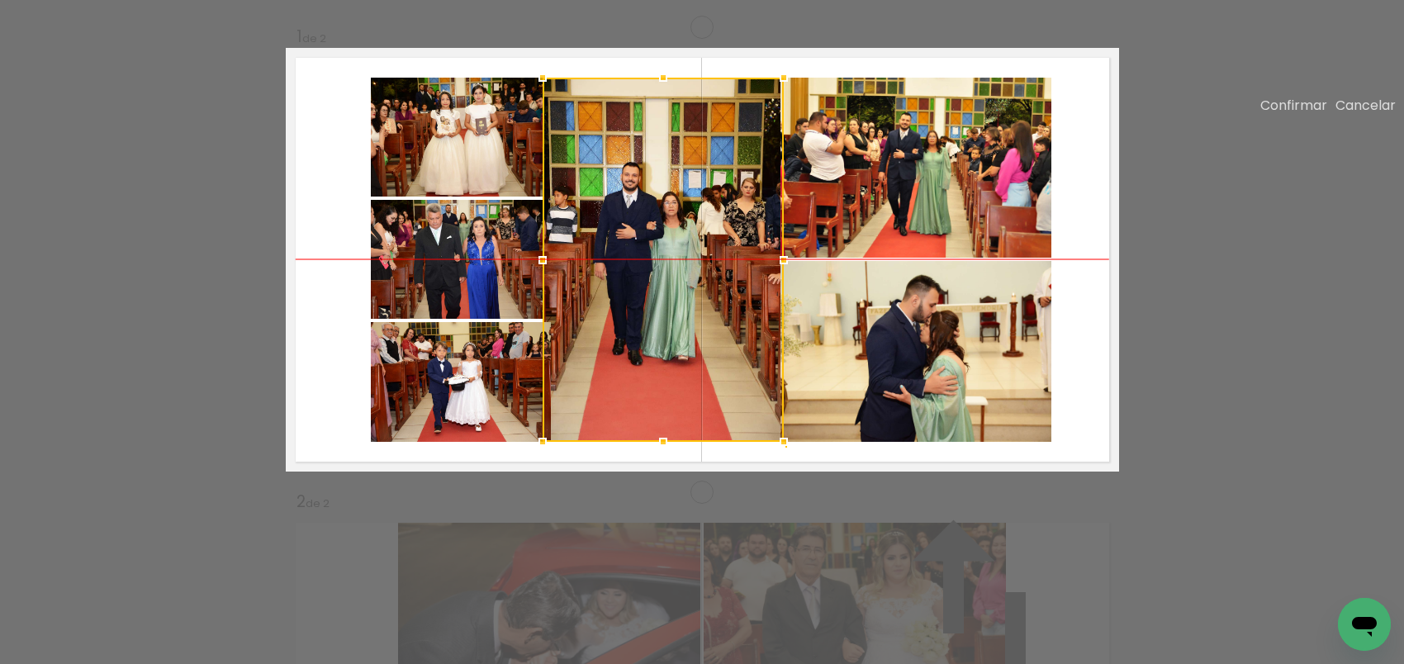
drag, startPoint x: 568, startPoint y: 321, endPoint x: 758, endPoint y: 321, distance: 190.0
click at [758, 321] on div at bounding box center [663, 260] width 241 height 364
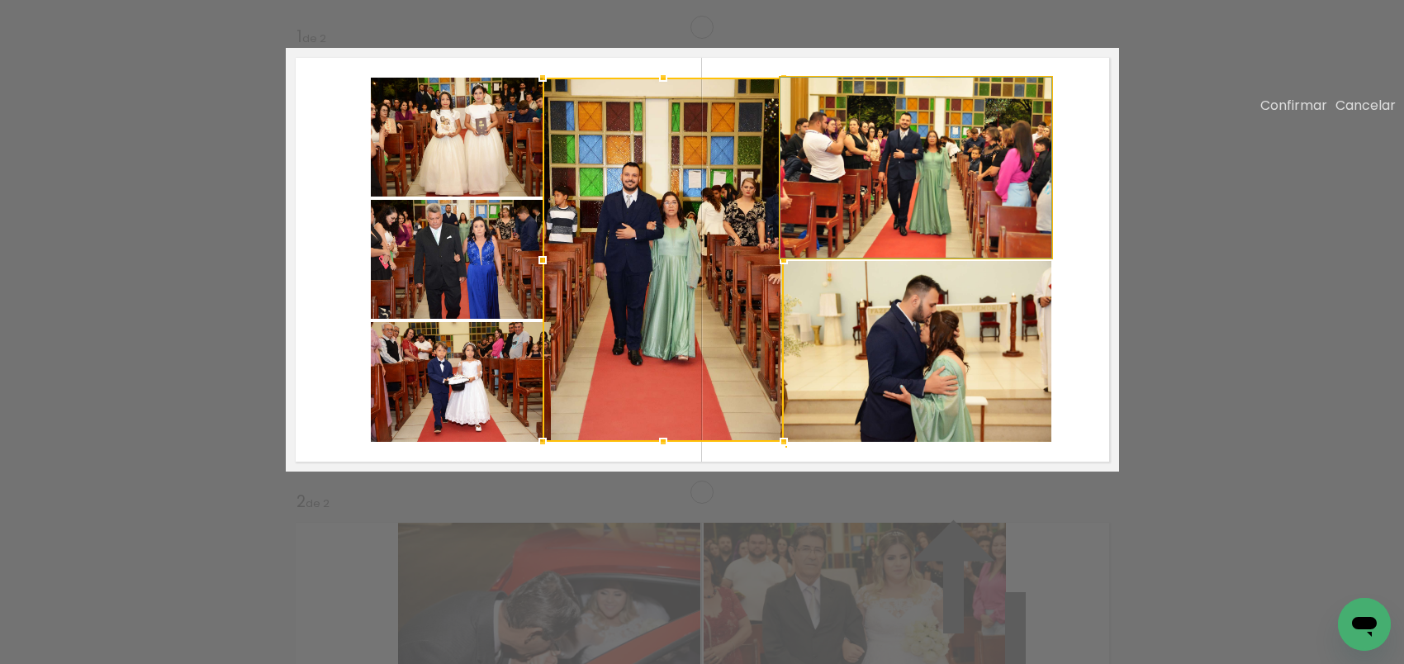
click at [900, 258] on quentale-photo at bounding box center [916, 168] width 271 height 180
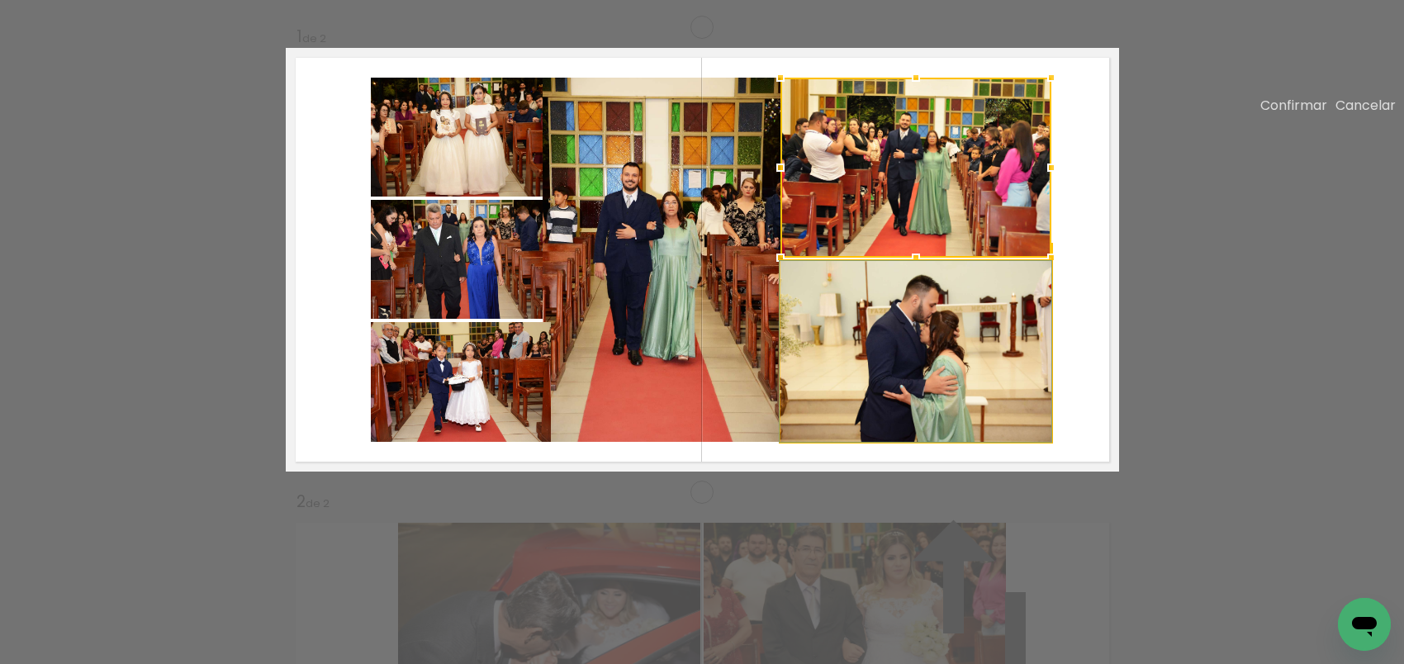
click at [924, 402] on quentale-photo at bounding box center [916, 351] width 271 height 181
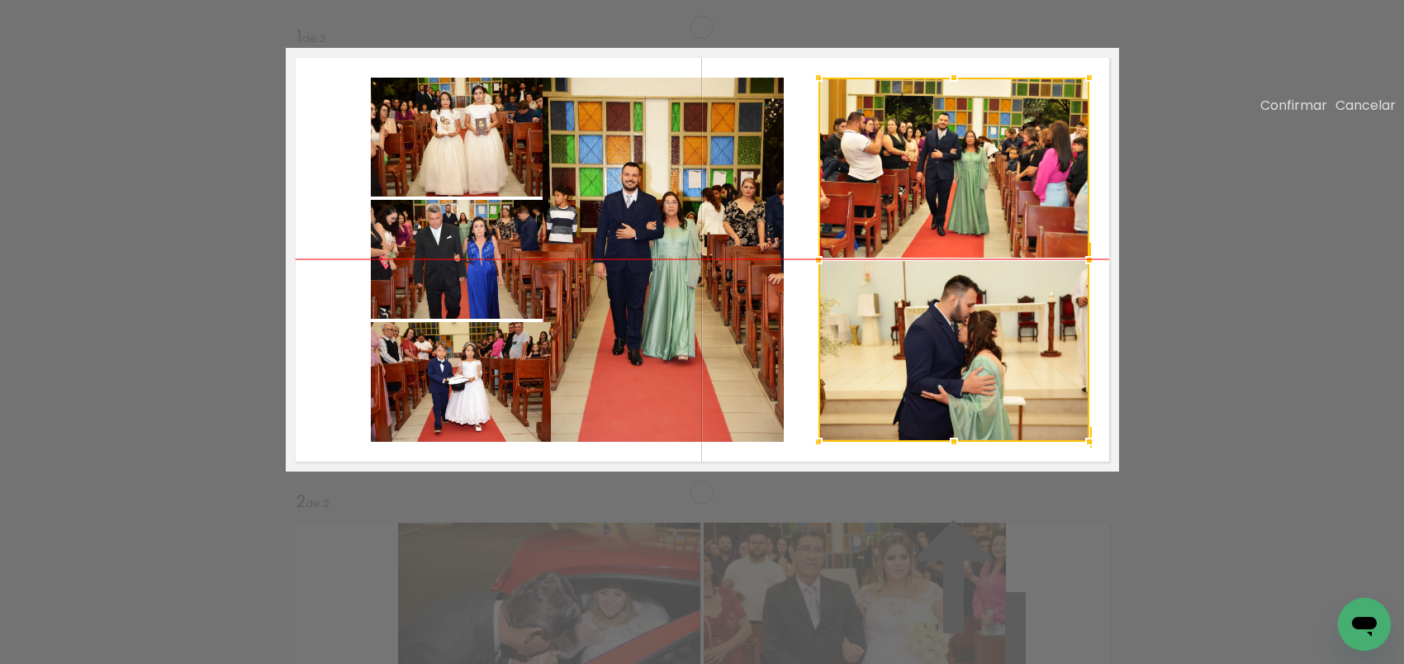
drag, startPoint x: 957, startPoint y: 287, endPoint x: 991, endPoint y: 287, distance: 33.0
click at [991, 287] on div at bounding box center [954, 260] width 271 height 364
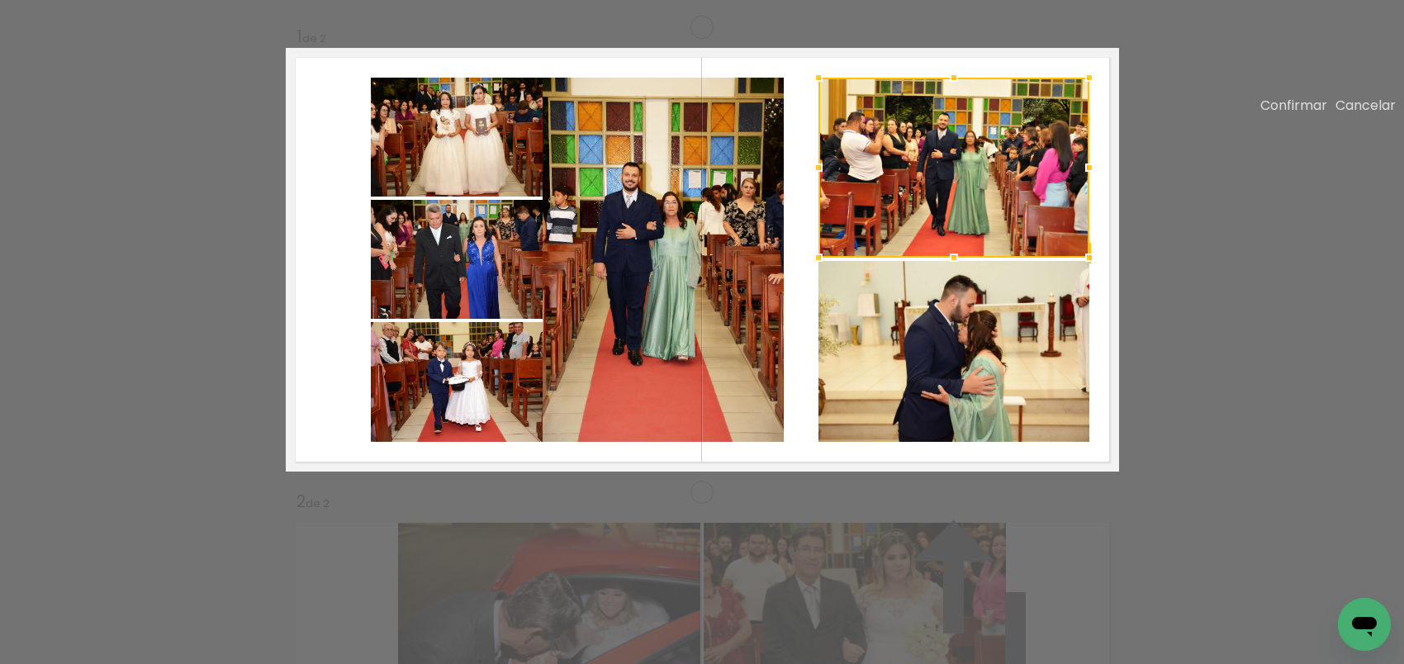
click at [656, 281] on quentale-photo at bounding box center [663, 260] width 241 height 364
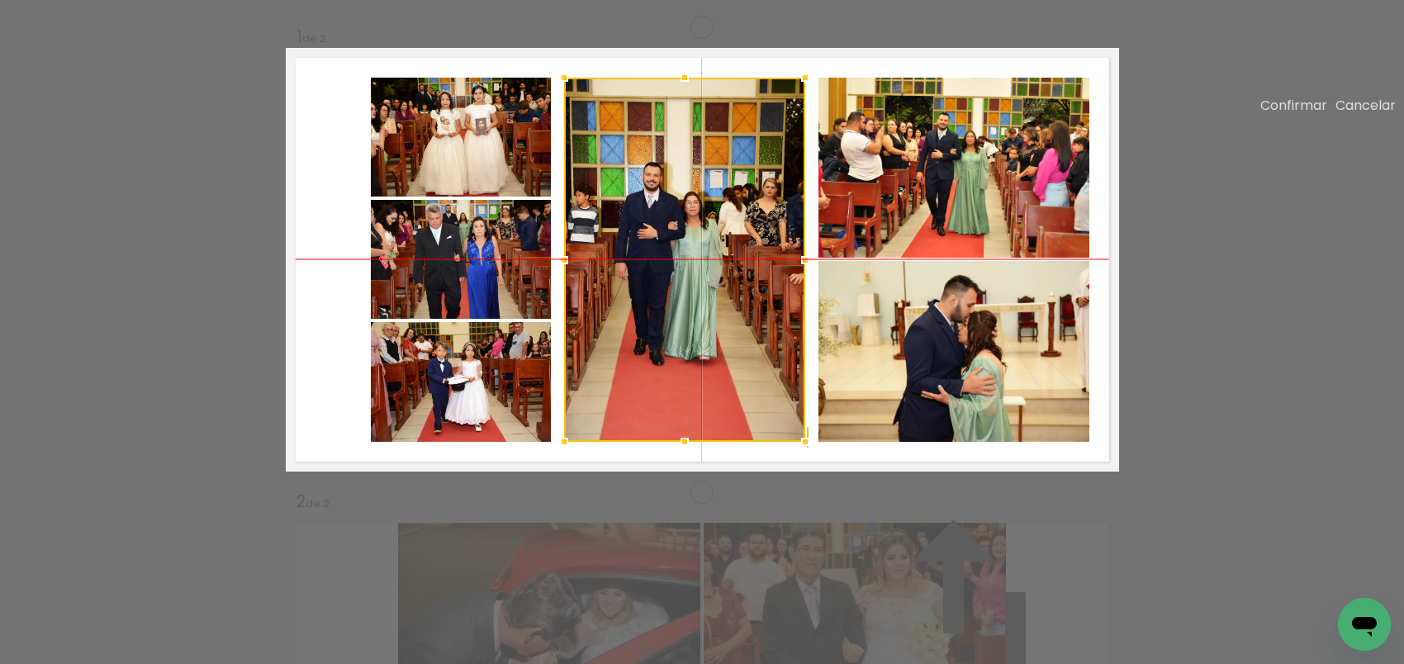
drag, startPoint x: 664, startPoint y: 285, endPoint x: 686, endPoint y: 285, distance: 21.5
click at [686, 285] on div at bounding box center [684, 260] width 241 height 364
click at [446, 192] on quentale-photo at bounding box center [461, 137] width 180 height 119
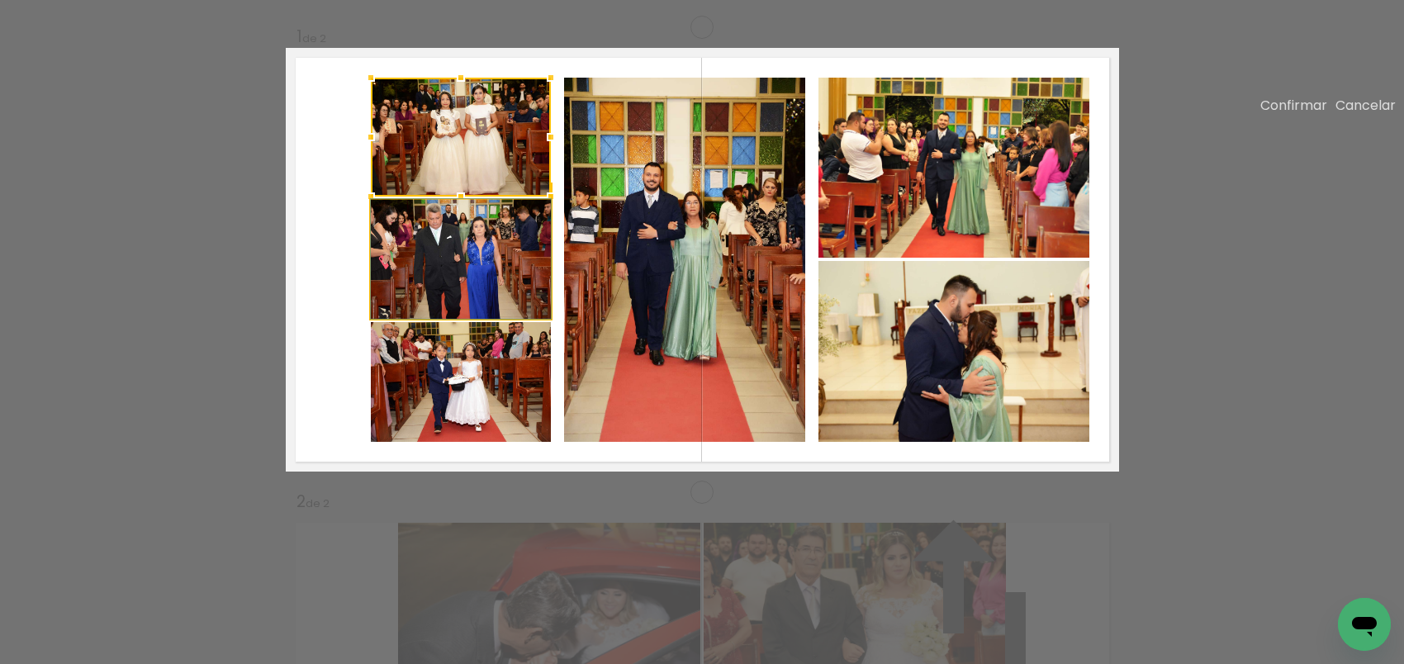
click at [424, 305] on quentale-photo at bounding box center [461, 259] width 180 height 119
click at [455, 432] on quentale-photo at bounding box center [461, 382] width 180 height 120
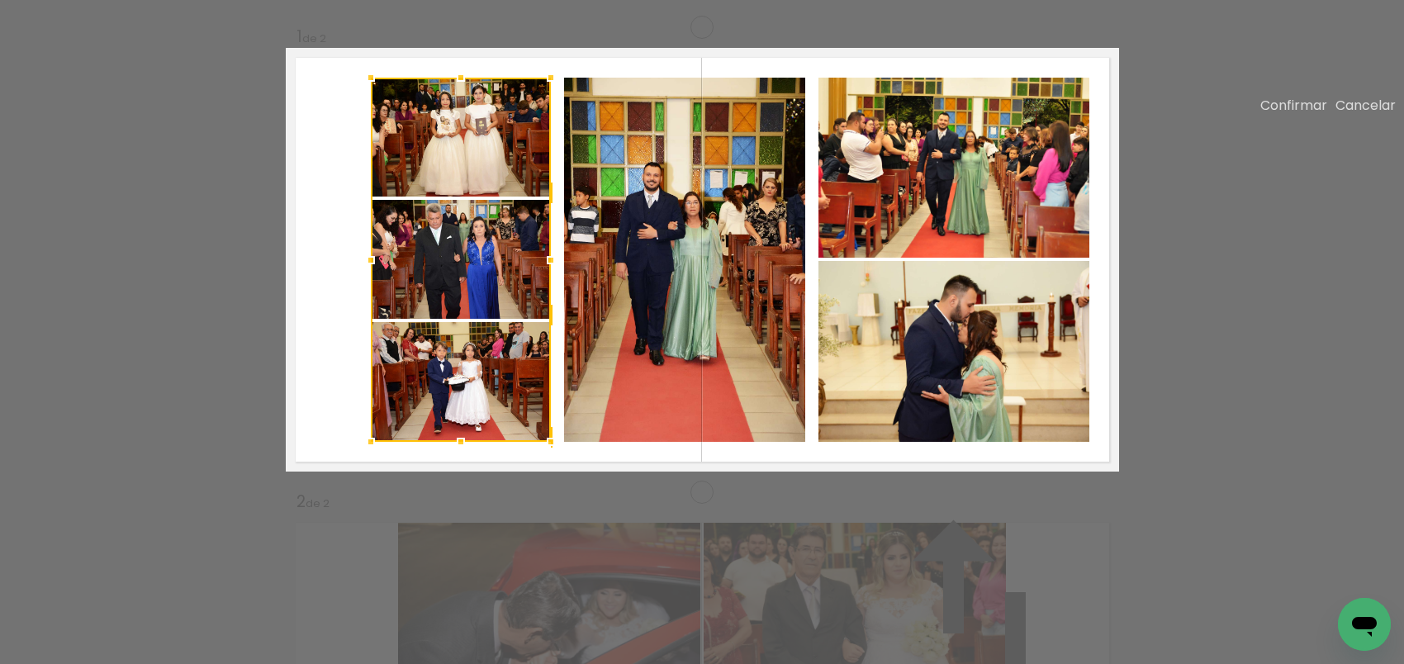
click at [780, 370] on quentale-photo at bounding box center [684, 260] width 241 height 364
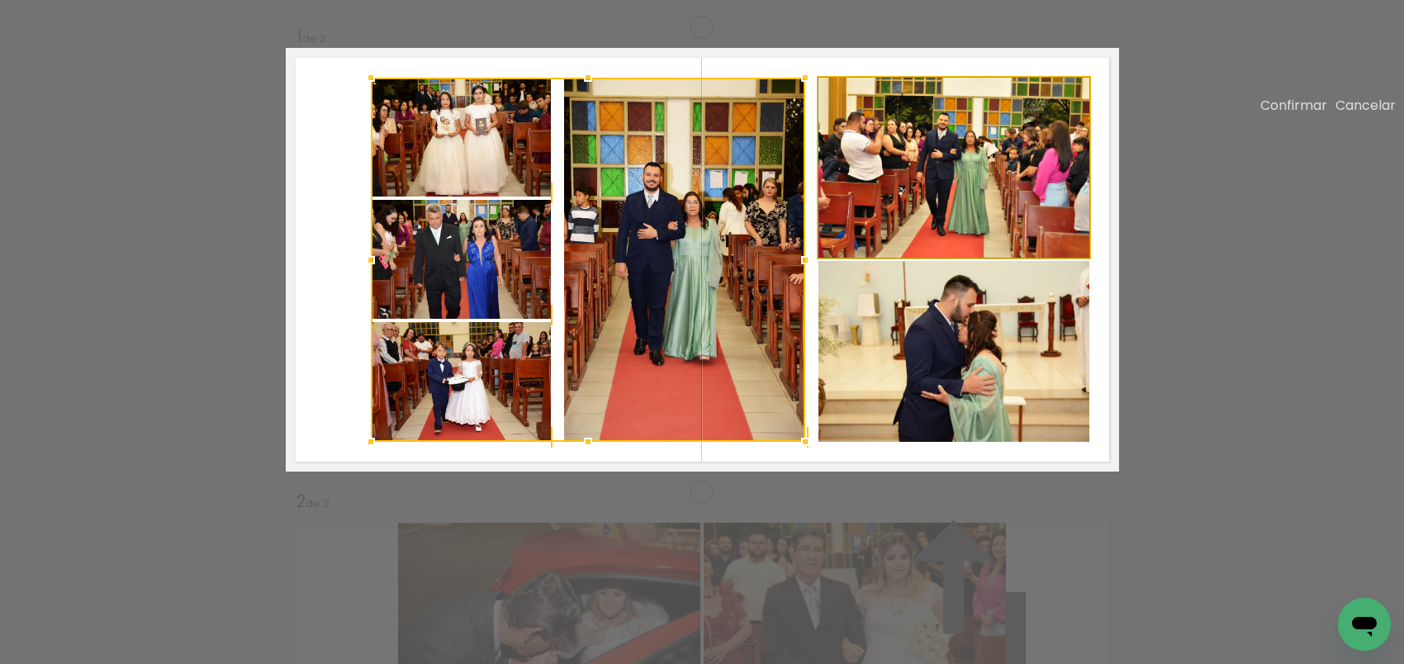
click at [883, 250] on quentale-photo at bounding box center [954, 168] width 271 height 180
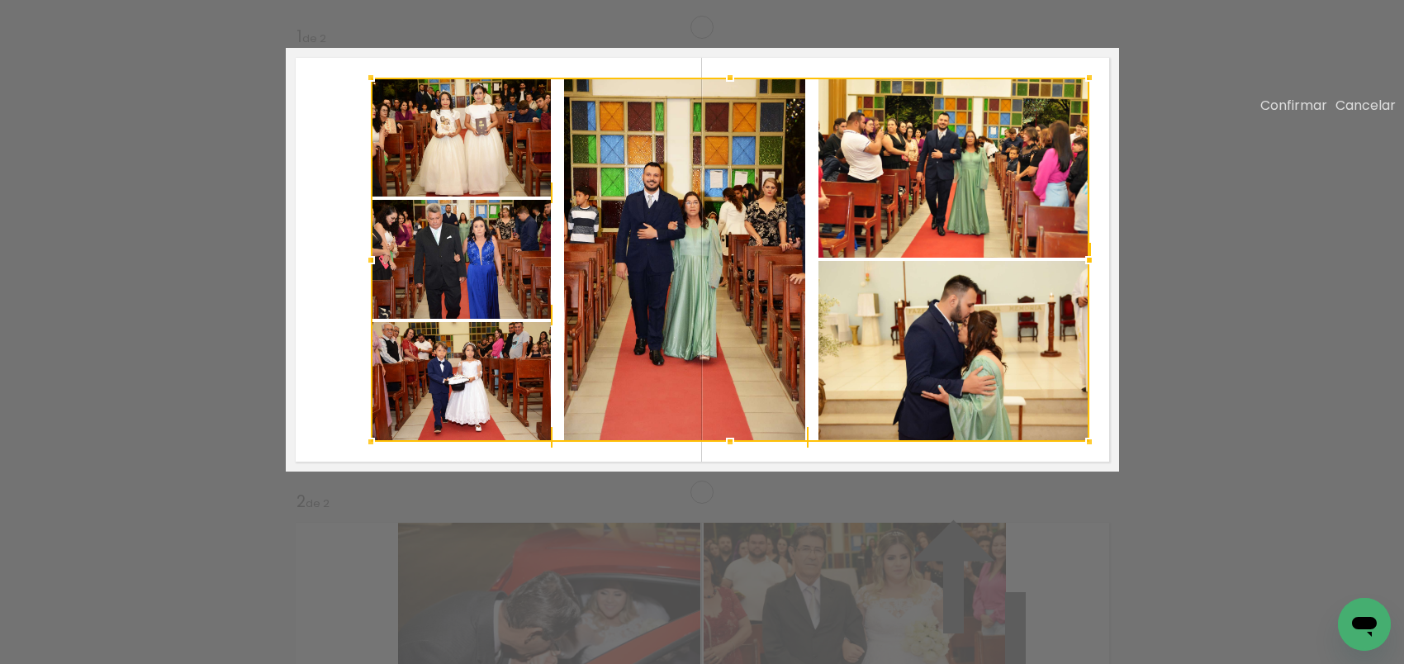
click at [900, 377] on div at bounding box center [730, 260] width 719 height 364
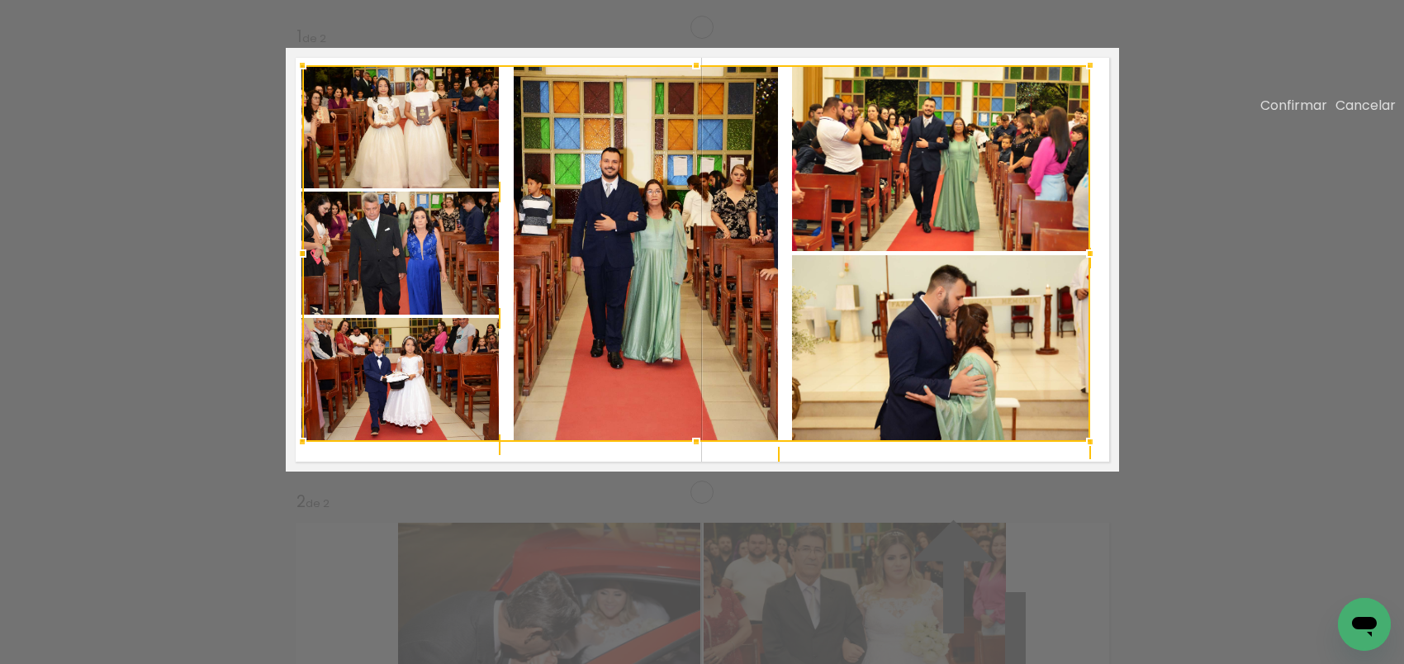
drag, startPoint x: 341, startPoint y: 143, endPoint x: 288, endPoint y: 131, distance: 54.3
click at [288, 82] on div at bounding box center [302, 65] width 33 height 33
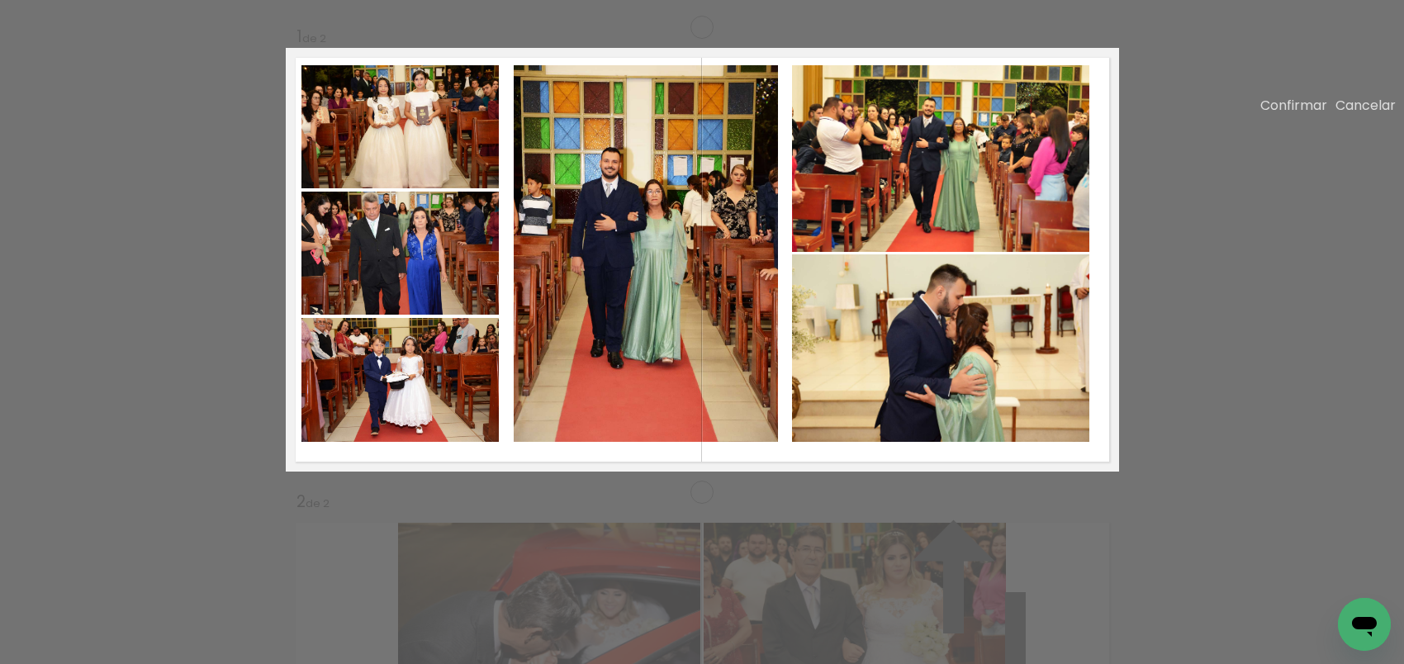
click at [399, 188] on quentale-photo at bounding box center [400, 126] width 197 height 123
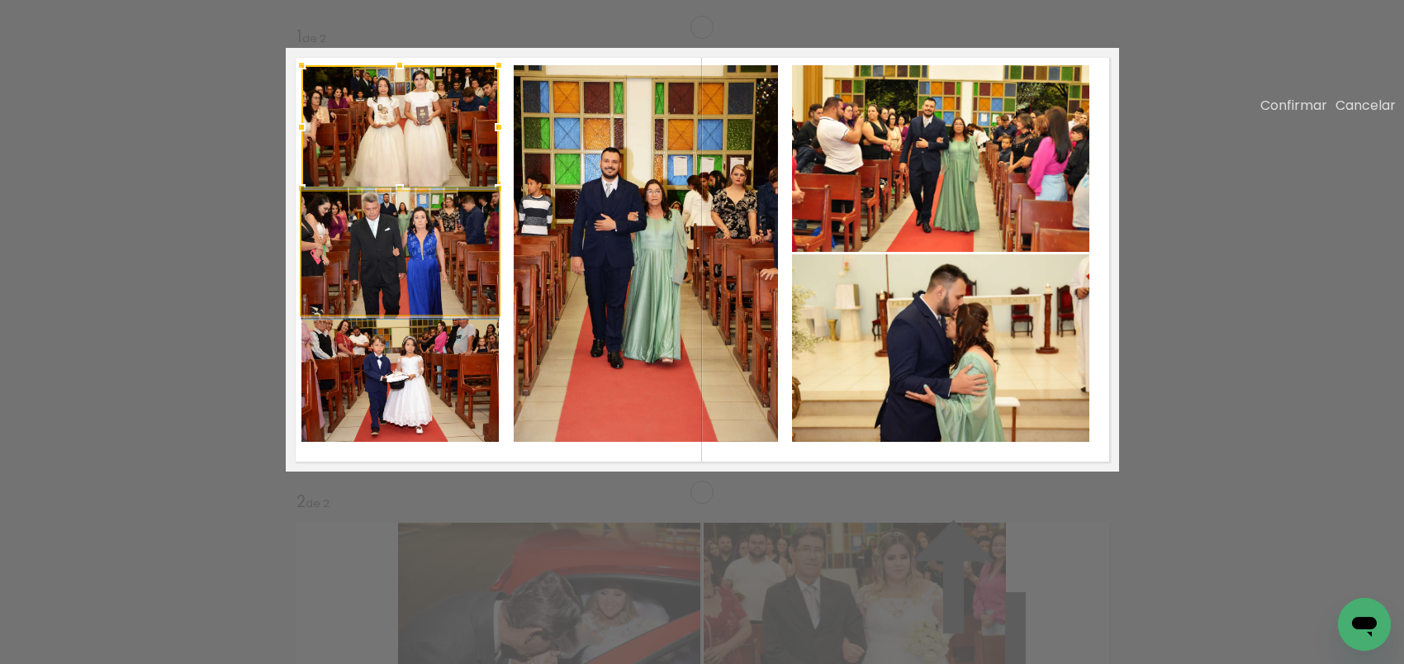
click at [424, 283] on quentale-photo at bounding box center [400, 254] width 197 height 124
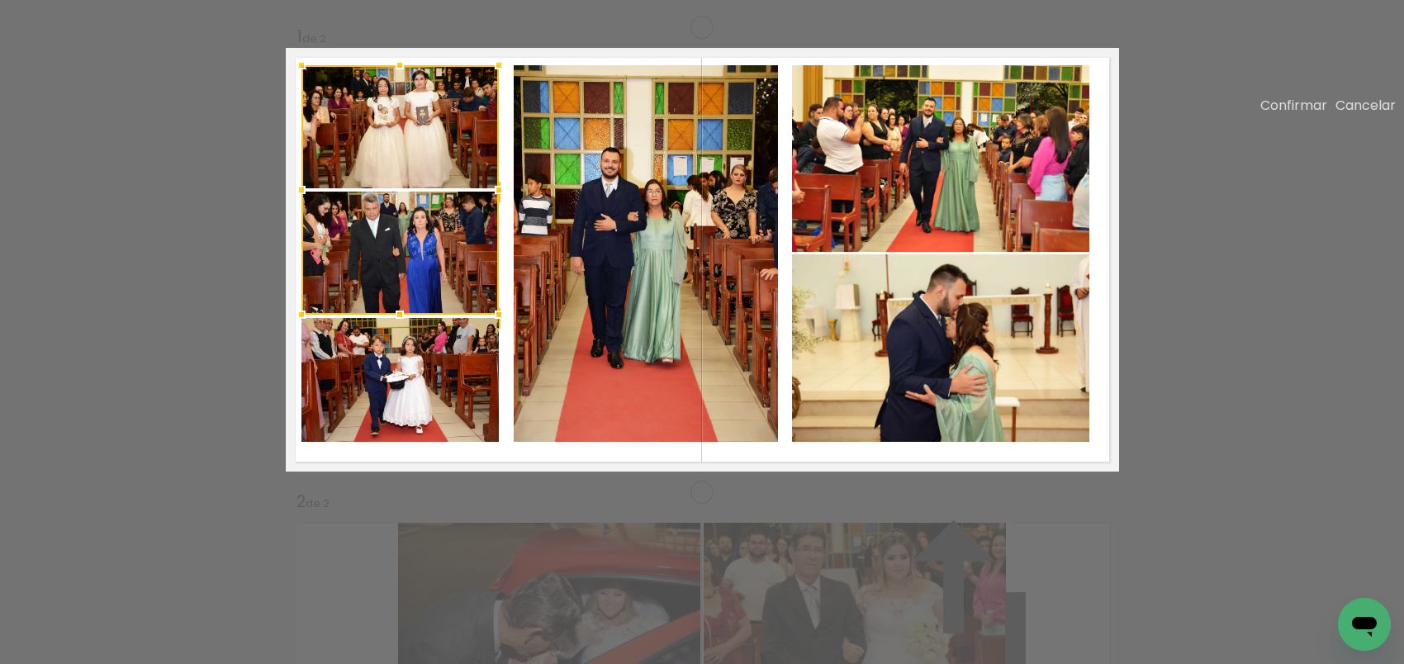
click at [433, 442] on quentale-photo at bounding box center [400, 380] width 197 height 124
click at [645, 425] on quentale-photo at bounding box center [646, 253] width 264 height 377
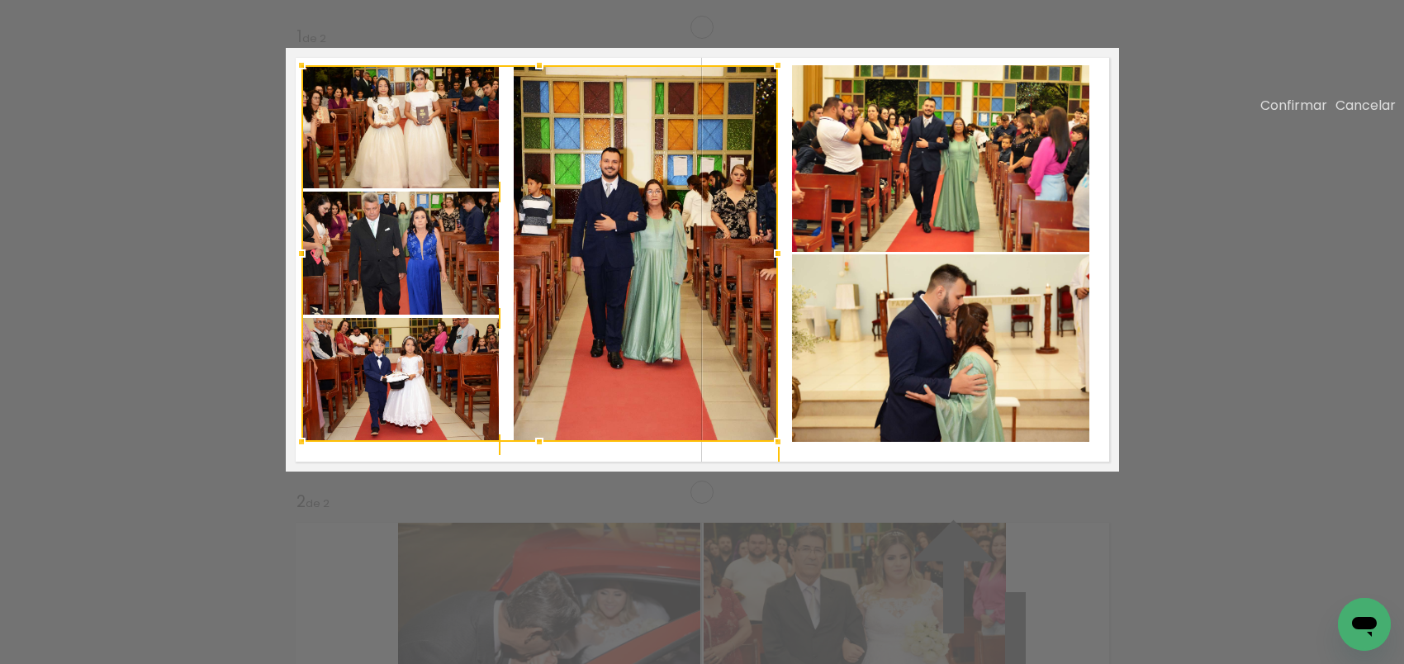
click at [899, 235] on quentale-photo at bounding box center [940, 158] width 297 height 187
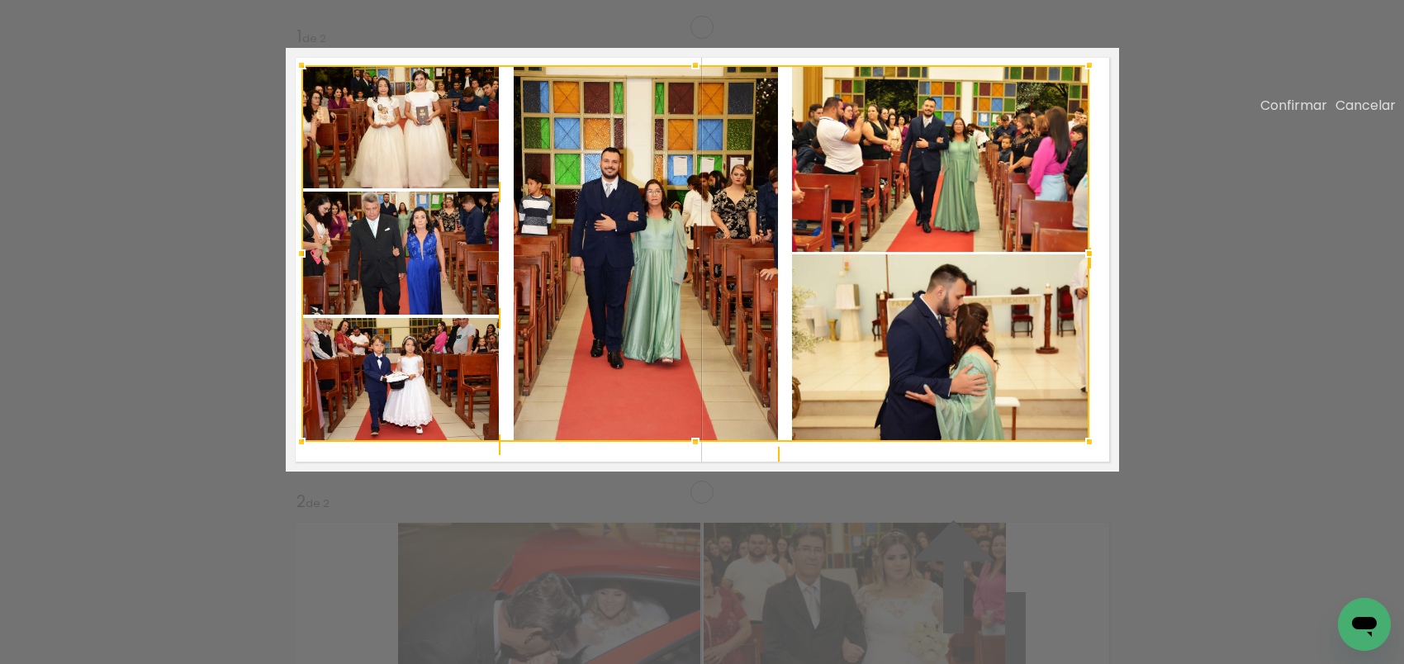
click at [910, 381] on div at bounding box center [696, 253] width 788 height 377
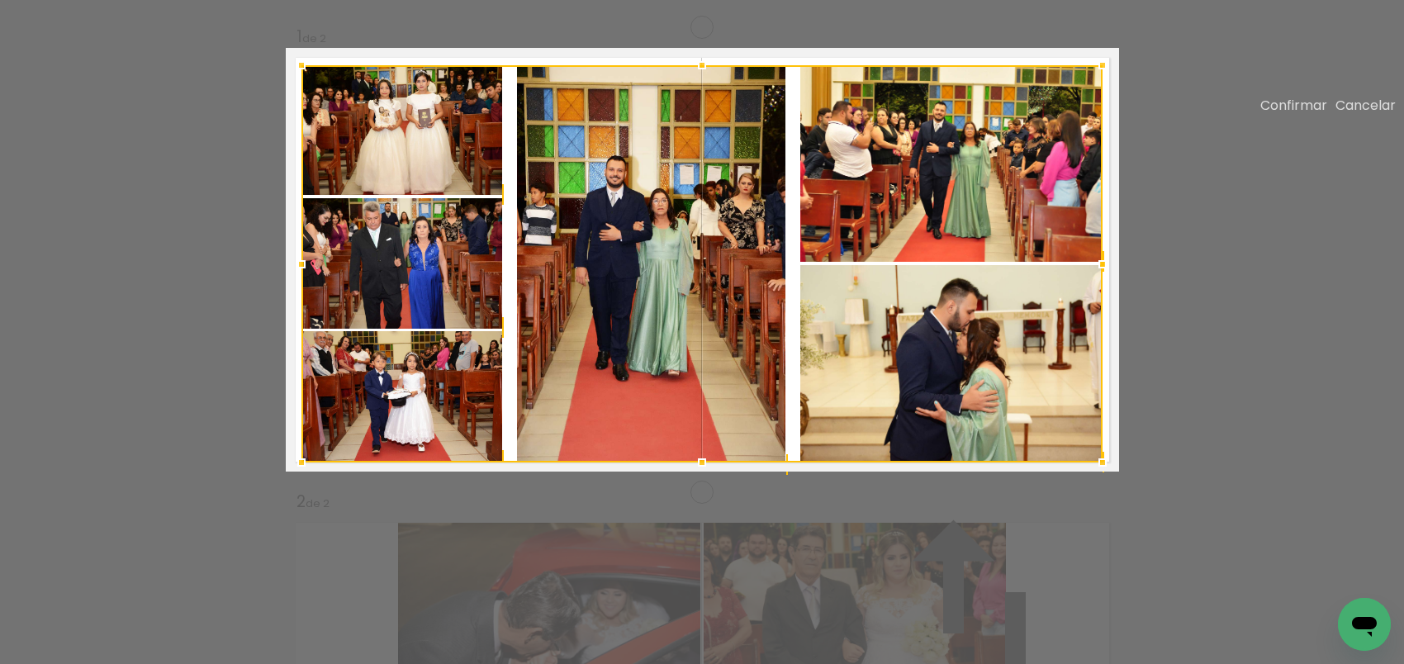
drag, startPoint x: 1081, startPoint y: 502, endPoint x: 1091, endPoint y: 523, distance: 22.9
click at [1091, 479] on div at bounding box center [1102, 462] width 33 height 33
click at [672, 355] on quentale-photo at bounding box center [651, 263] width 269 height 397
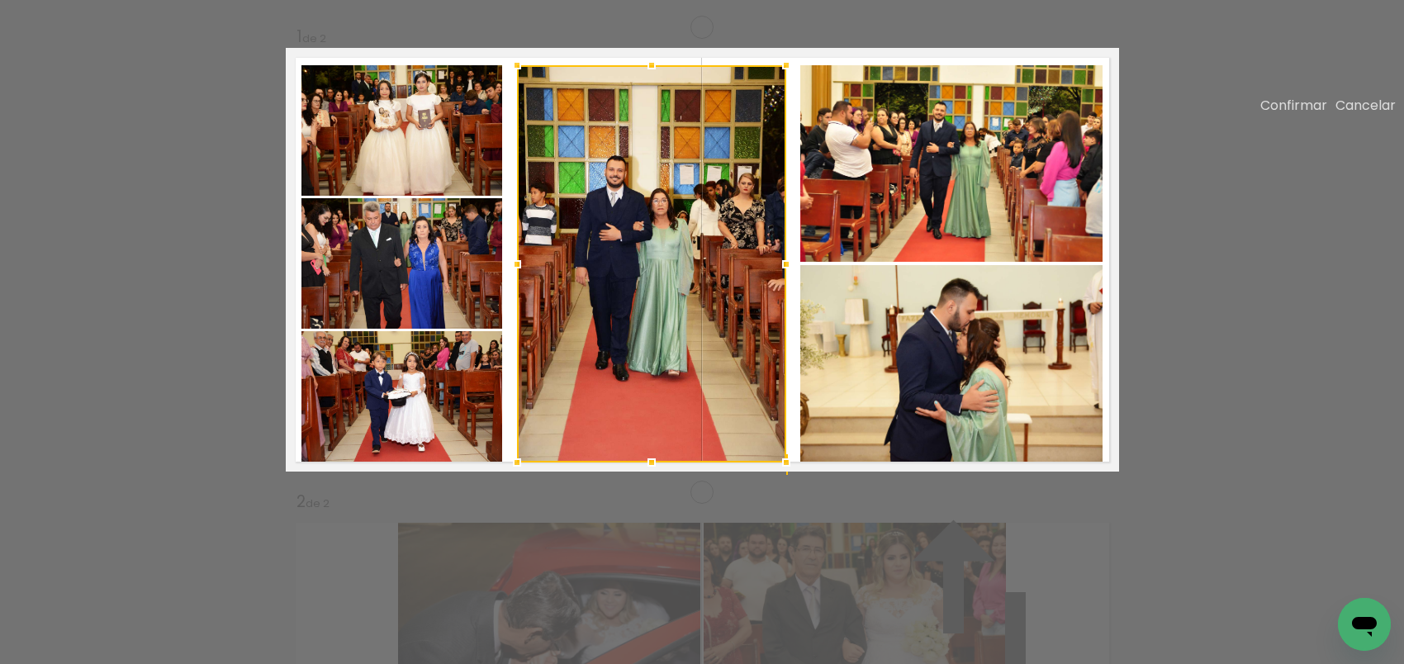
click at [881, 259] on quentale-photo at bounding box center [952, 163] width 302 height 197
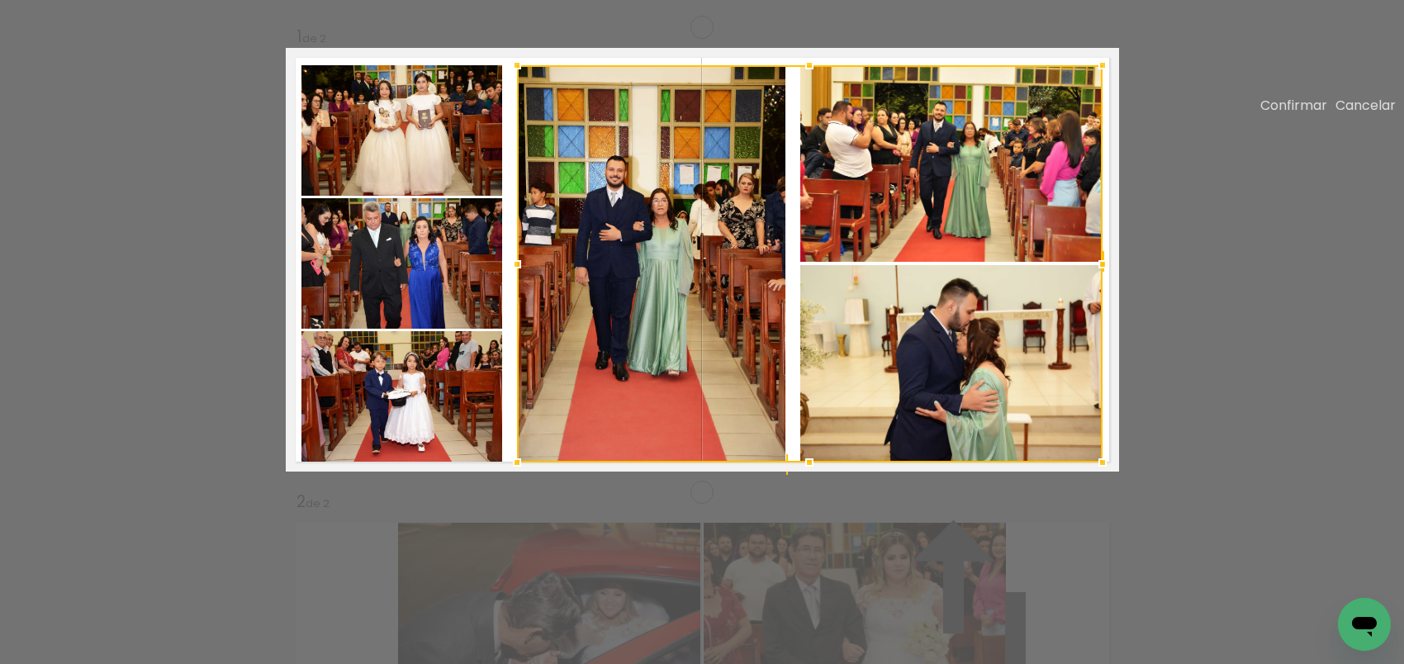
click at [866, 404] on div at bounding box center [810, 263] width 586 height 397
click at [425, 463] on quentale-photo at bounding box center [402, 396] width 201 height 131
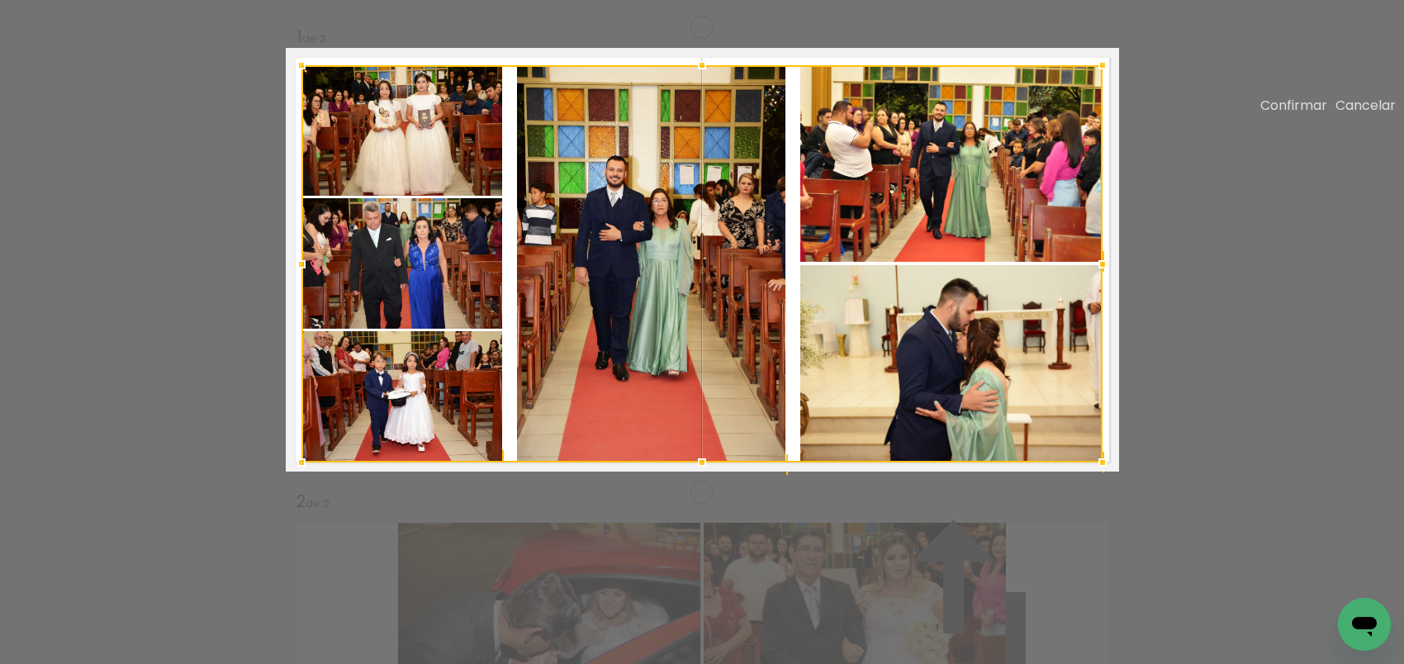
click at [416, 347] on div at bounding box center [702, 263] width 801 height 397
click at [417, 182] on div at bounding box center [702, 263] width 801 height 397
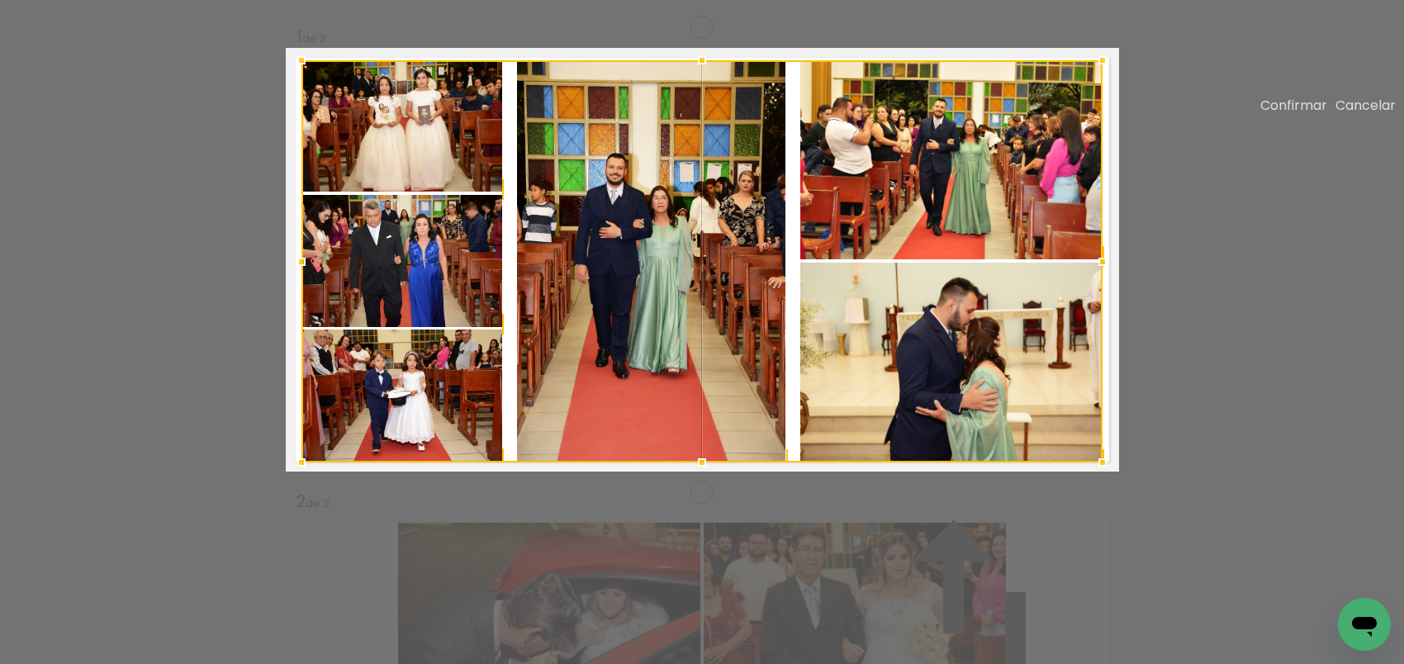
click at [296, 77] on div at bounding box center [301, 60] width 33 height 33
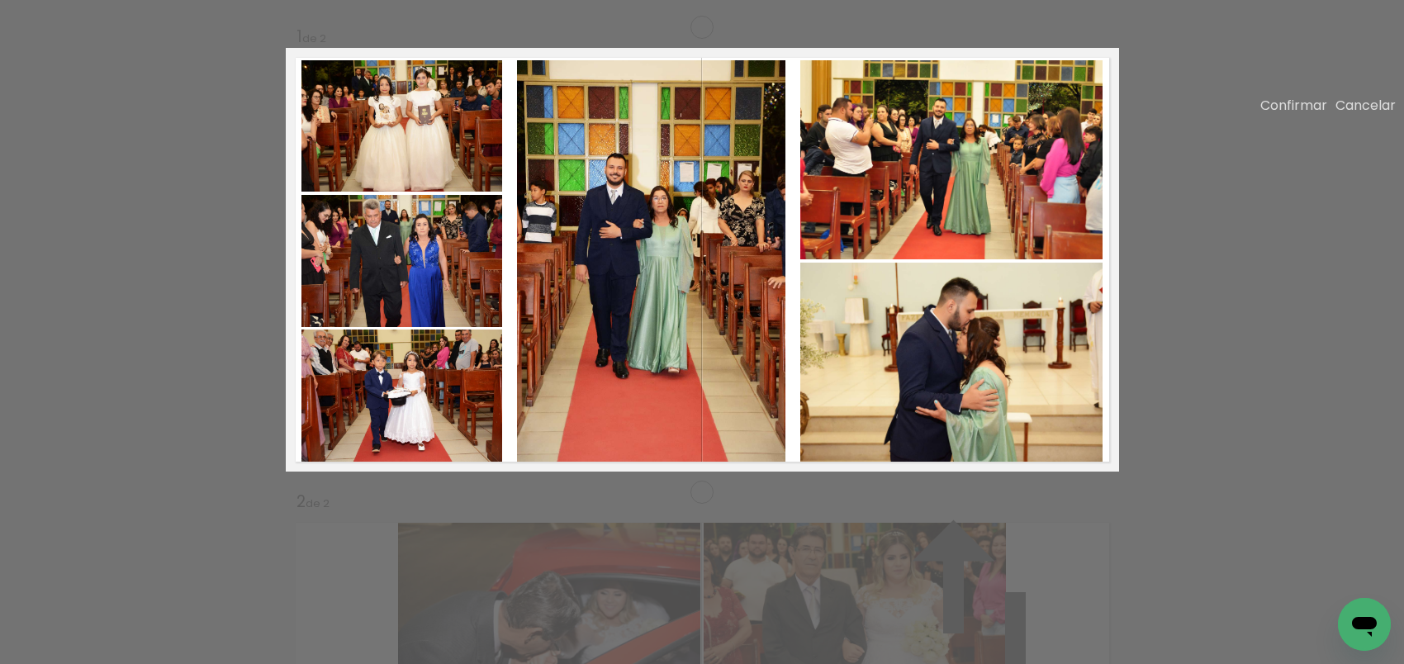
click at [669, 224] on quentale-photo at bounding box center [651, 261] width 269 height 402
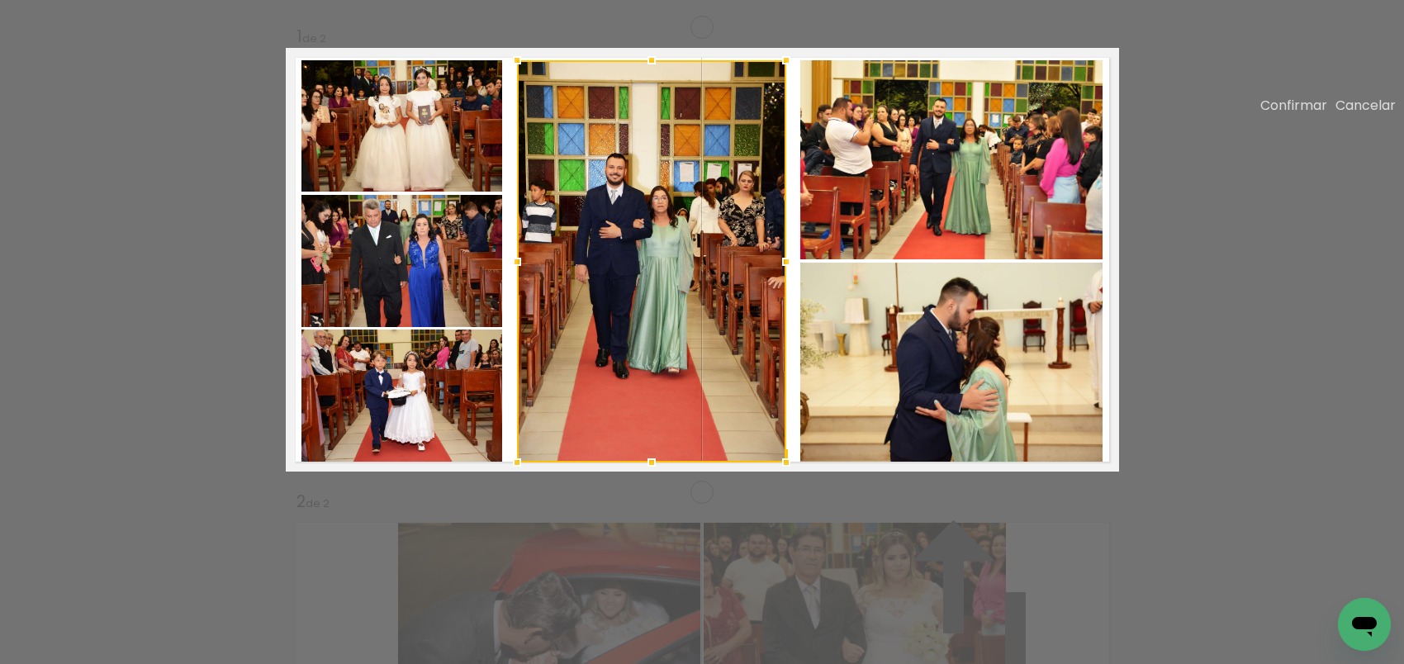
click at [0, 0] on slot "Confirmar" at bounding box center [0, 0] width 0 height 0
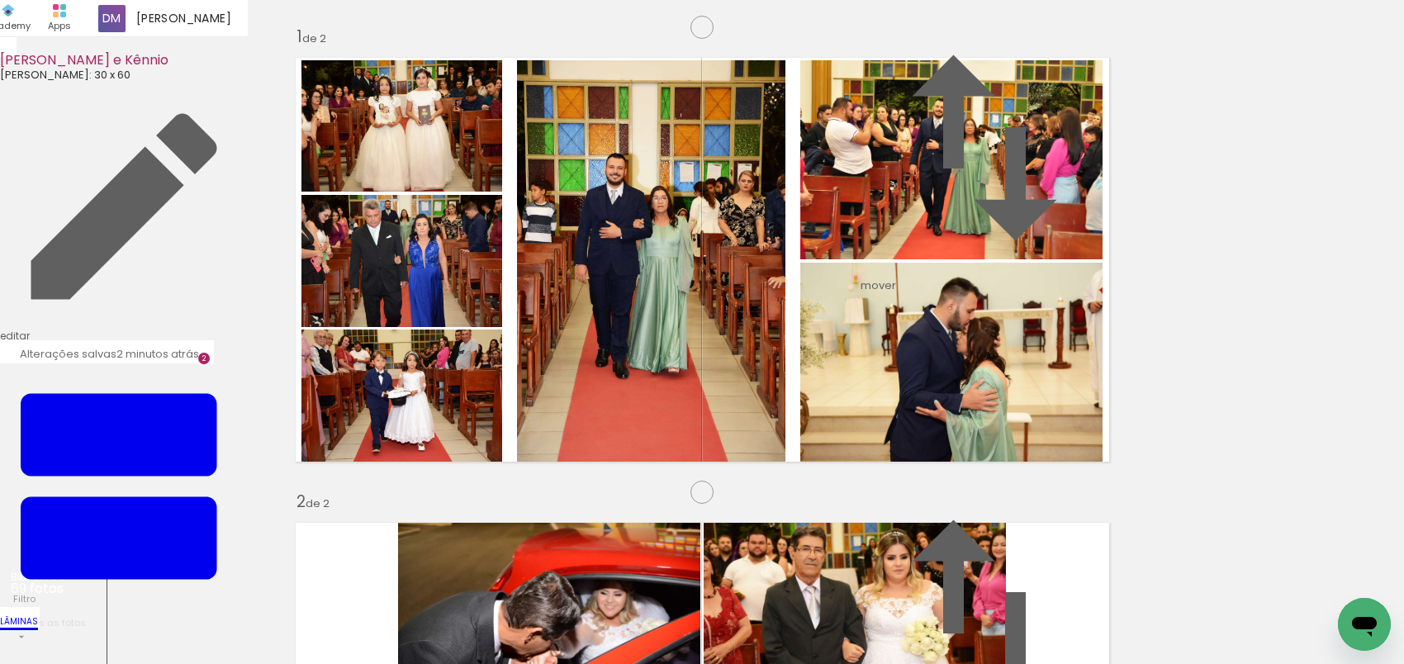
scroll to position [548, 0]
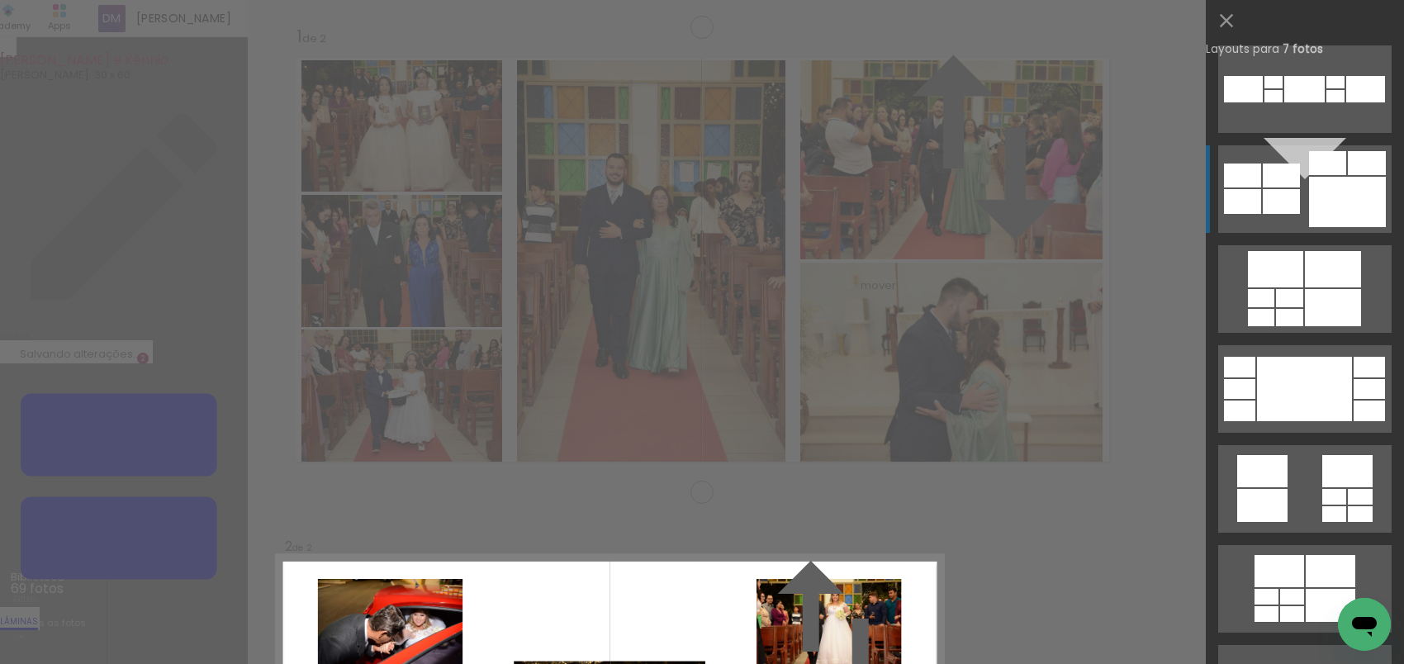
scroll to position [948, 0]
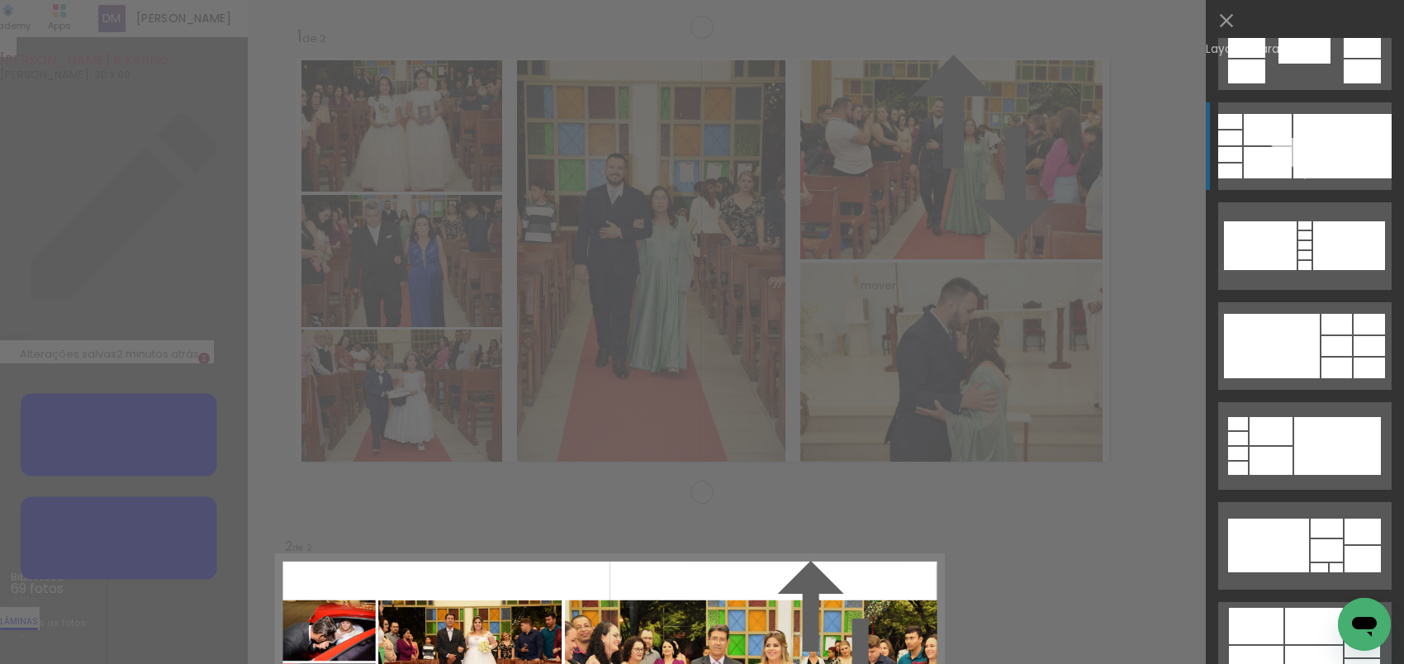
click at [1295, 165] on div at bounding box center [1343, 146] width 98 height 64
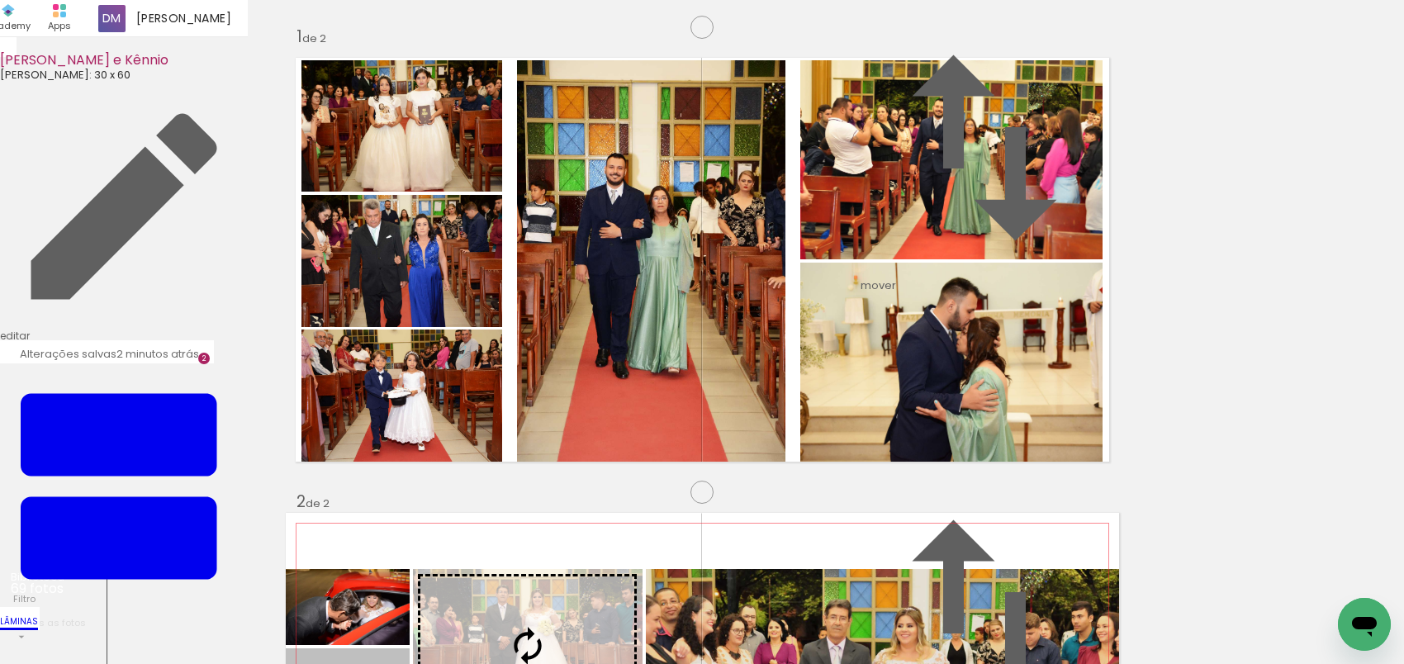
drag, startPoint x: 364, startPoint y: 296, endPoint x: 491, endPoint y: 286, distance: 126.8
click at [0, 0] on slot at bounding box center [0, 0] width 0 height 0
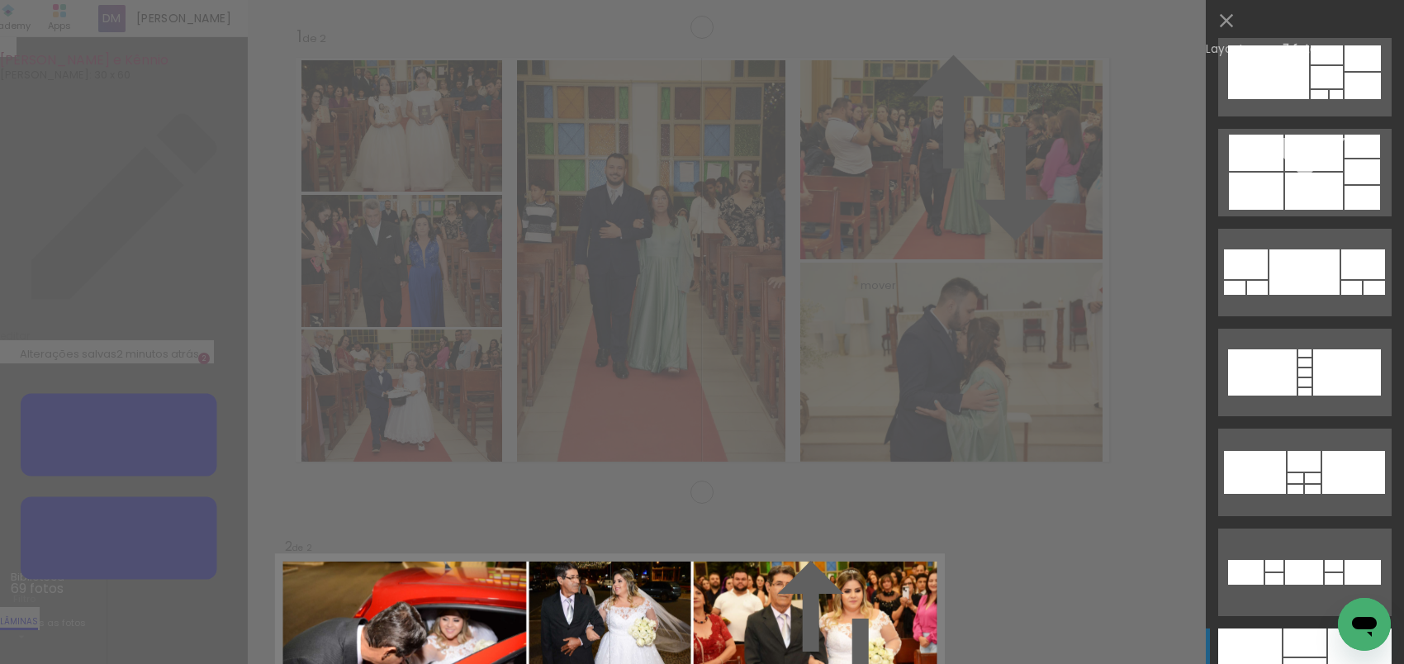
scroll to position [1737, 0]
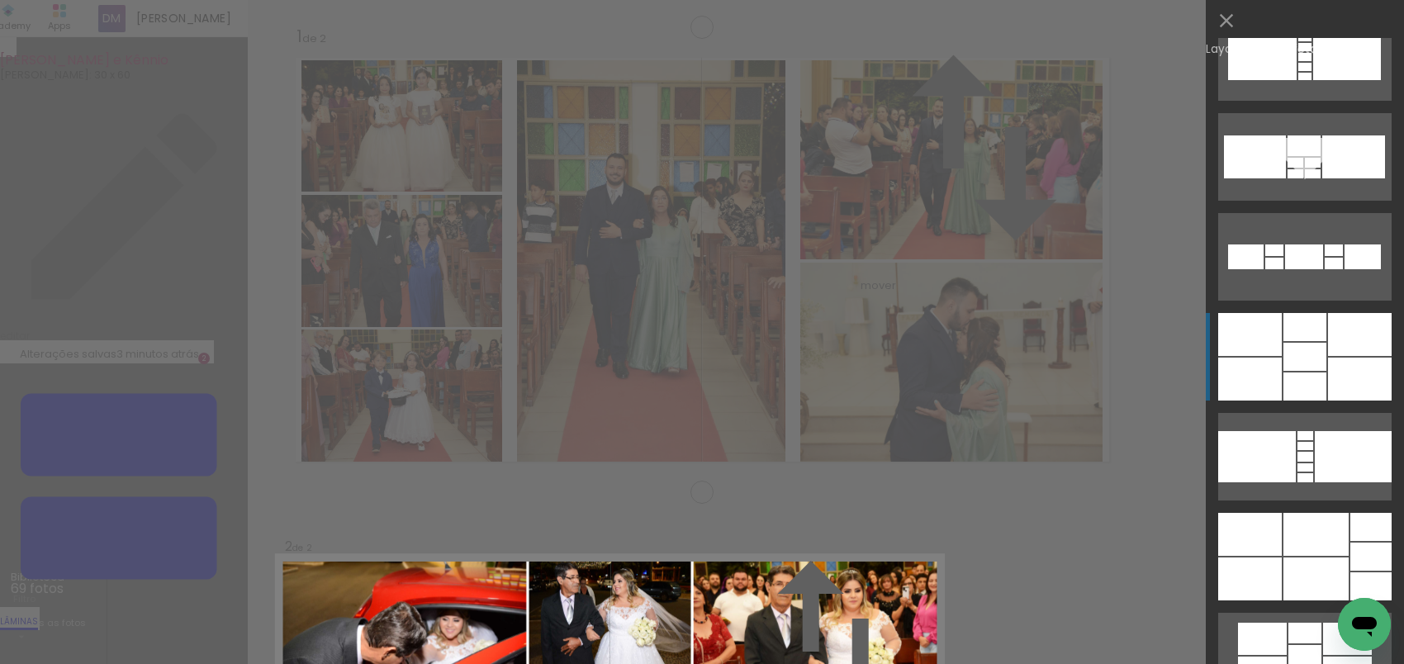
click at [1309, 316] on div at bounding box center [1305, 327] width 43 height 28
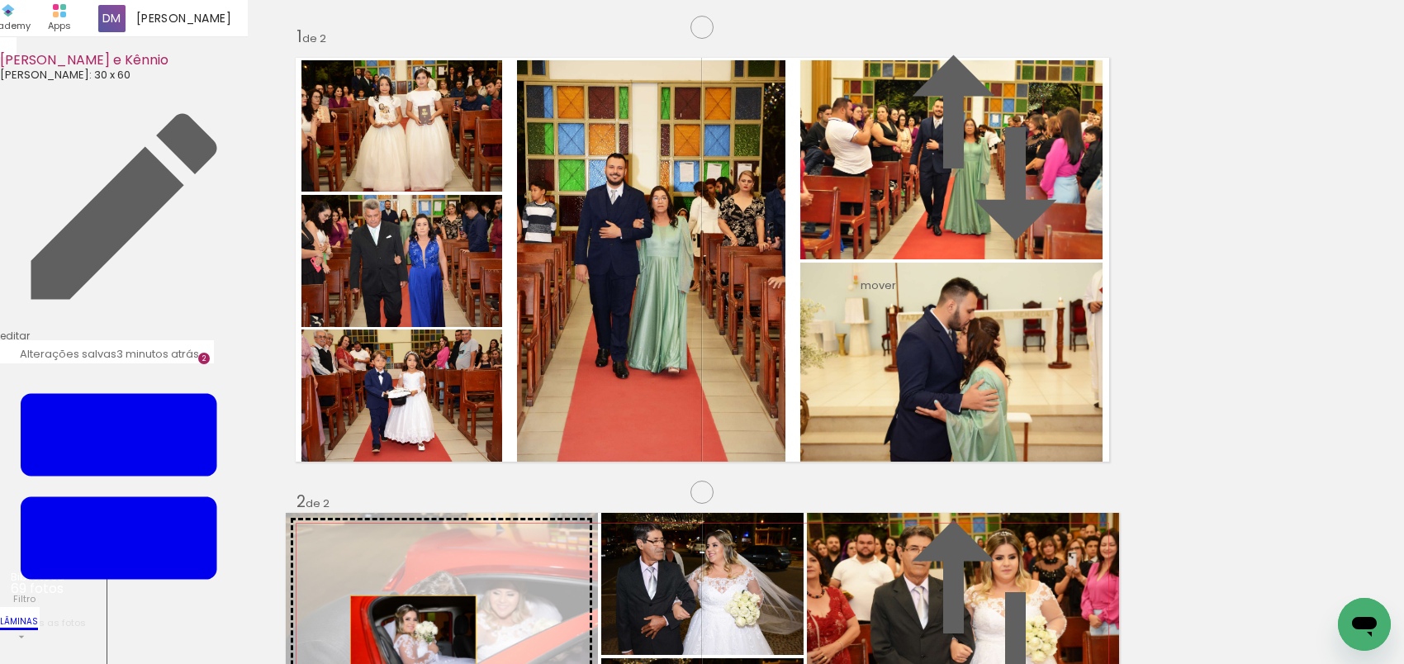
drag, startPoint x: 402, startPoint y: 414, endPoint x: 404, endPoint y: 235, distance: 178.5
click at [0, 0] on slot at bounding box center [0, 0] width 0 height 0
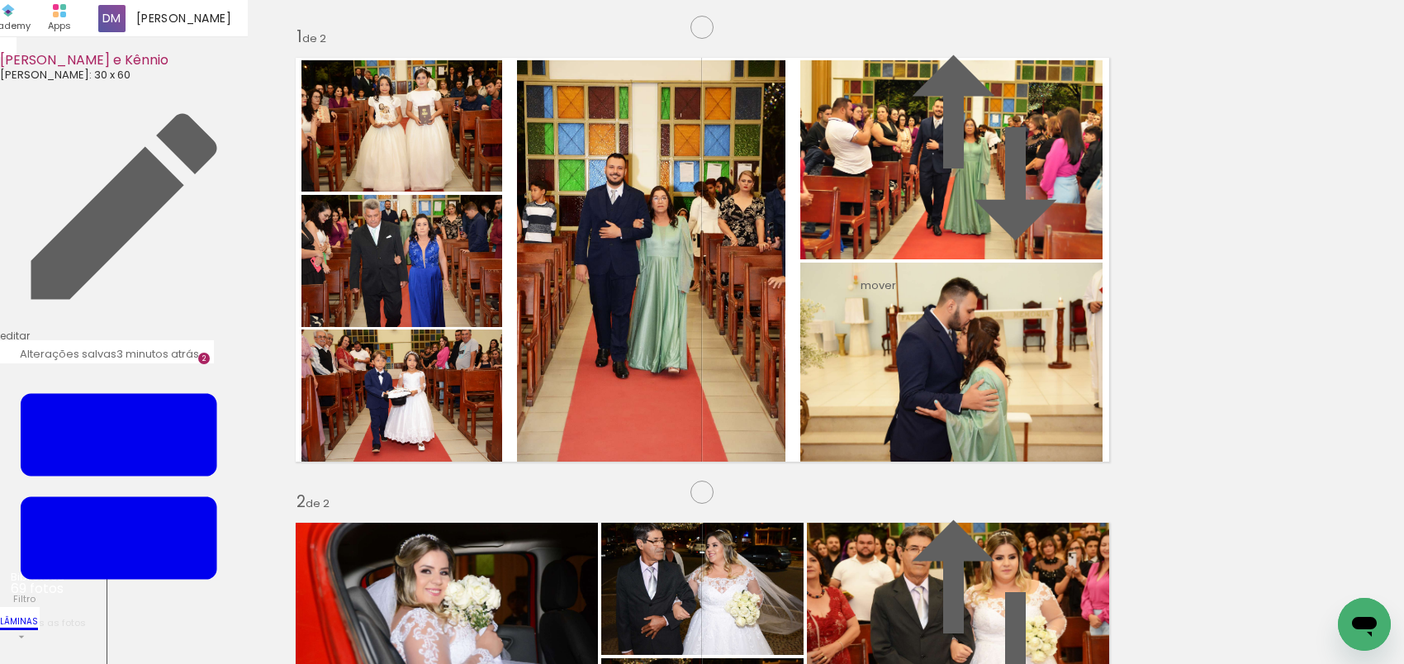
scroll to position [486, 0]
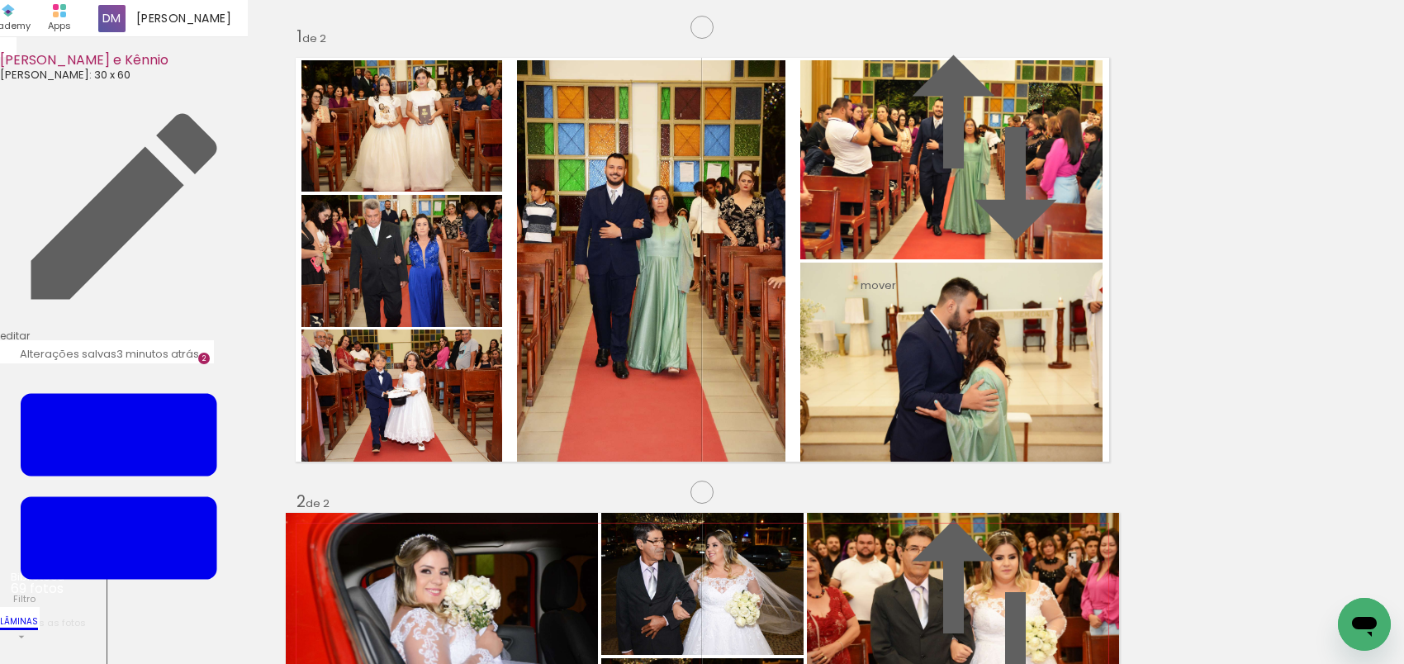
drag, startPoint x: 969, startPoint y: 433, endPoint x: 705, endPoint y: 459, distance: 265.6
click at [0, 0] on slot at bounding box center [0, 0] width 0 height 0
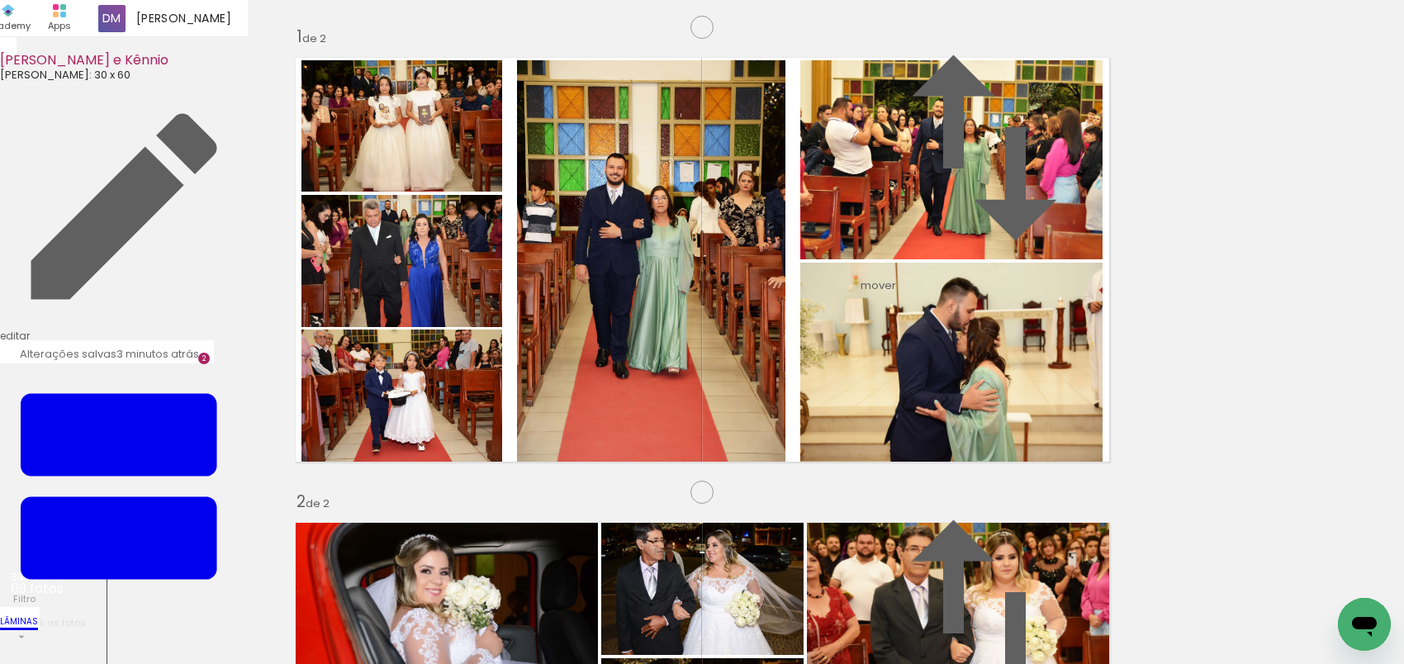
scroll to position [981, 0]
drag, startPoint x: 912, startPoint y: 610, endPoint x: 765, endPoint y: 407, distance: 250.2
click at [765, 407] on quentale-workspace at bounding box center [702, 332] width 1404 height 664
drag, startPoint x: 1009, startPoint y: 620, endPoint x: 891, endPoint y: 428, distance: 224.7
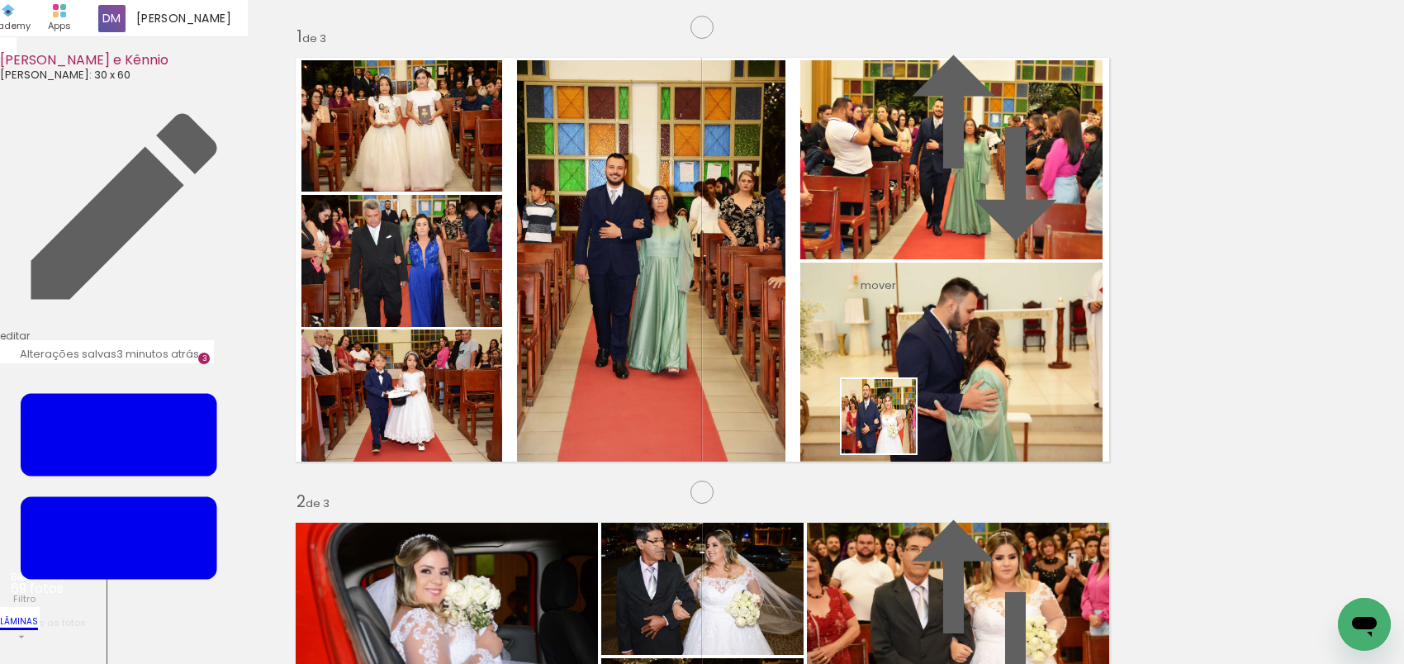
click at [891, 428] on quentale-workspace at bounding box center [702, 332] width 1404 height 664
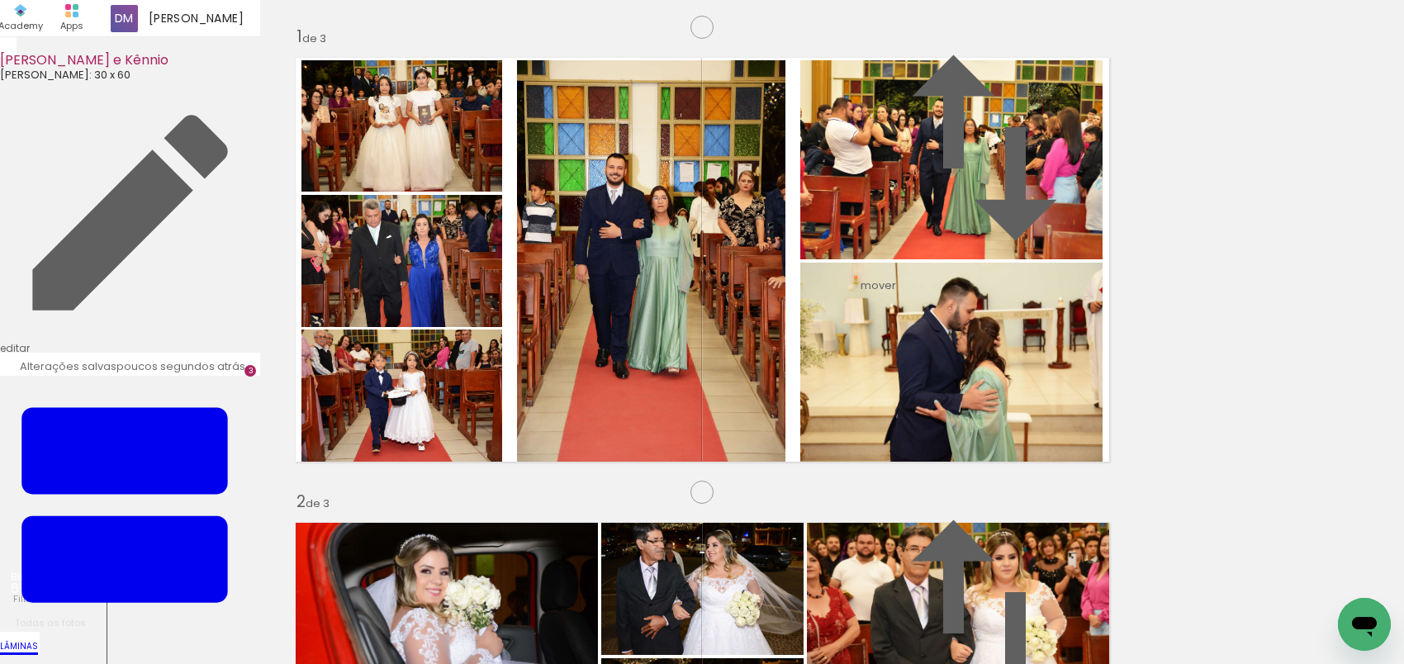
scroll to position [0, 927]
drag, startPoint x: 253, startPoint y: 620, endPoint x: 425, endPoint y: 505, distance: 206.7
click at [416, 513] on quentale-workspace at bounding box center [702, 332] width 1404 height 664
drag, startPoint x: 359, startPoint y: 620, endPoint x: 455, endPoint y: 450, distance: 194.6
click at [455, 450] on quentale-workspace at bounding box center [702, 332] width 1404 height 664
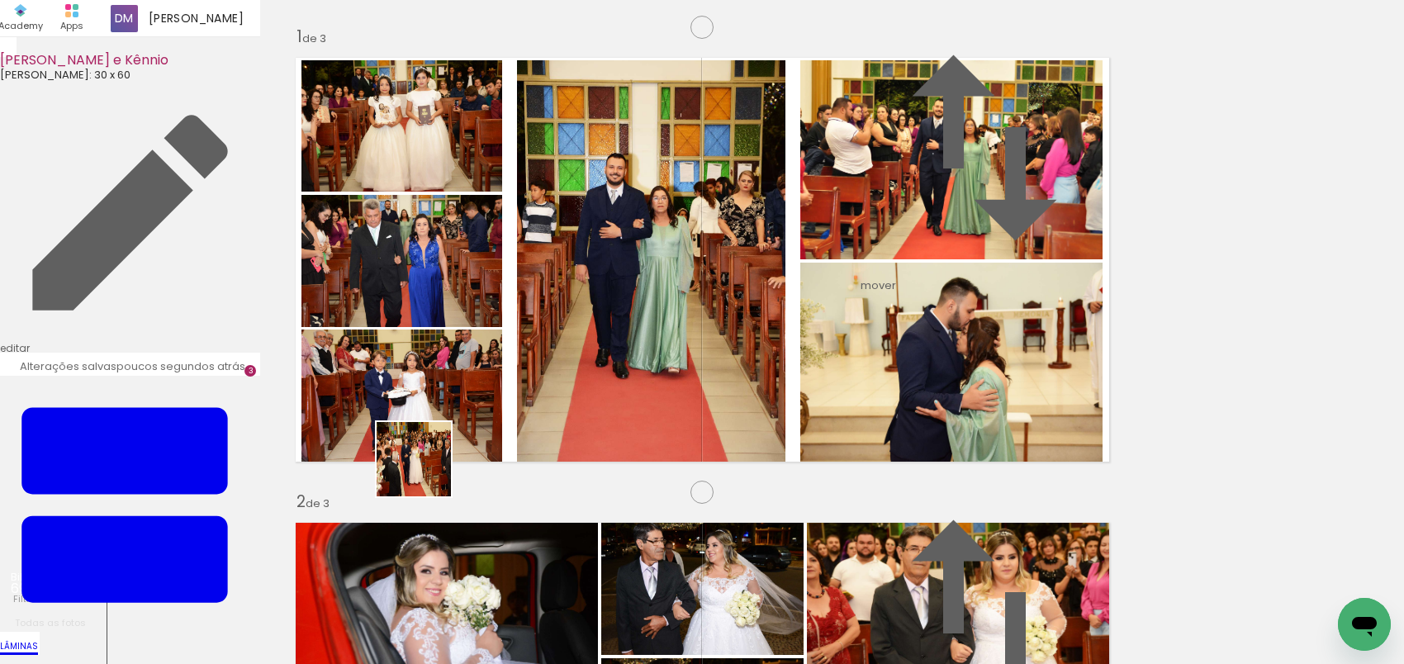
drag, startPoint x: 450, startPoint y: 619, endPoint x: 426, endPoint y: 472, distance: 149.0
click at [426, 472] on quentale-workspace at bounding box center [702, 332] width 1404 height 664
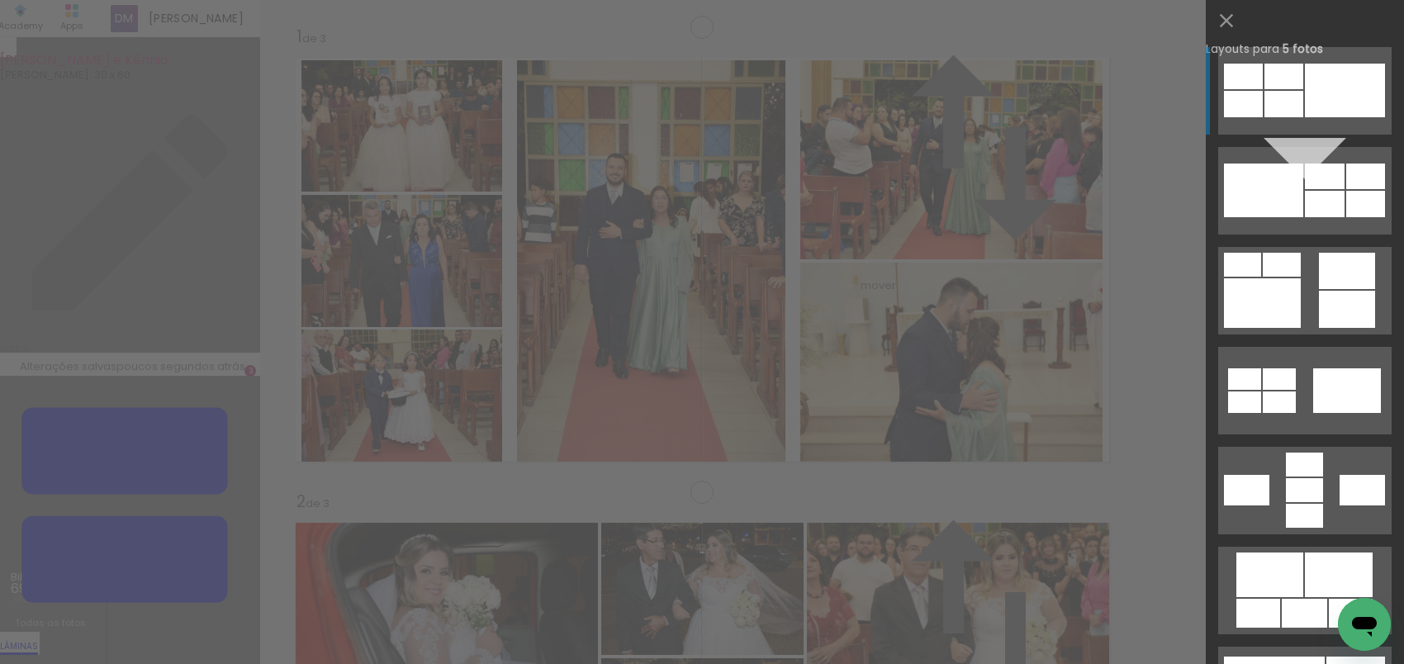
scroll to position [737, 0]
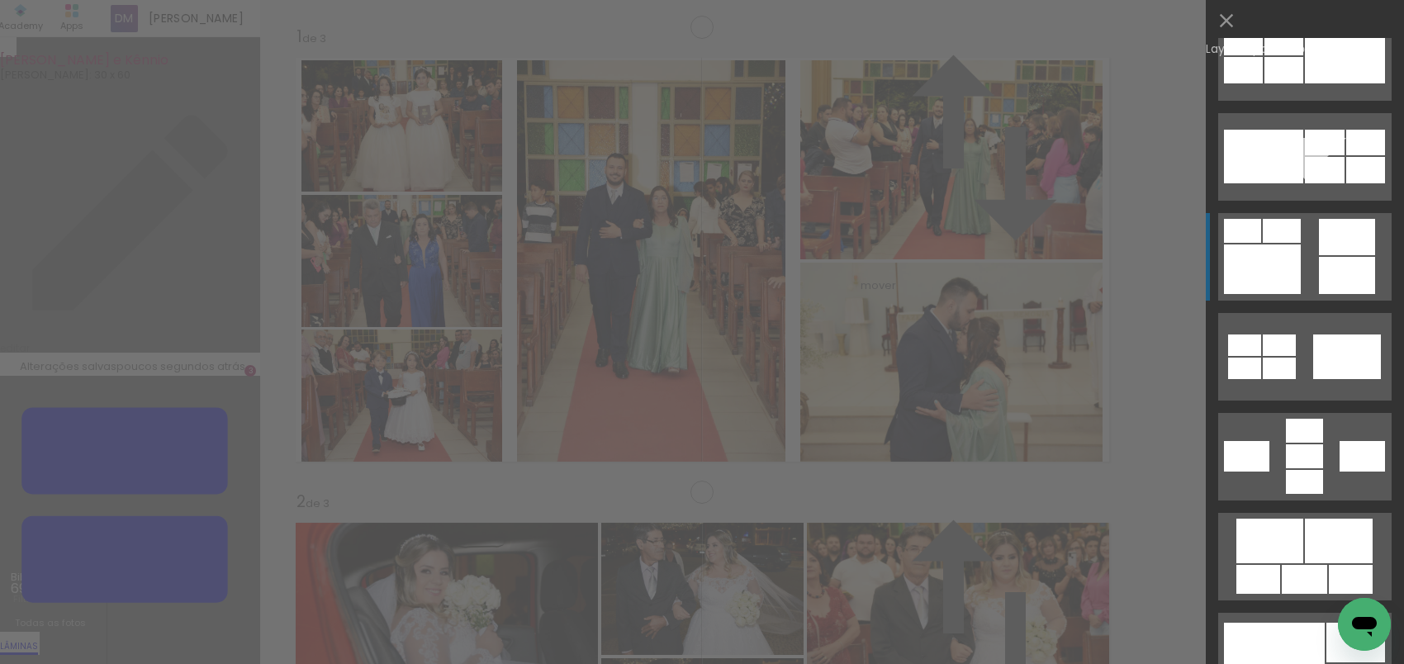
click at [1269, 256] on div at bounding box center [1262, 270] width 77 height 50
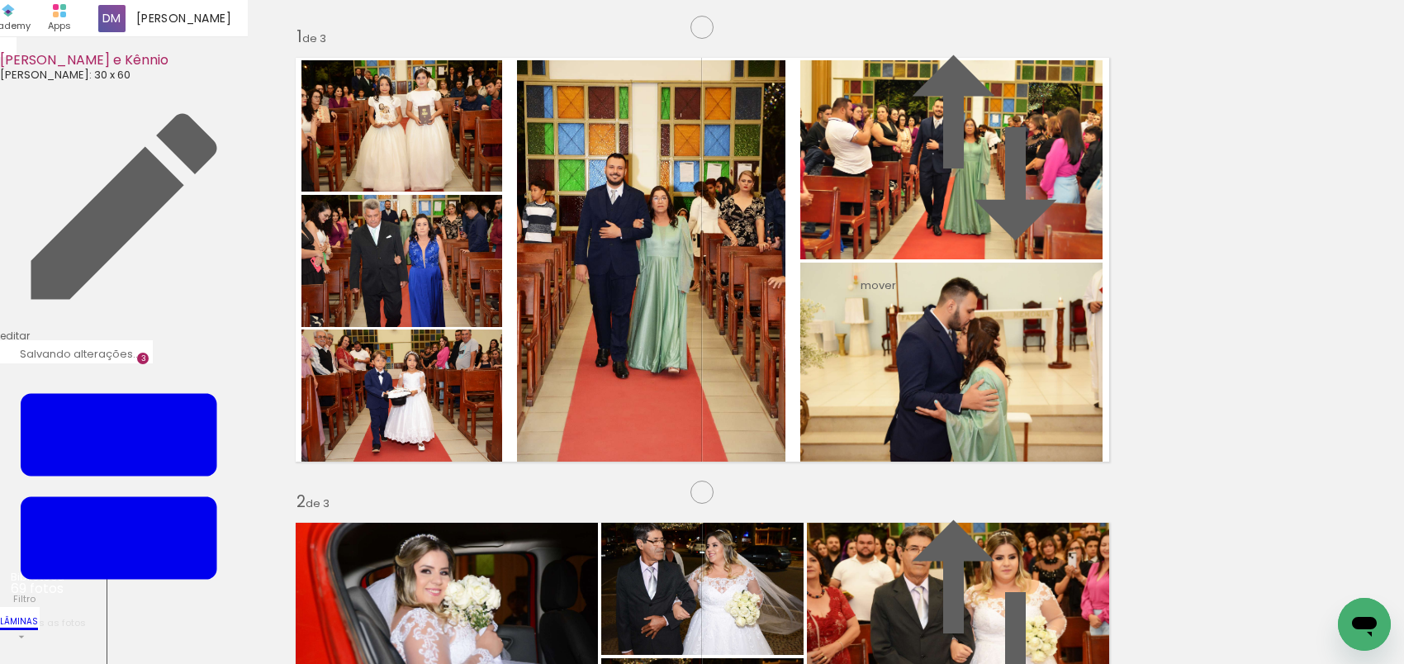
drag, startPoint x: 552, startPoint y: 405, endPoint x: 530, endPoint y: 214, distance: 192.1
click at [0, 0] on slot at bounding box center [0, 0] width 0 height 0
drag, startPoint x: 911, startPoint y: 234, endPoint x: 545, endPoint y: 387, distance: 396.9
click at [0, 0] on slot at bounding box center [0, 0] width 0 height 0
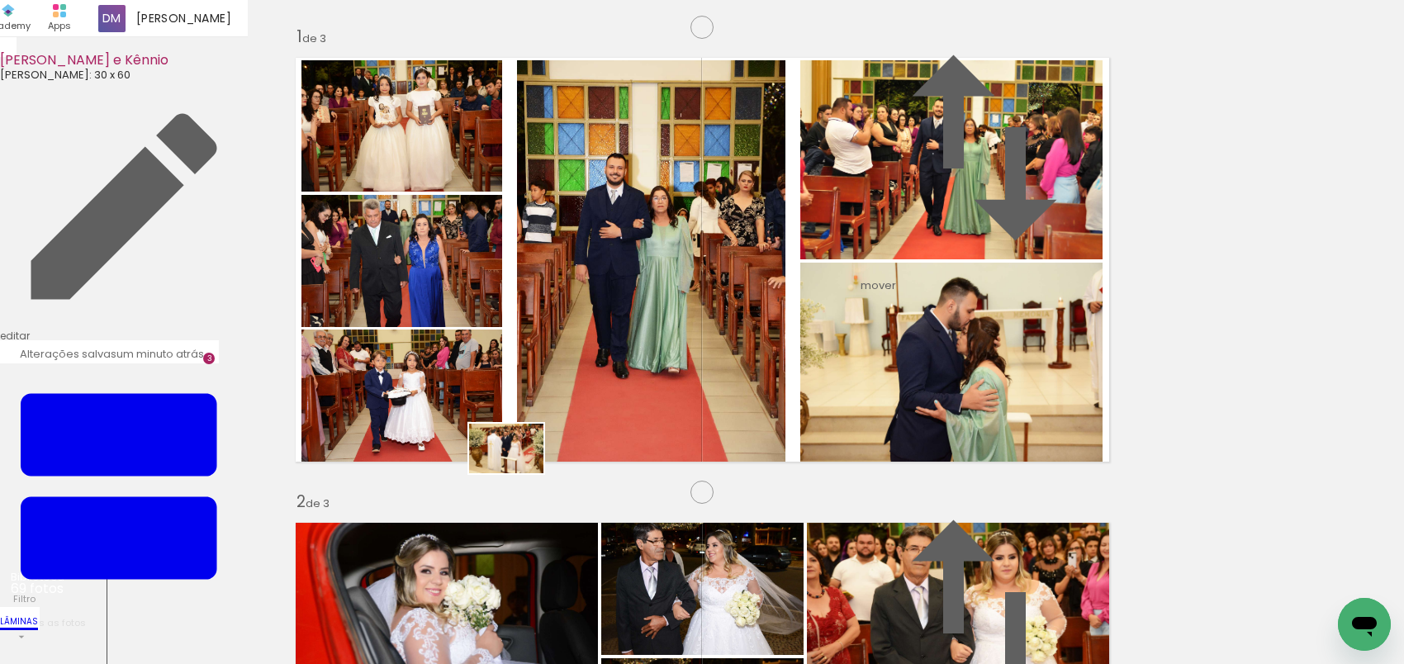
drag, startPoint x: 553, startPoint y: 602, endPoint x: 519, endPoint y: 473, distance: 133.3
click at [519, 473] on quentale-workspace at bounding box center [702, 332] width 1404 height 664
drag, startPoint x: 718, startPoint y: 519, endPoint x: 847, endPoint y: 434, distance: 154.4
click at [847, 434] on quentale-workspace at bounding box center [702, 332] width 1404 height 664
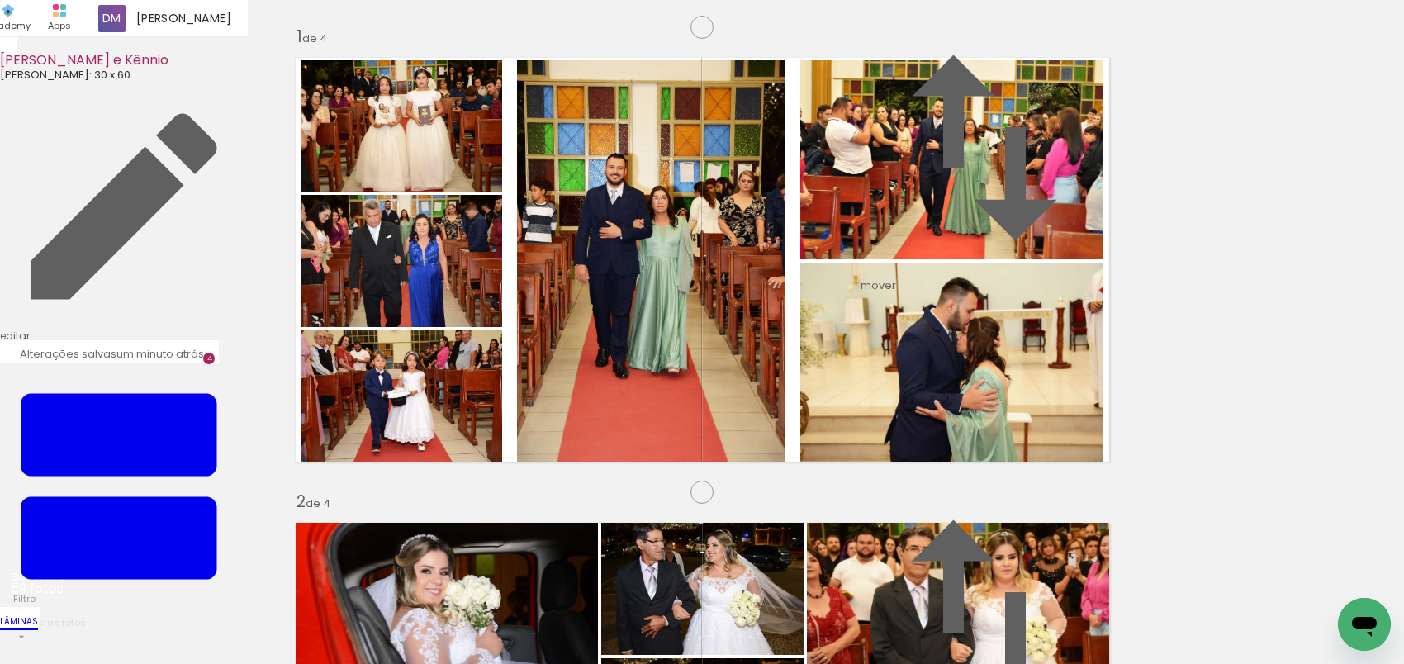
scroll to position [1732, 0]
drag, startPoint x: 549, startPoint y: 611, endPoint x: 557, endPoint y: 506, distance: 104.4
click at [557, 506] on quentale-workspace at bounding box center [702, 332] width 1404 height 664
drag, startPoint x: 658, startPoint y: 620, endPoint x: 809, endPoint y: 421, distance: 250.0
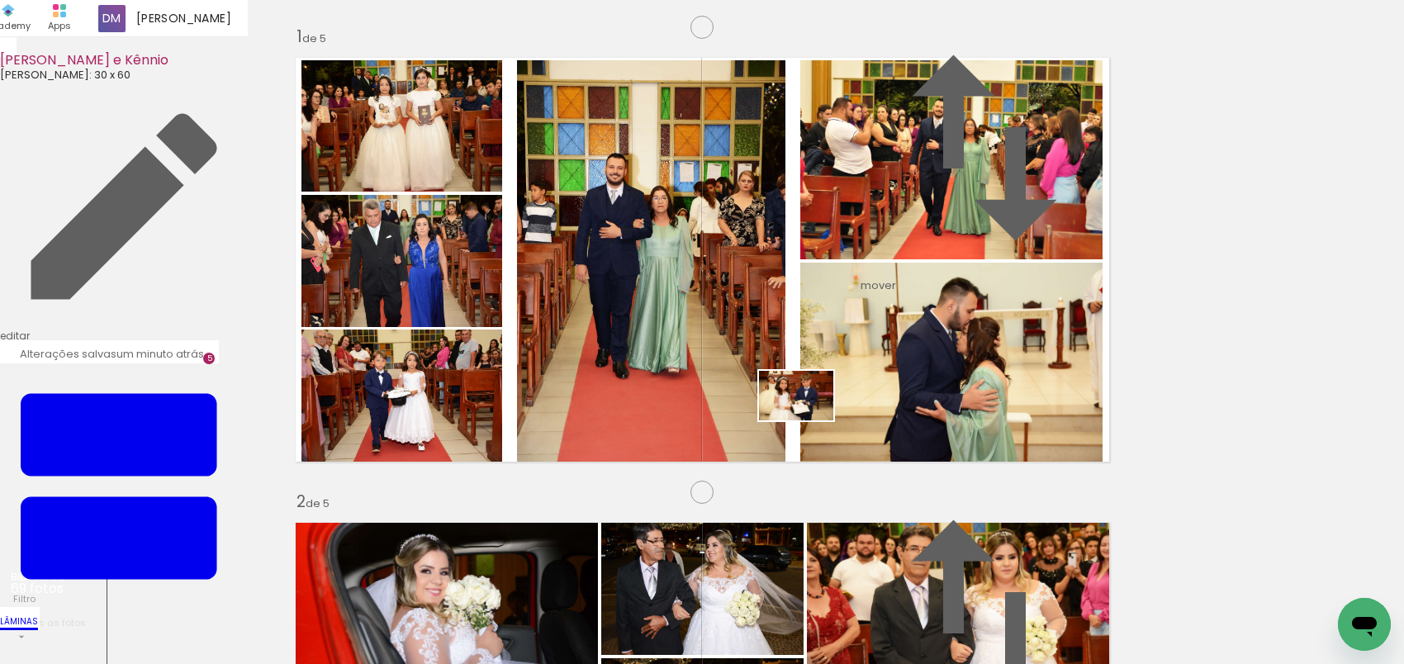
click at [809, 421] on quentale-workspace at bounding box center [702, 332] width 1404 height 664
drag, startPoint x: 734, startPoint y: 615, endPoint x: 699, endPoint y: 507, distance: 112.9
click at [699, 507] on quentale-workspace at bounding box center [702, 332] width 1404 height 664
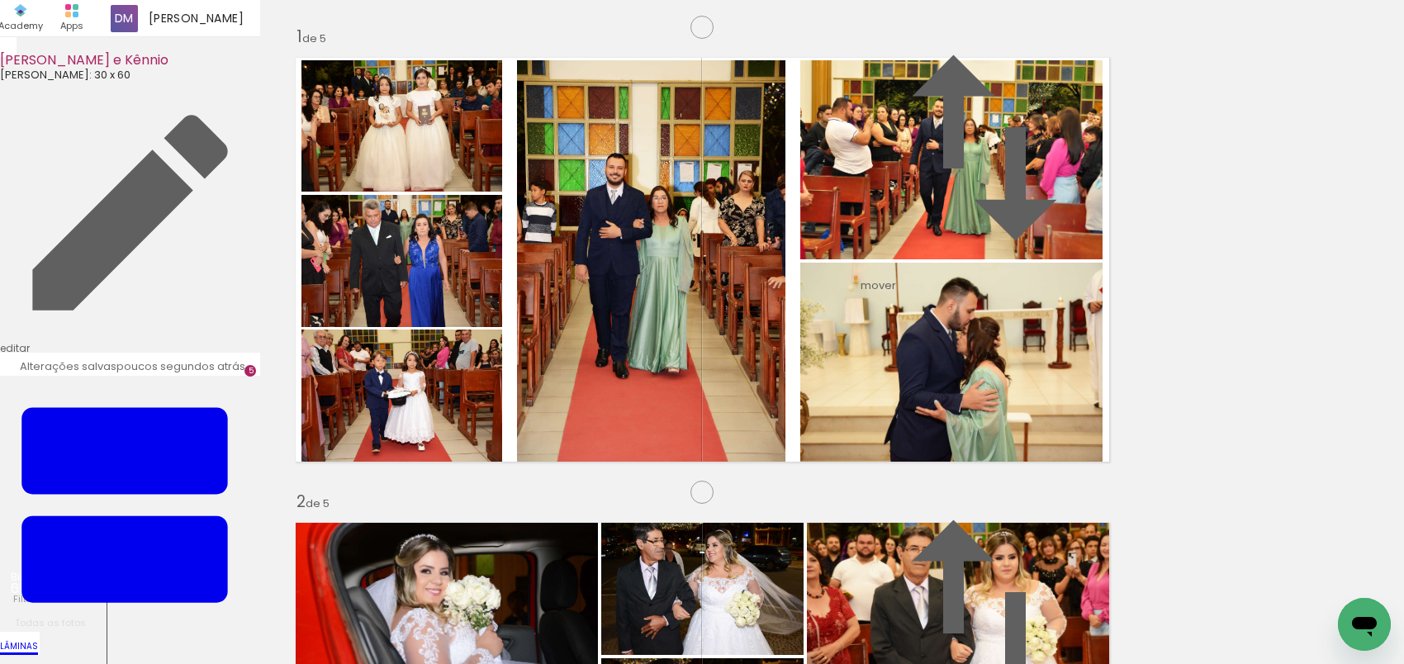
scroll to position [0, 4726]
drag, startPoint x: 1003, startPoint y: 616, endPoint x: 761, endPoint y: 459, distance: 288.9
click at [761, 459] on quentale-workspace at bounding box center [702, 332] width 1404 height 664
drag, startPoint x: 1098, startPoint y: 607, endPoint x: 917, endPoint y: 498, distance: 211.2
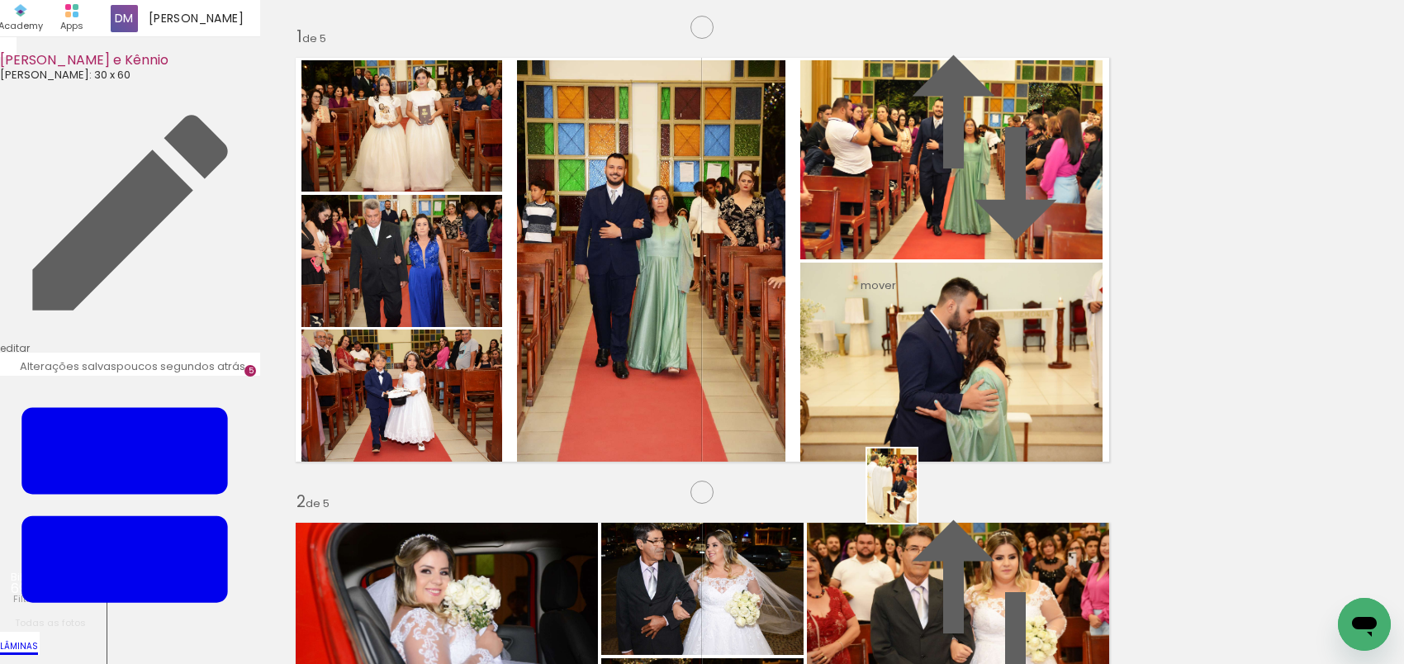
click at [917, 498] on quentale-workspace at bounding box center [702, 332] width 1404 height 664
drag, startPoint x: 424, startPoint y: 607, endPoint x: 475, endPoint y: 494, distance: 124.2
click at [475, 494] on quentale-workspace at bounding box center [702, 332] width 1404 height 664
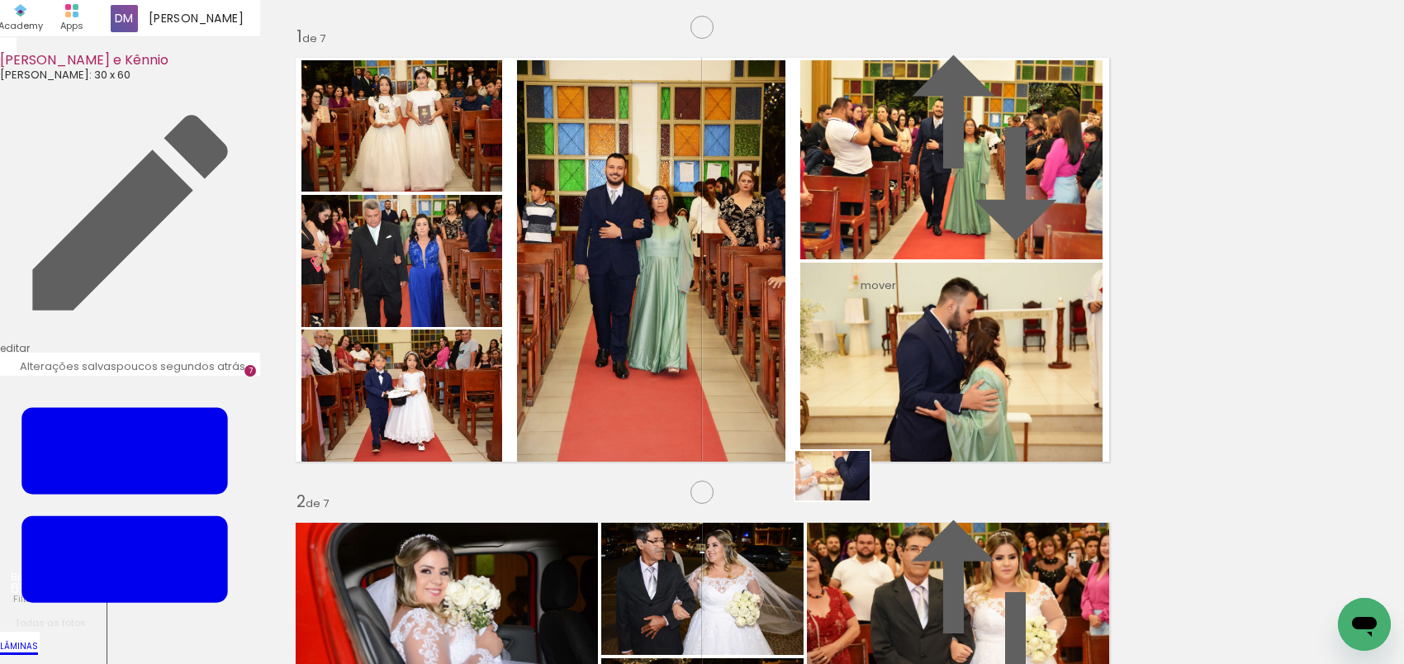
drag, startPoint x: 525, startPoint y: 619, endPoint x: 845, endPoint y: 501, distance: 341.6
click at [845, 501] on quentale-workspace at bounding box center [702, 332] width 1404 height 664
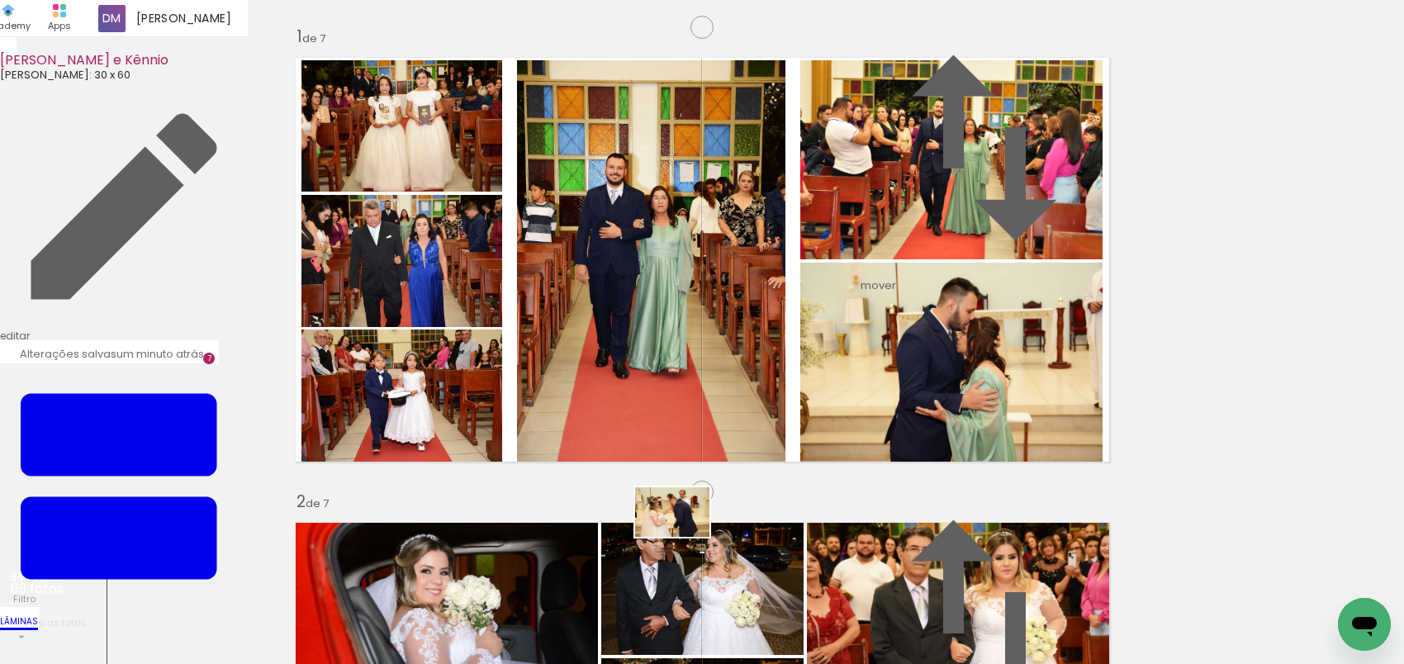
drag, startPoint x: 596, startPoint y: 619, endPoint x: 685, endPoint y: 537, distance: 121.0
click at [685, 537] on quentale-workspace at bounding box center [702, 332] width 1404 height 664
drag, startPoint x: 691, startPoint y: 608, endPoint x: 569, endPoint y: 426, distance: 218.6
click at [569, 426] on quentale-workspace at bounding box center [702, 332] width 1404 height 664
drag, startPoint x: 794, startPoint y: 608, endPoint x: 967, endPoint y: 499, distance: 204.2
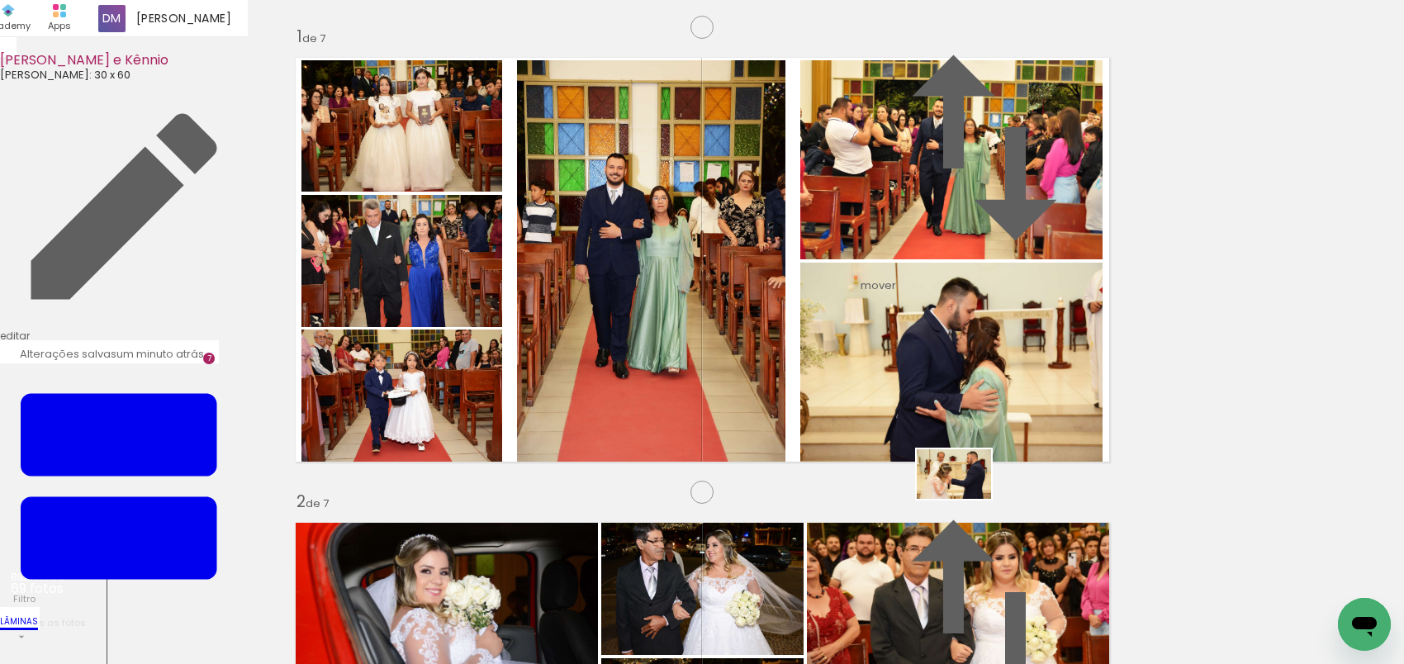
click at [967, 499] on quentale-workspace at bounding box center [702, 332] width 1404 height 664
drag, startPoint x: 869, startPoint y: 611, endPoint x: 822, endPoint y: 523, distance: 100.2
click at [822, 523] on quentale-workspace at bounding box center [702, 332] width 1404 height 664
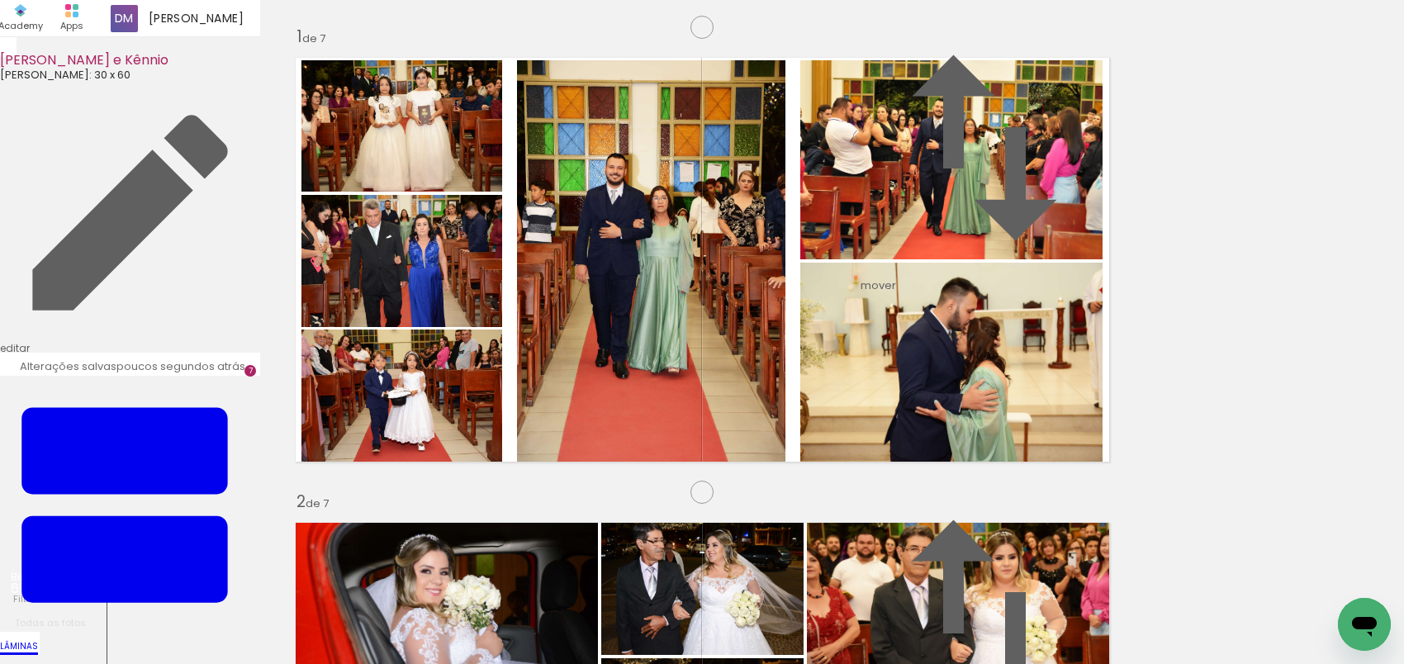
scroll to position [0, 4348]
drag, startPoint x: 1102, startPoint y: 611, endPoint x: 772, endPoint y: 413, distance: 385.4
click at [772, 413] on quentale-workspace at bounding box center [702, 332] width 1404 height 664
drag, startPoint x: 1205, startPoint y: 618, endPoint x: 863, endPoint y: 397, distance: 406.3
click at [863, 397] on quentale-workspace at bounding box center [702, 332] width 1404 height 664
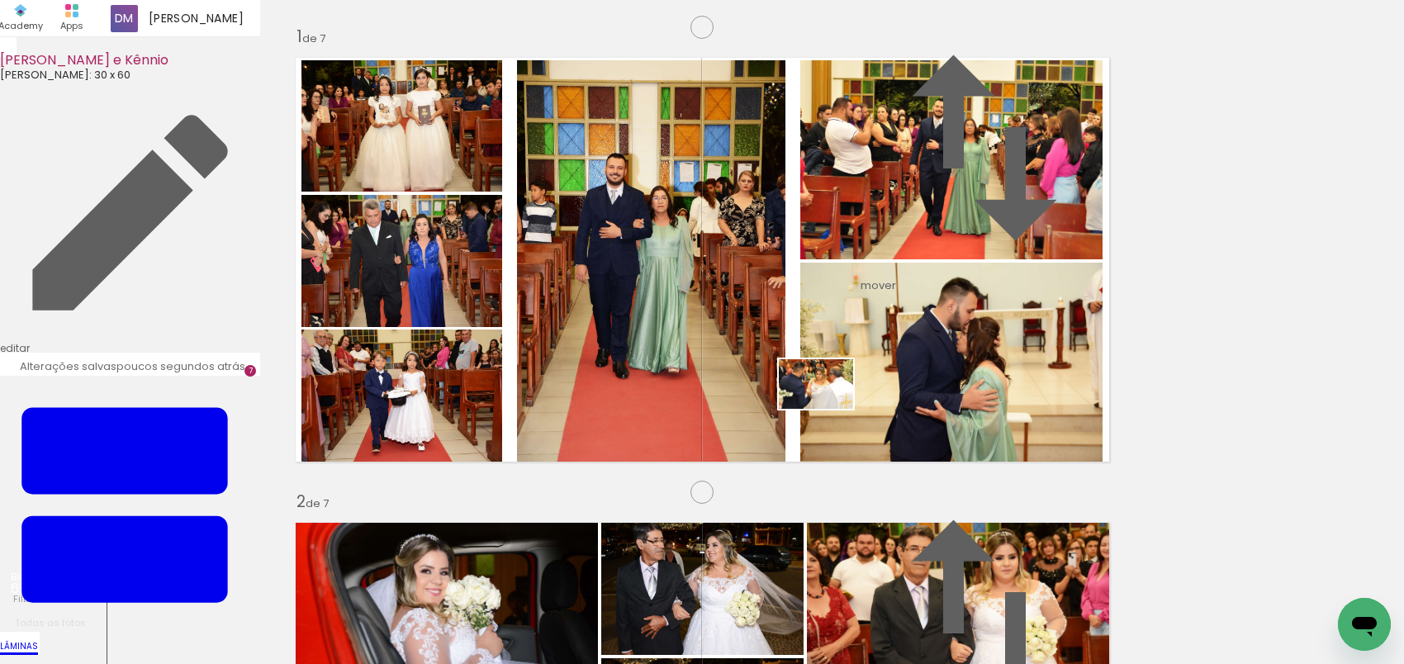
drag, startPoint x: 1289, startPoint y: 615, endPoint x: 829, endPoint y: 409, distance: 504.0
click at [829, 409] on quentale-workspace at bounding box center [702, 332] width 1404 height 664
drag, startPoint x: 944, startPoint y: 359, endPoint x: 1194, endPoint y: 350, distance: 249.6
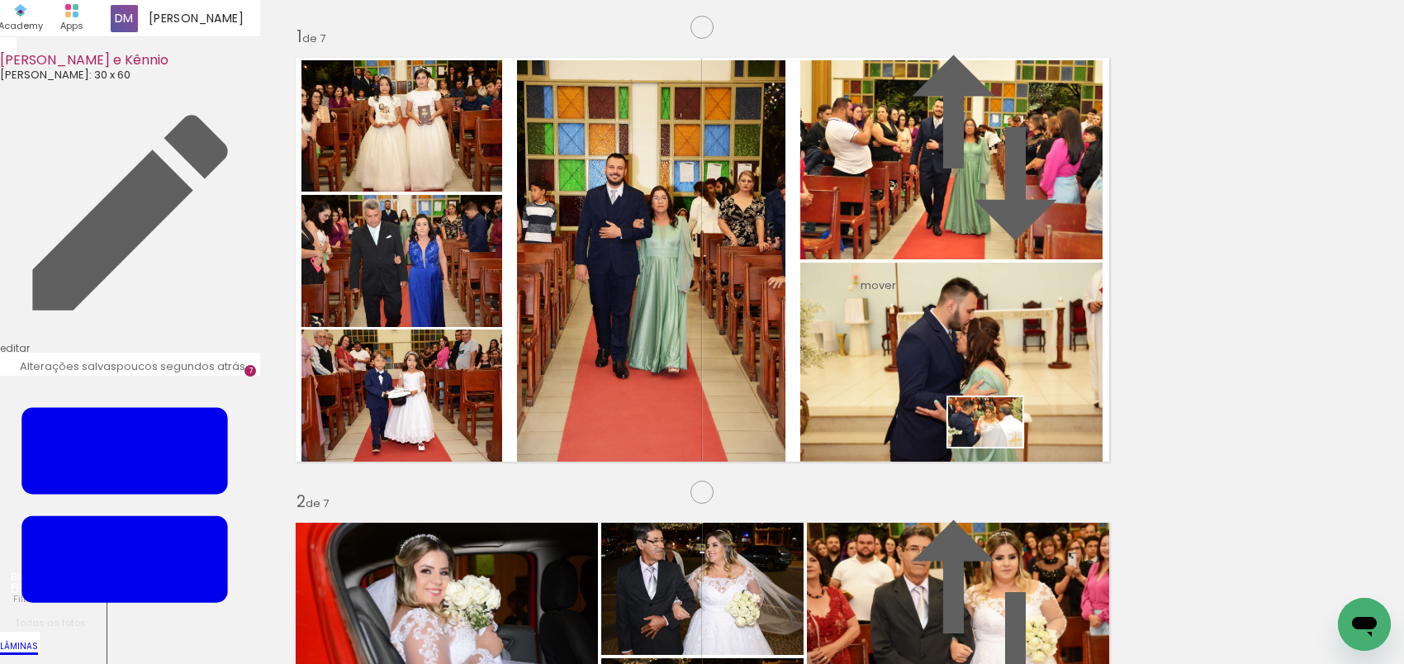
drag, startPoint x: 1290, startPoint y: 610, endPoint x: 998, endPoint y: 447, distance: 334.0
click at [998, 447] on quentale-workspace at bounding box center [702, 332] width 1404 height 664
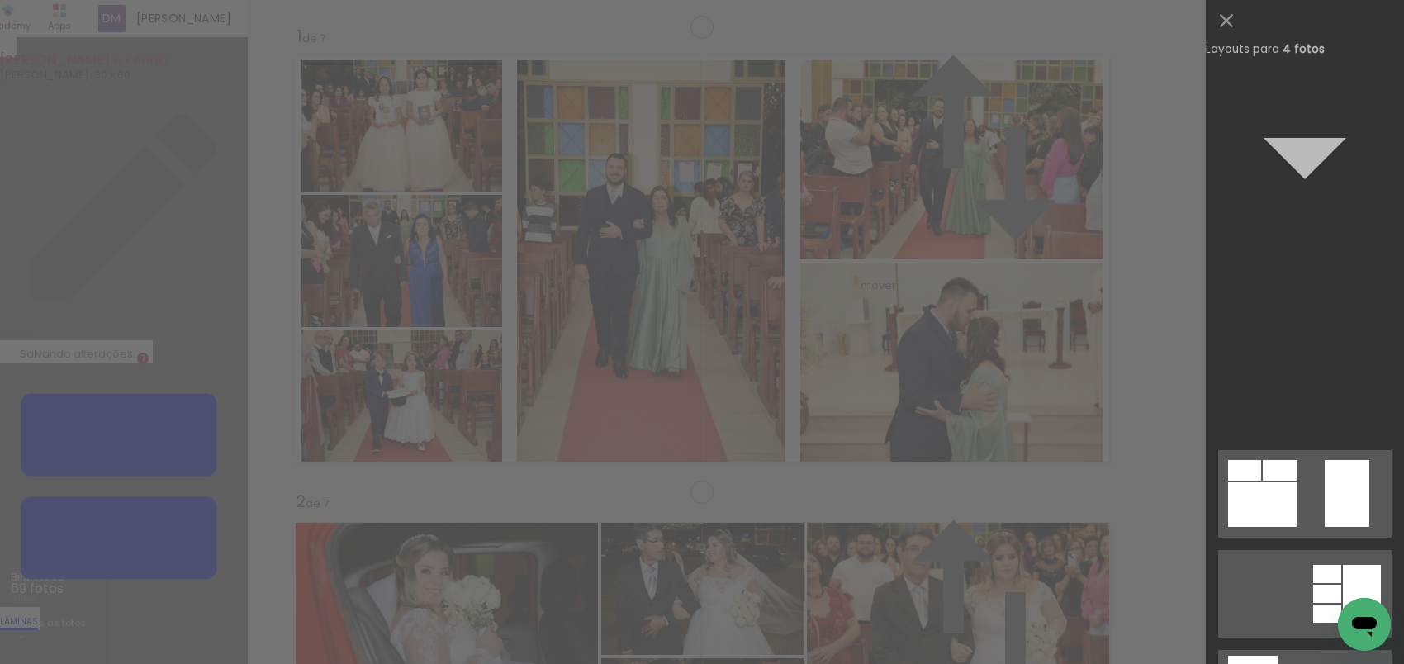
scroll to position [1264, 0]
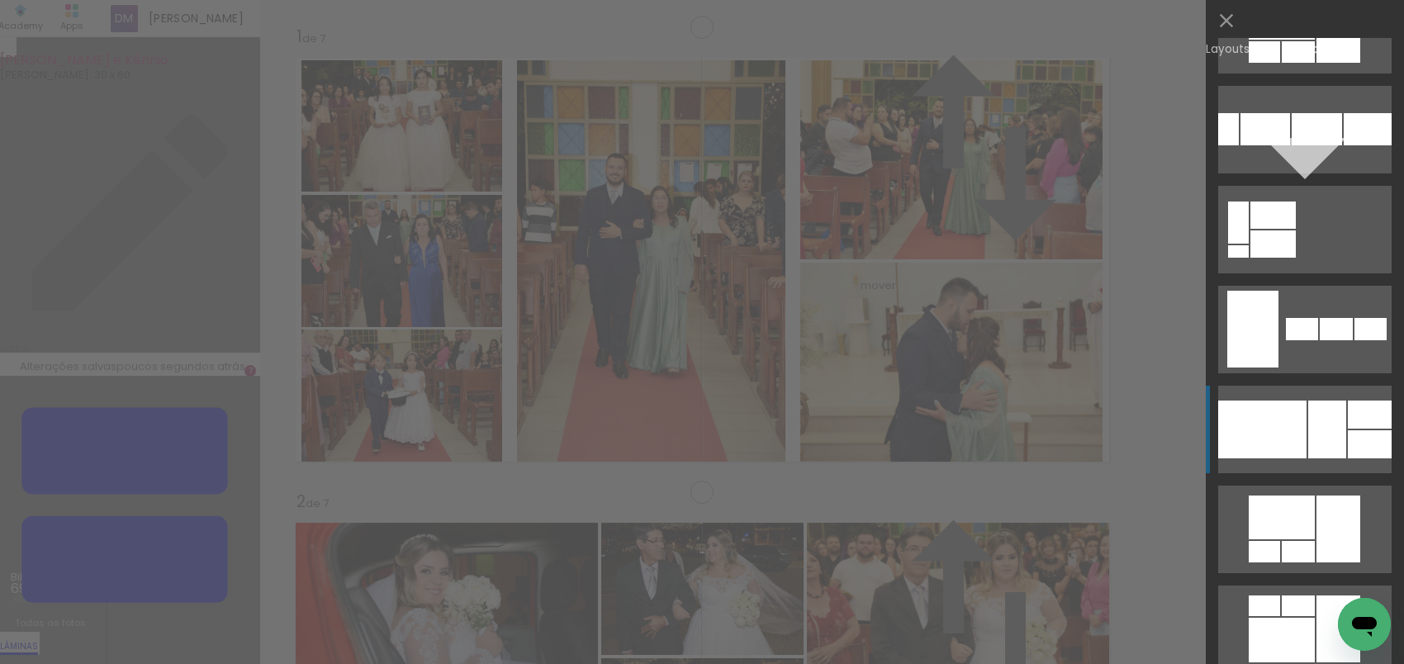
click at [1287, 438] on div at bounding box center [1263, 430] width 88 height 58
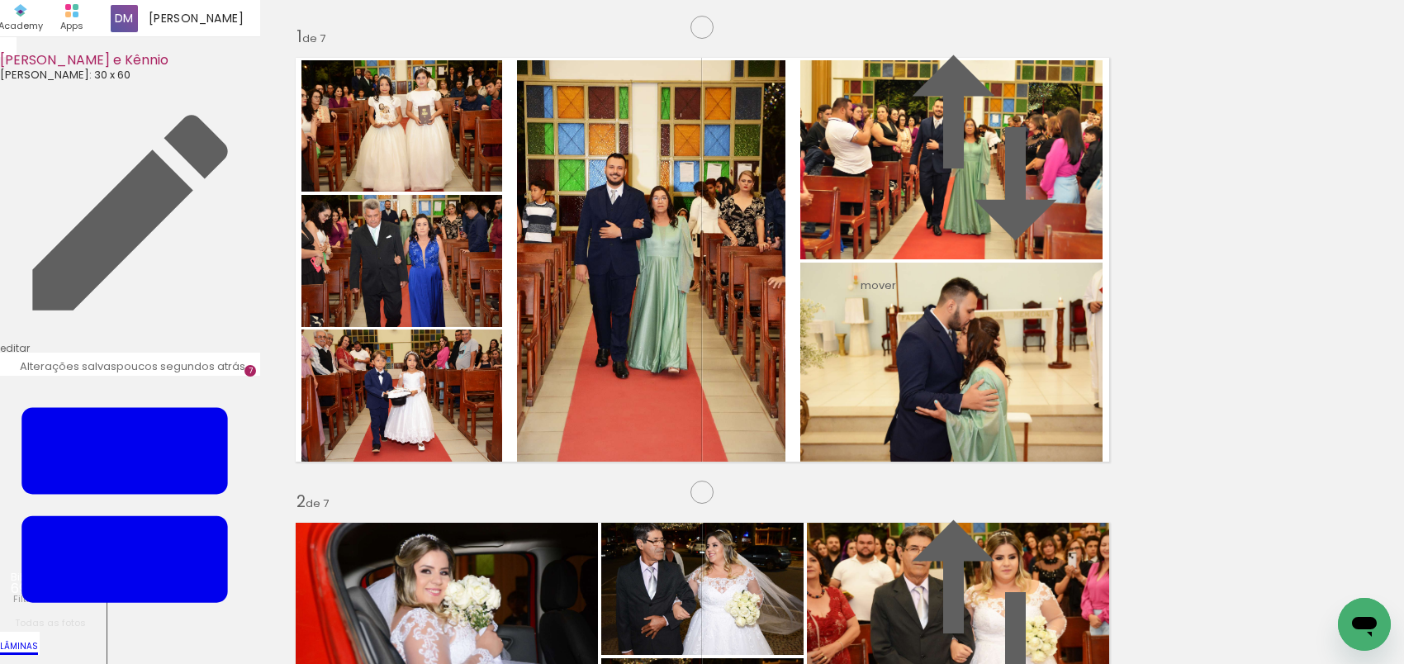
scroll to position [1942, 0]
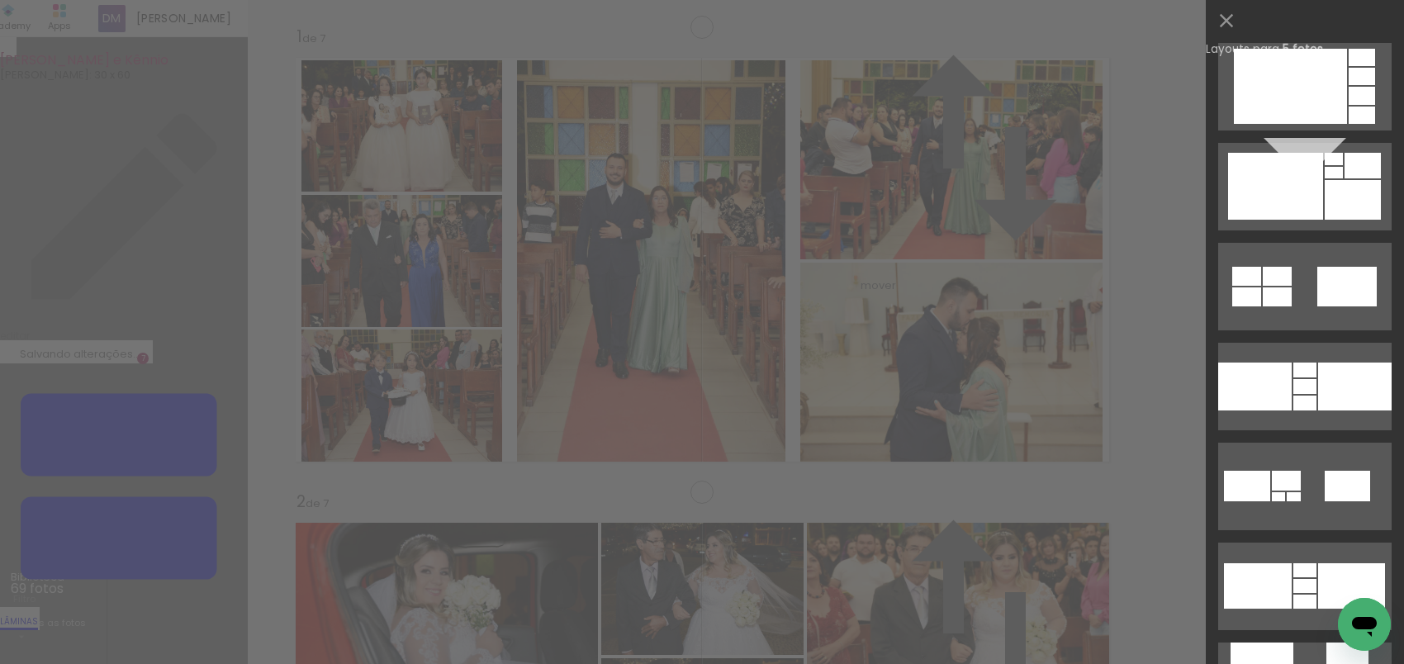
scroll to position [2844, 0]
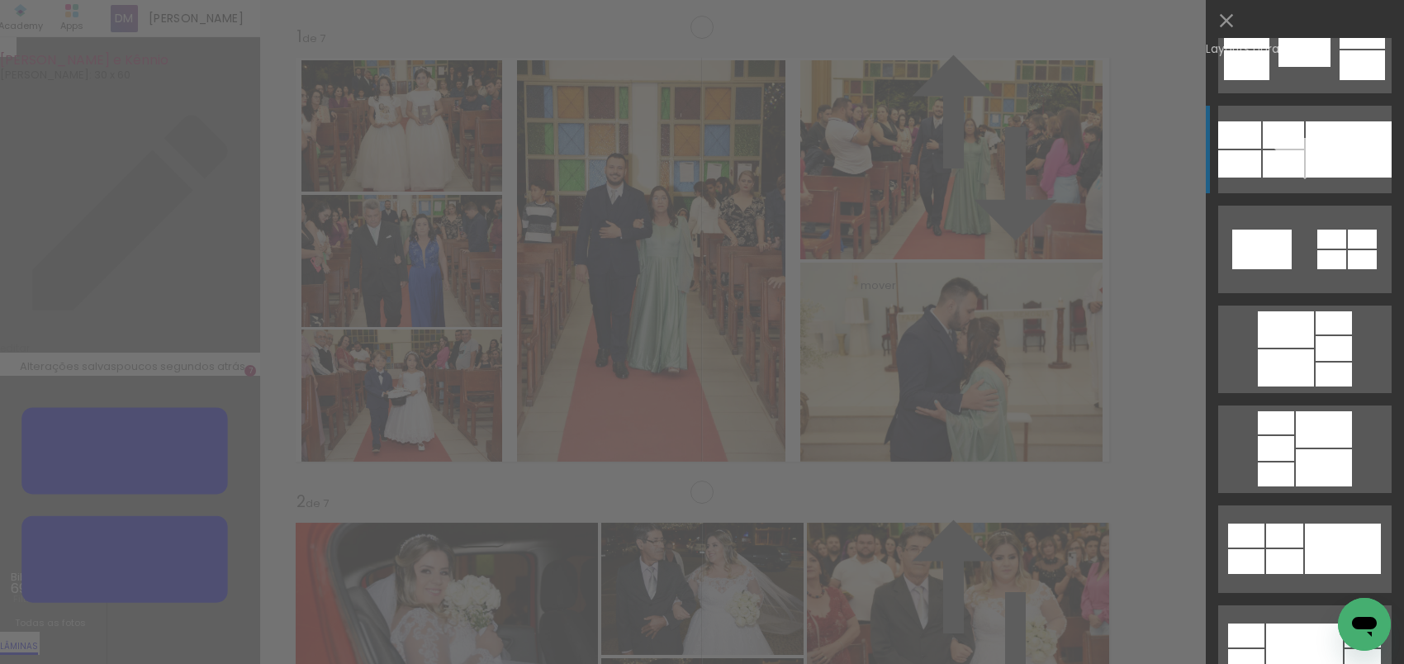
click at [1313, 127] on div at bounding box center [1349, 149] width 86 height 56
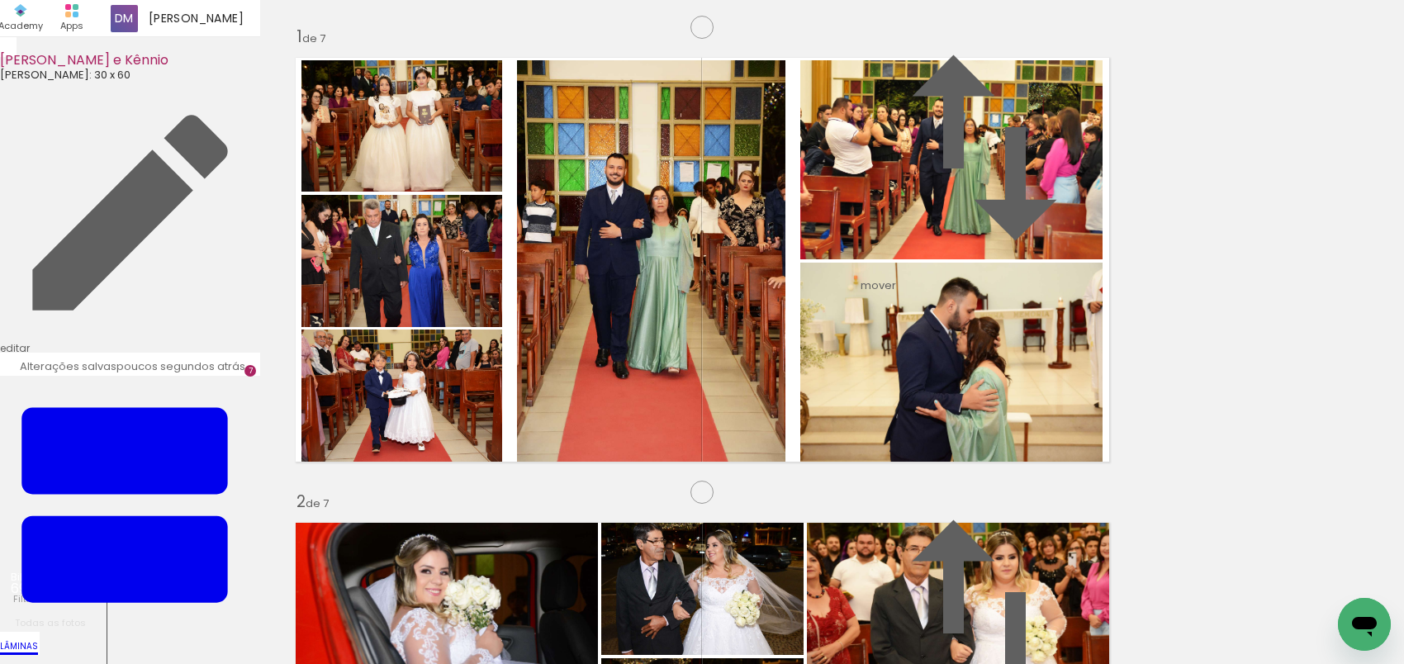
scroll to position [2408, 0]
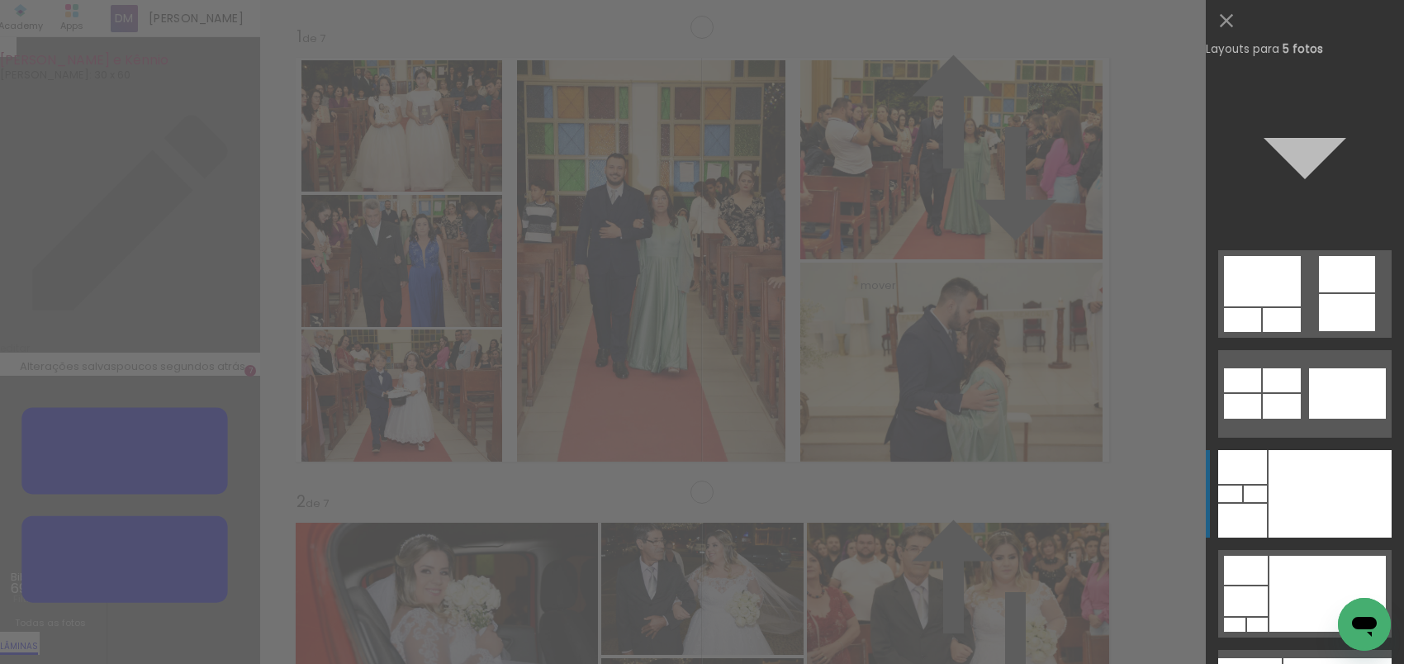
scroll to position [1053, 0]
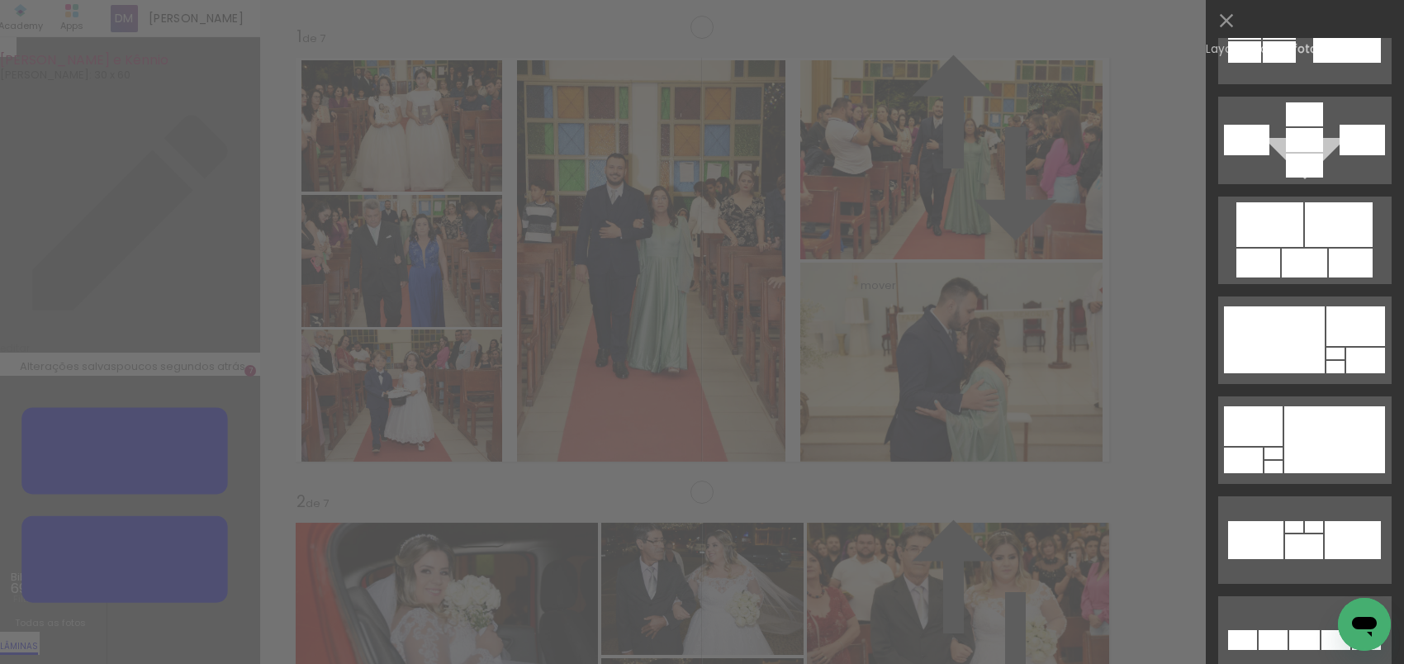
click at [1279, 242] on div at bounding box center [1270, 224] width 67 height 45
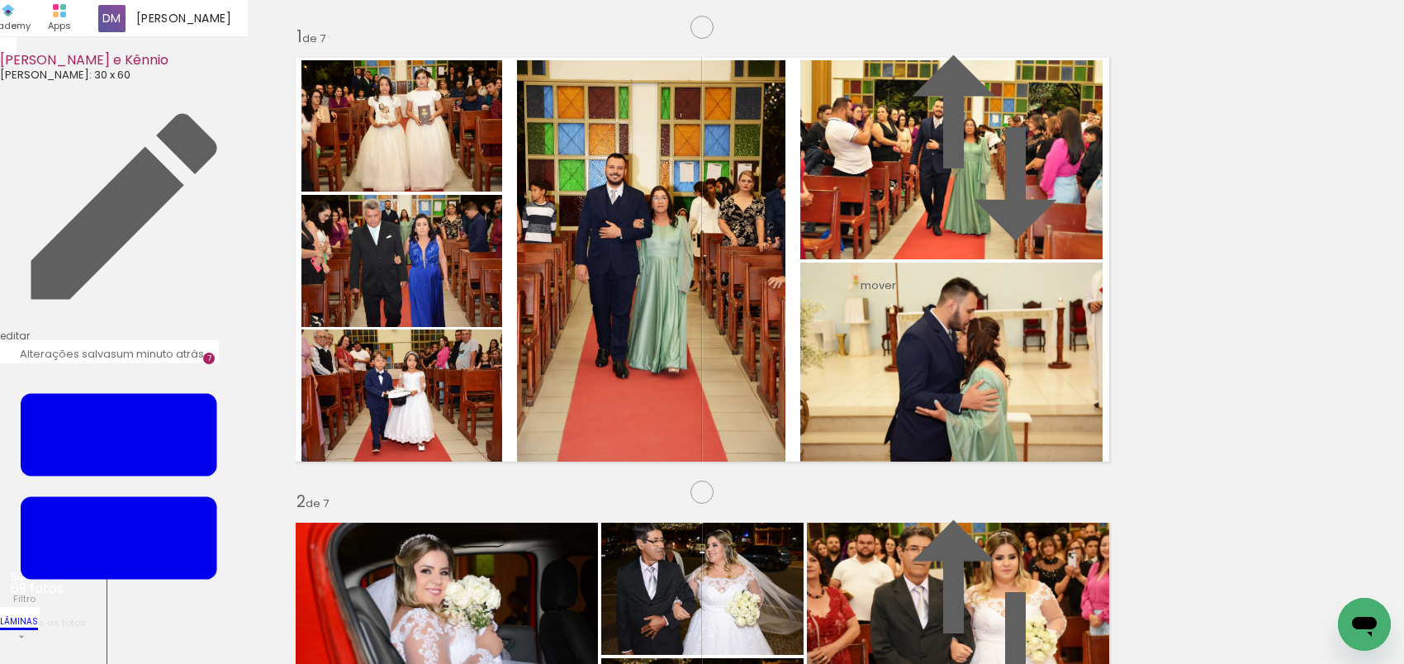
drag, startPoint x: 504, startPoint y: 442, endPoint x: 487, endPoint y: 277, distance: 166.1
click at [0, 0] on slot at bounding box center [0, 0] width 0 height 0
drag, startPoint x: 833, startPoint y: 417, endPoint x: 786, endPoint y: 284, distance: 141.1
click at [0, 0] on slot at bounding box center [0, 0] width 0 height 0
drag, startPoint x: 711, startPoint y: 443, endPoint x: 867, endPoint y: 445, distance: 156.2
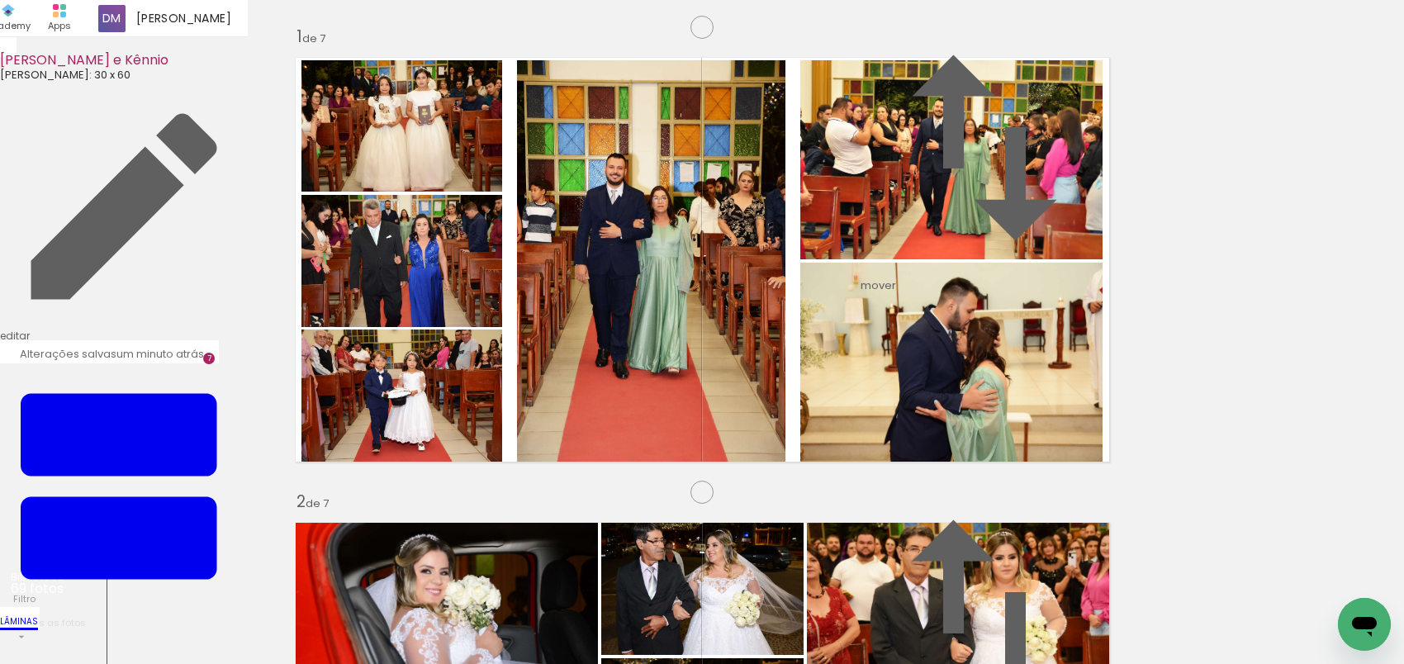
click at [0, 0] on slot at bounding box center [0, 0] width 0 height 0
drag, startPoint x: 335, startPoint y: 608, endPoint x: 483, endPoint y: 432, distance: 230.4
click at [483, 432] on quentale-workspace at bounding box center [702, 332] width 1404 height 664
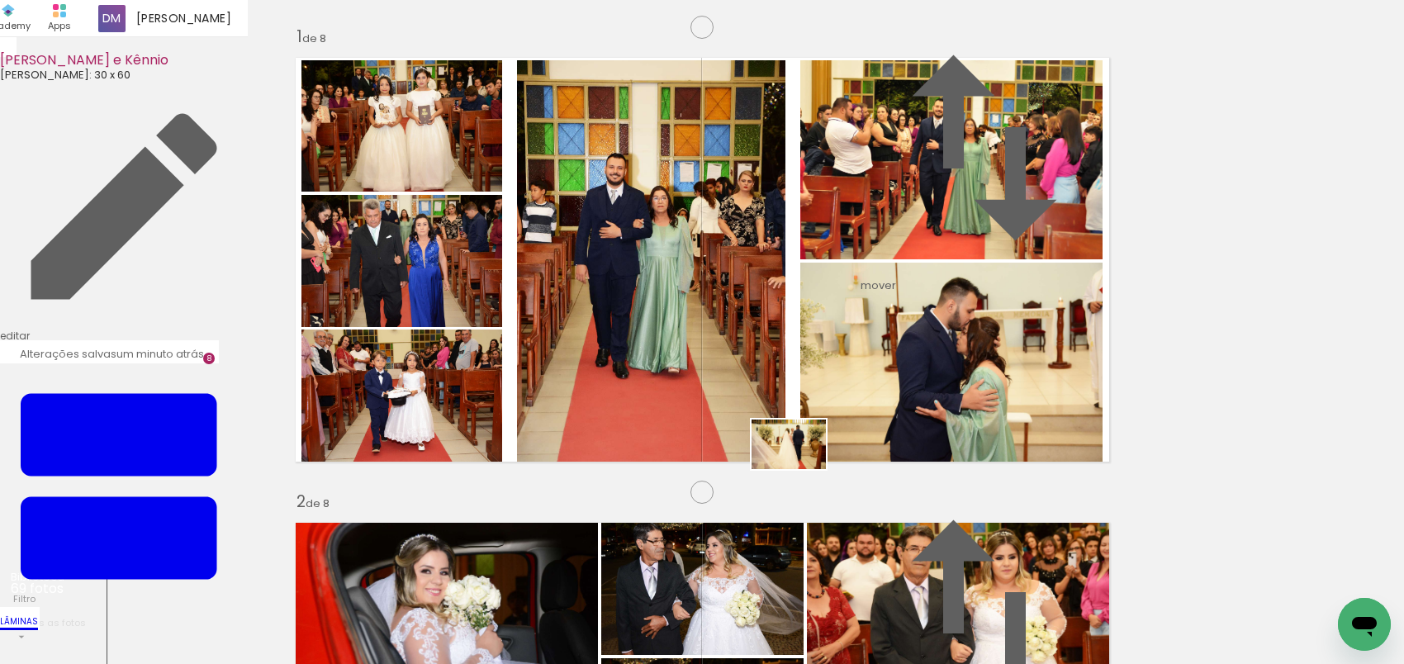
drag, startPoint x: 421, startPoint y: 623, endPoint x: 801, endPoint y: 469, distance: 410.7
click at [801, 469] on quentale-workspace at bounding box center [702, 332] width 1404 height 664
drag, startPoint x: 443, startPoint y: 603, endPoint x: 539, endPoint y: 484, distance: 153.3
click at [539, 484] on quentale-workspace at bounding box center [702, 332] width 1404 height 664
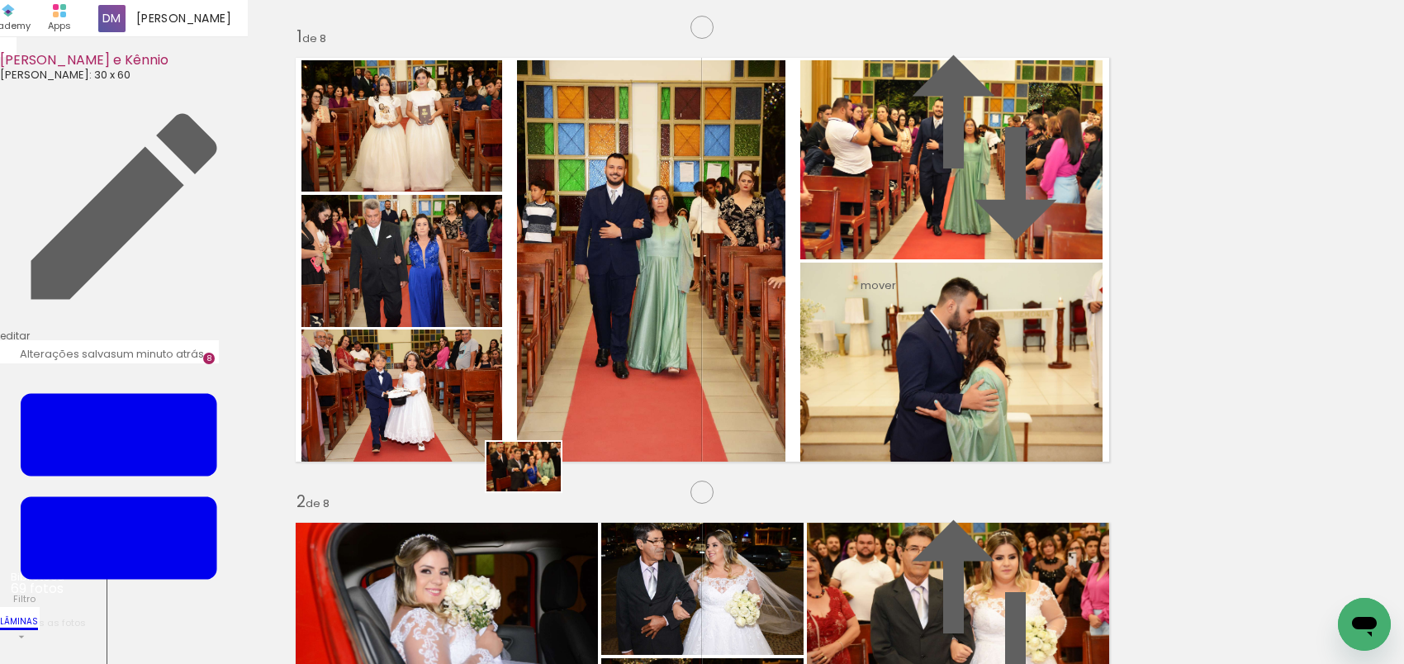
drag, startPoint x: 536, startPoint y: 614, endPoint x: 536, endPoint y: 492, distance: 122.3
click at [536, 492] on quentale-workspace at bounding box center [702, 332] width 1404 height 664
drag, startPoint x: 616, startPoint y: 608, endPoint x: 582, endPoint y: 507, distance: 106.3
click at [582, 507] on quentale-workspace at bounding box center [702, 332] width 1404 height 664
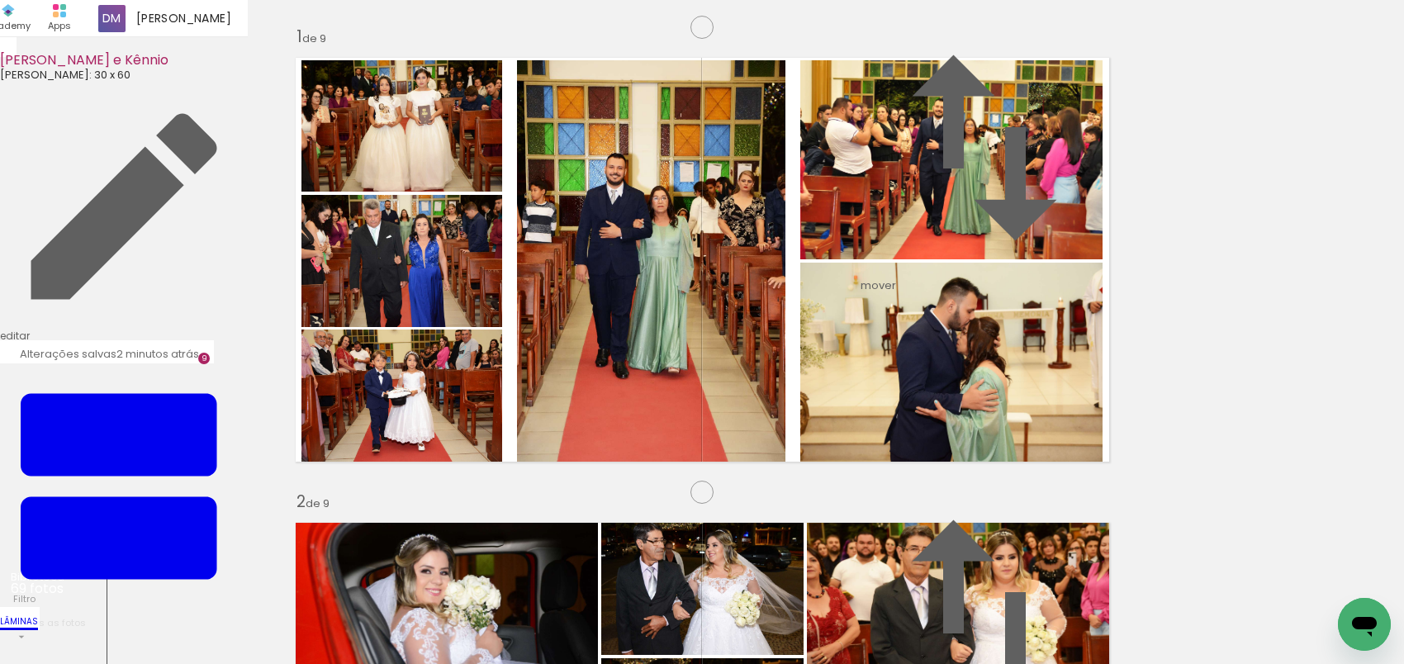
scroll to position [0, 5120]
drag, startPoint x: 802, startPoint y: 616, endPoint x: 822, endPoint y: 469, distance: 148.4
click at [822, 469] on quentale-workspace at bounding box center [702, 332] width 1404 height 664
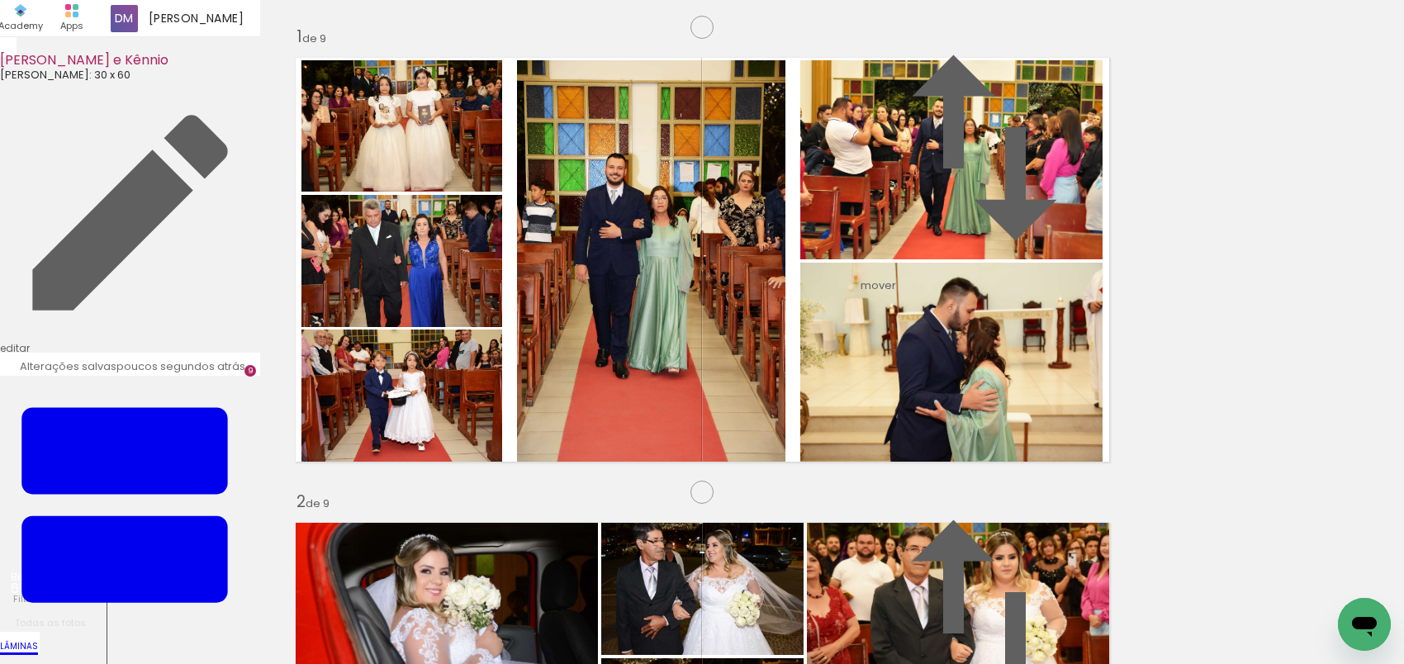
scroll to position [4058, 0]
drag, startPoint x: 1243, startPoint y: 615, endPoint x: 842, endPoint y: 504, distance: 415.7
click at [842, 504] on quentale-workspace at bounding box center [702, 332] width 1404 height 664
drag, startPoint x: 1328, startPoint y: 603, endPoint x: 920, endPoint y: 421, distance: 447.1
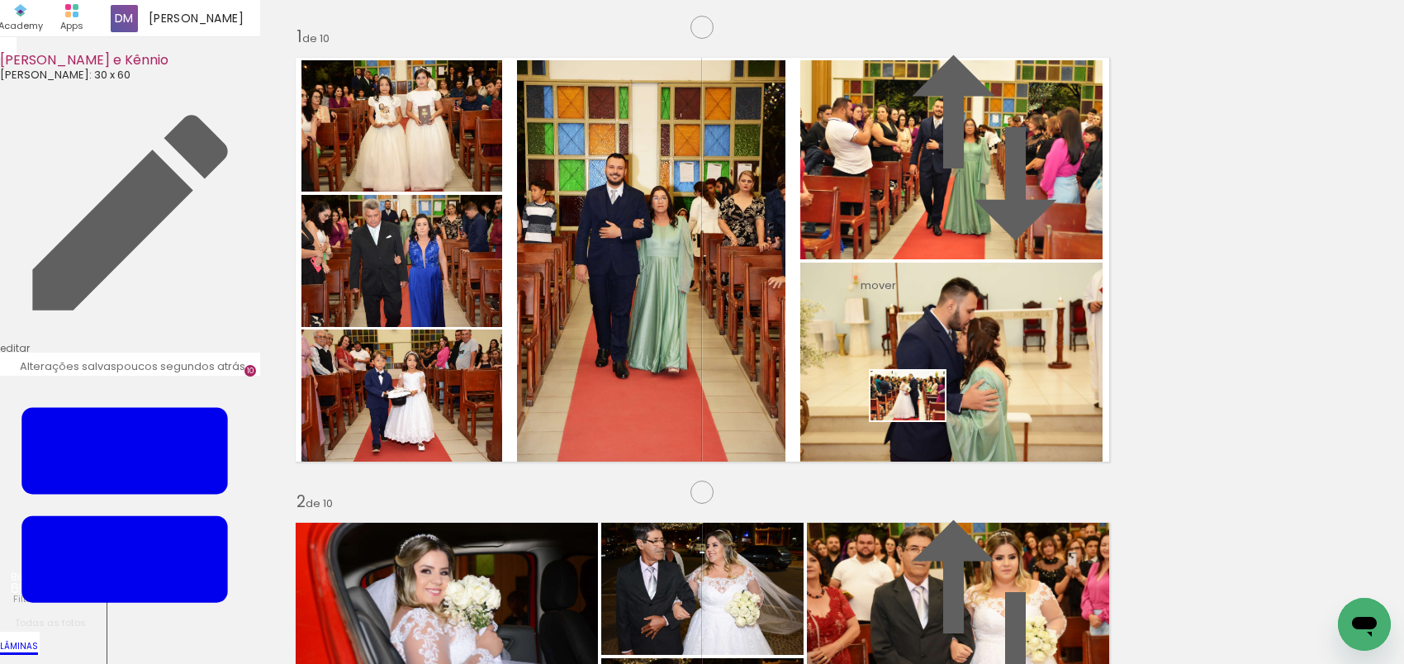
click at [920, 421] on quentale-workspace at bounding box center [702, 332] width 1404 height 664
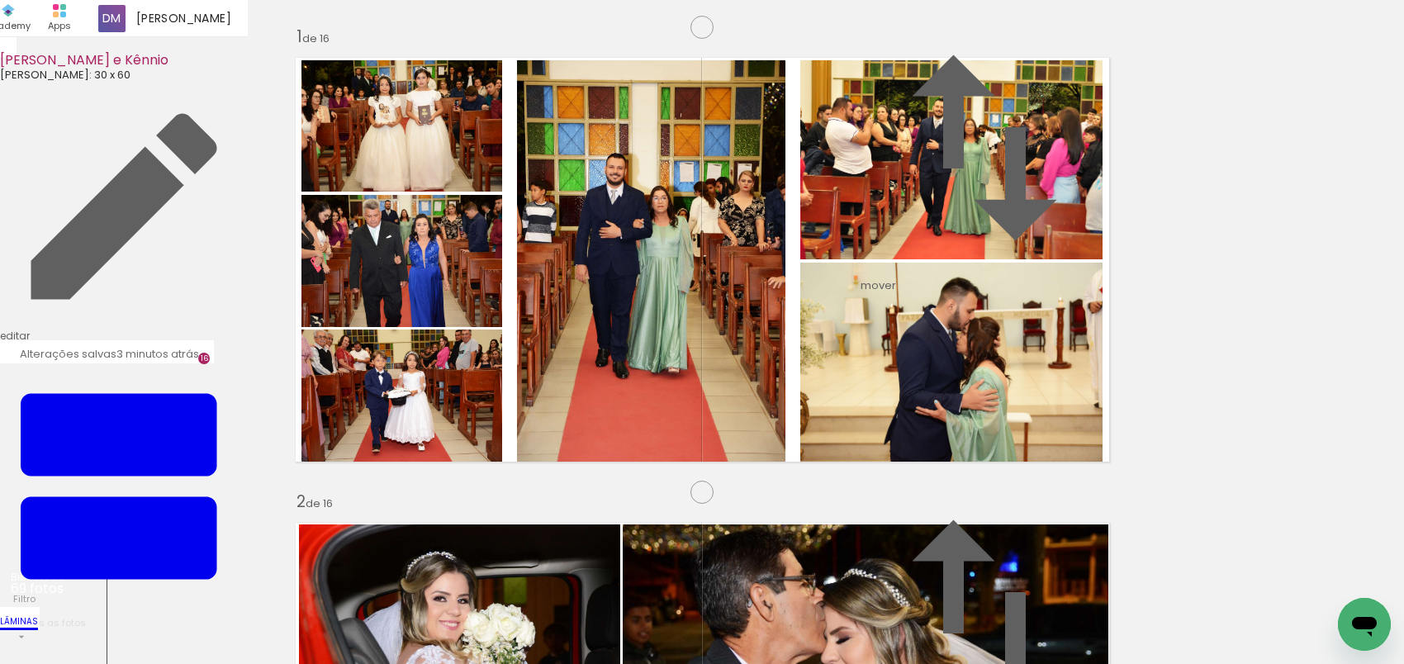
scroll to position [5481, 0]
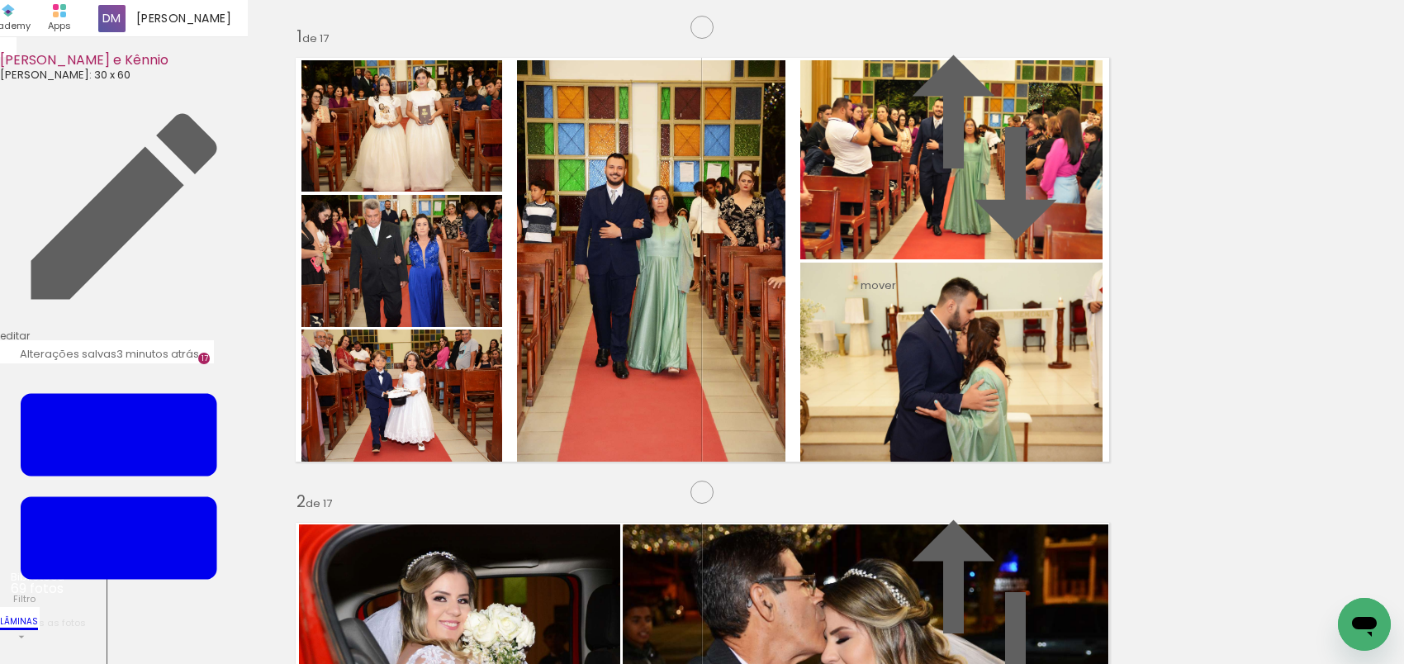
scroll to position [5664, 0]
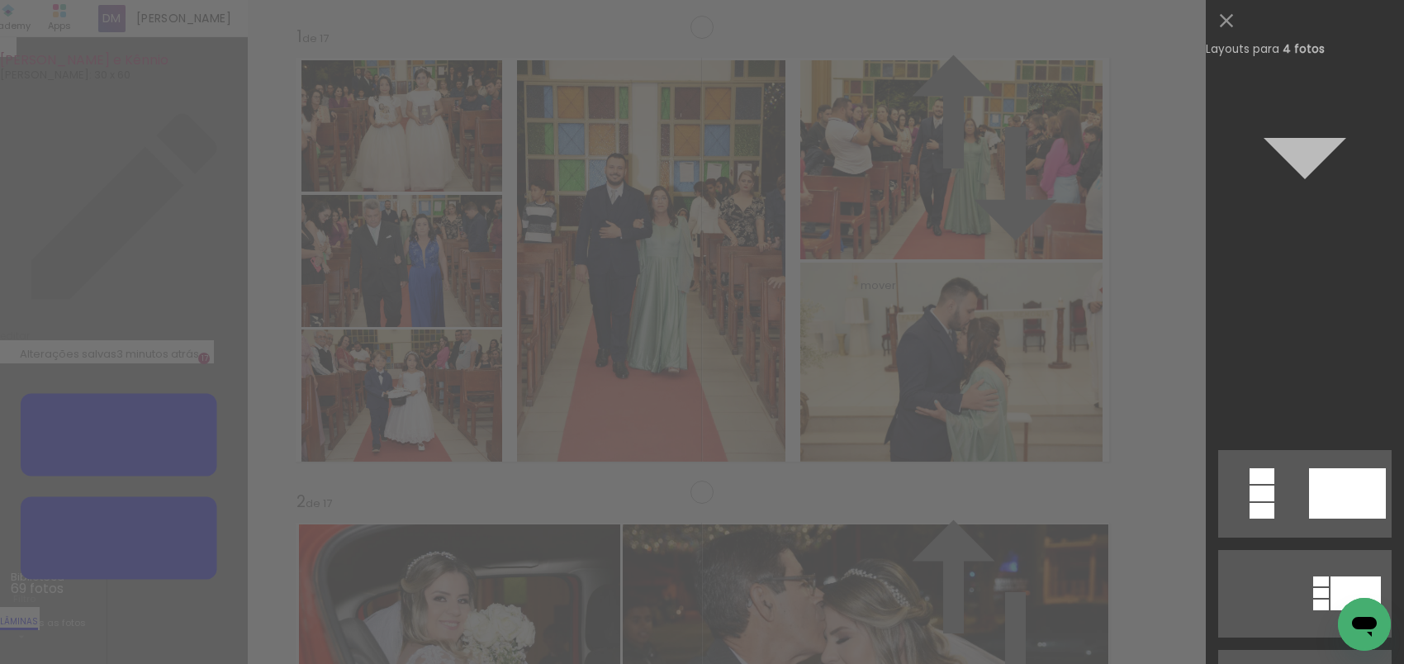
scroll to position [1264, 0]
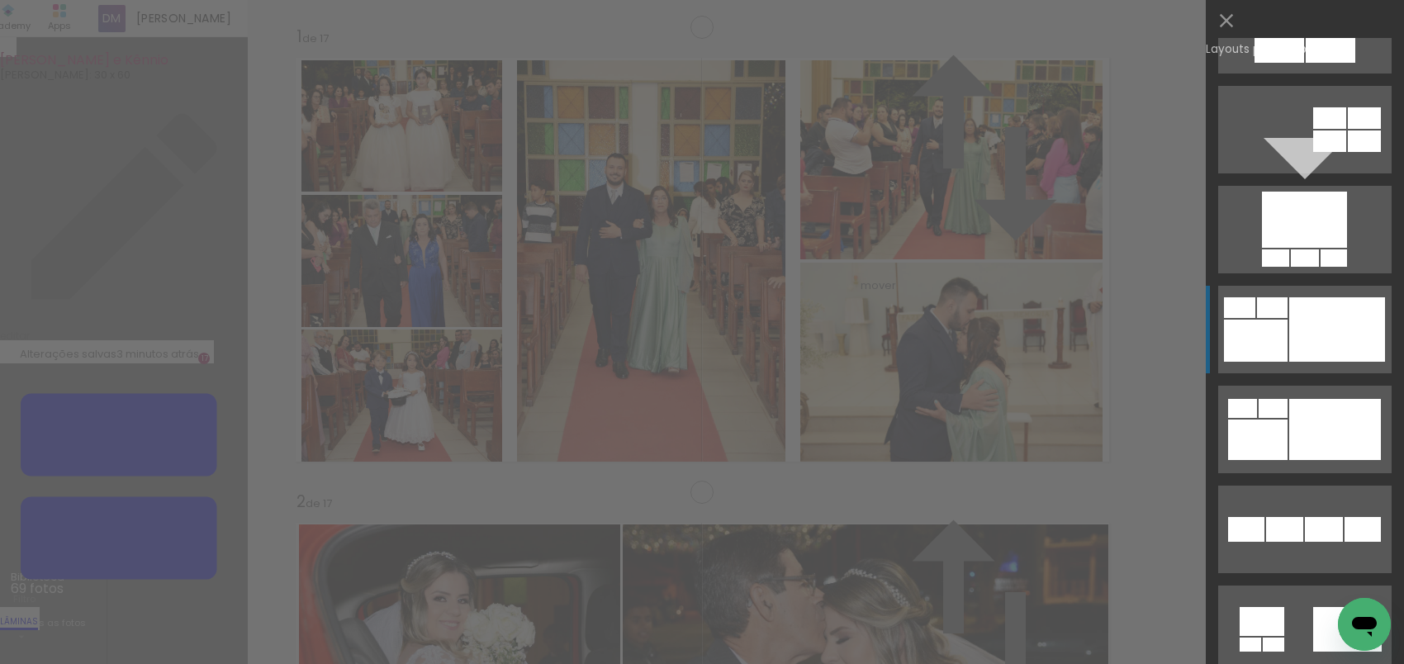
click at [1276, 319] on quentale-layouter at bounding box center [1305, 330] width 173 height 88
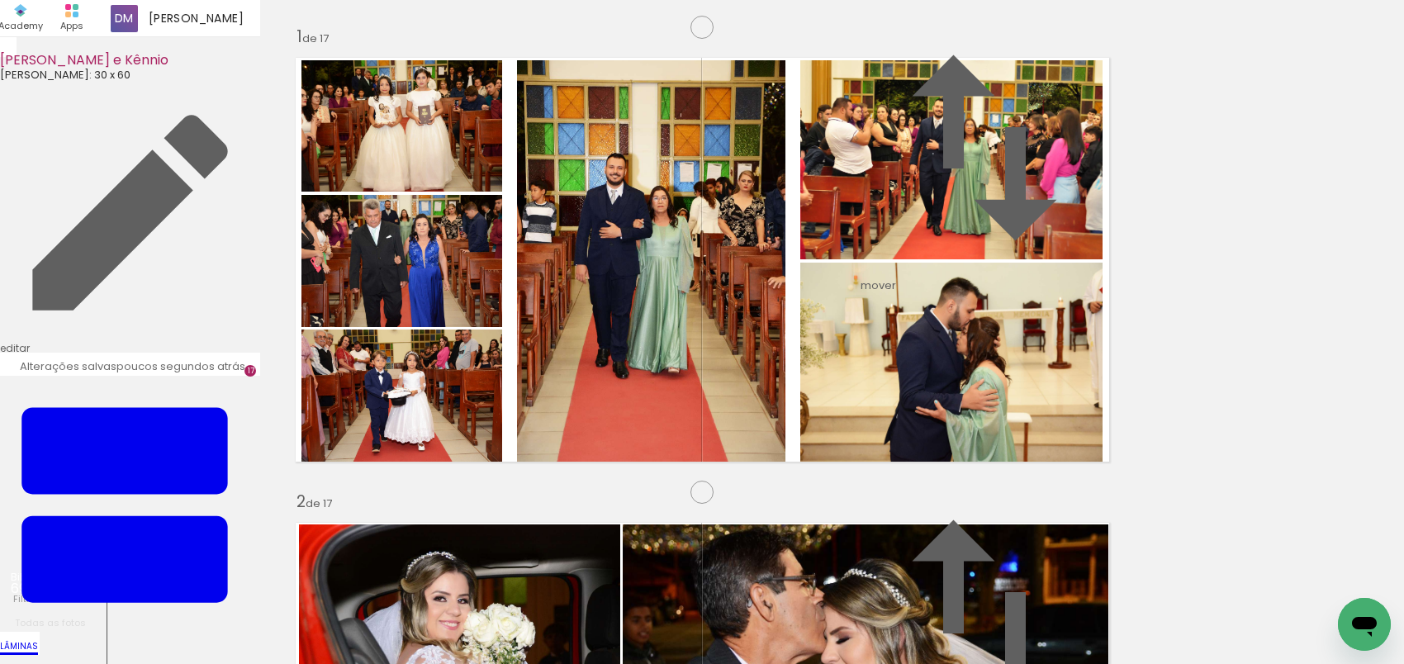
scroll to position [5707, 0]
